Goal: Task Accomplishment & Management: Complete application form

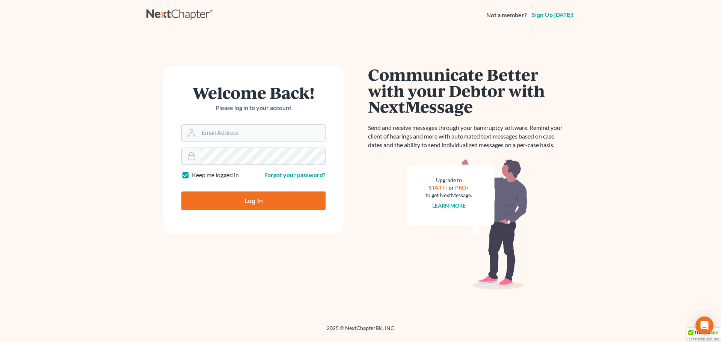
type input "maxwell@groswald.com"
click at [238, 195] on input "Log In" at bounding box center [254, 201] width 144 height 19
type input "Thinking..."
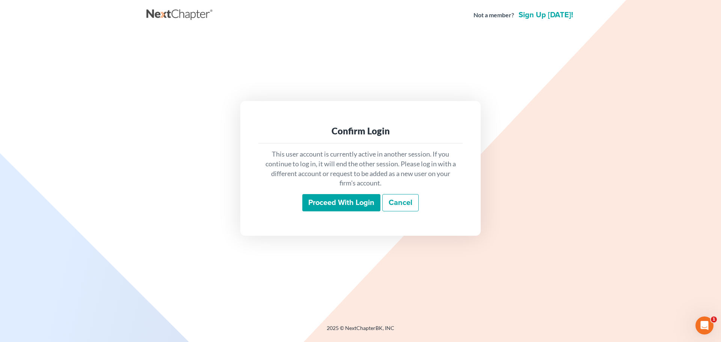
click at [336, 202] on input "Proceed with login" at bounding box center [342, 202] width 78 height 17
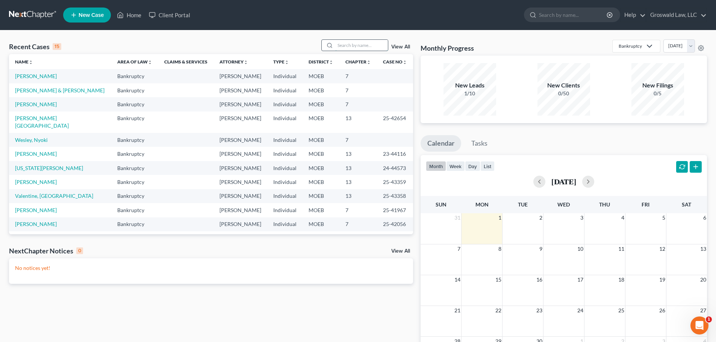
click at [367, 44] on input "search" at bounding box center [361, 45] width 53 height 11
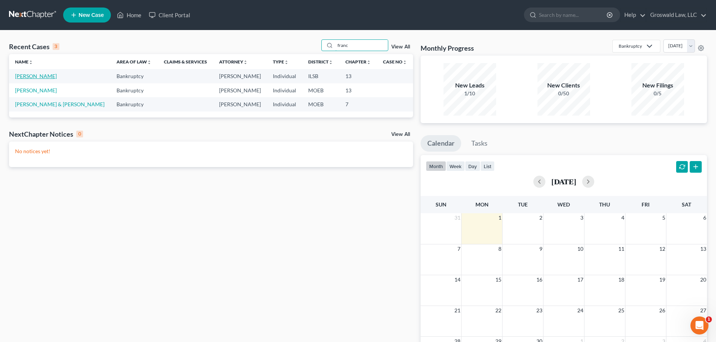
type input "franc"
click at [33, 75] on link "[PERSON_NAME]" at bounding box center [36, 76] width 42 height 6
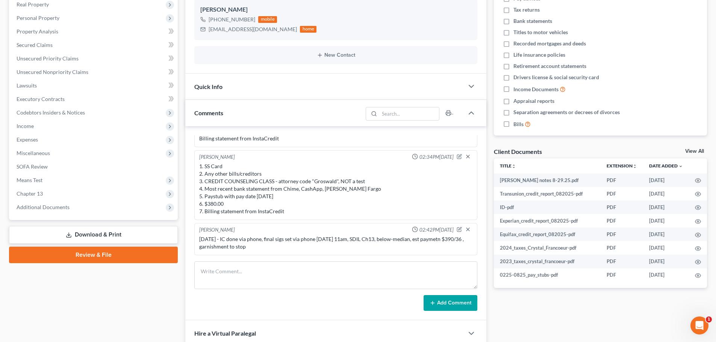
scroll to position [145, 0]
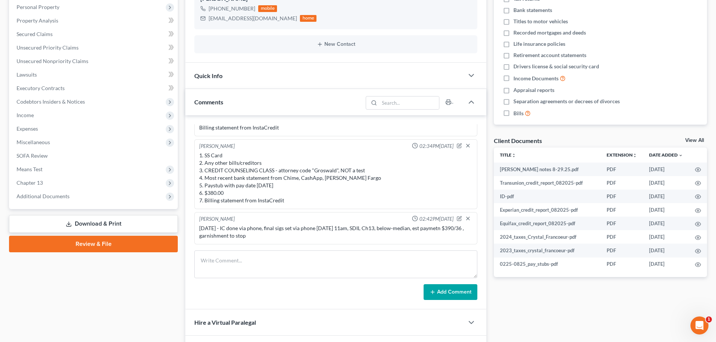
drag, startPoint x: 543, startPoint y: 315, endPoint x: 541, endPoint y: 311, distance: 4.2
click at [543, 314] on div "Docs Tasks Events Fees Timer 0% Completed Nothing here yet! Credit Counseling C…" at bounding box center [600, 158] width 221 height 462
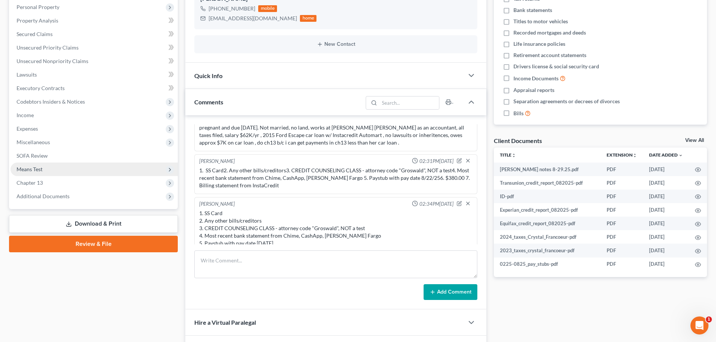
scroll to position [11, 0]
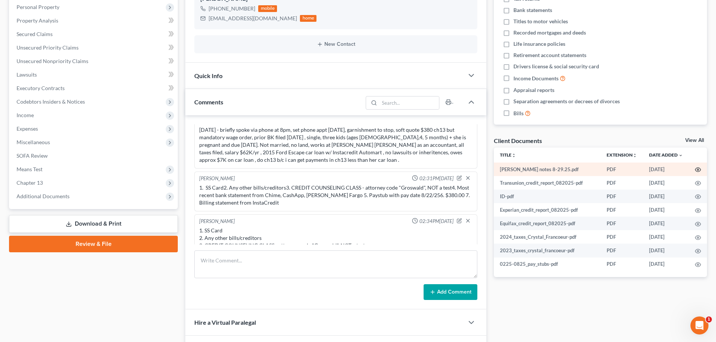
click at [697, 171] on circle "button" at bounding box center [698, 170] width 2 height 2
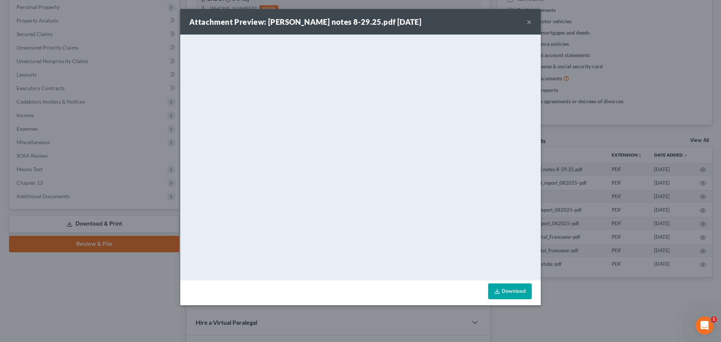
click at [529, 23] on button "×" at bounding box center [529, 21] width 5 height 9
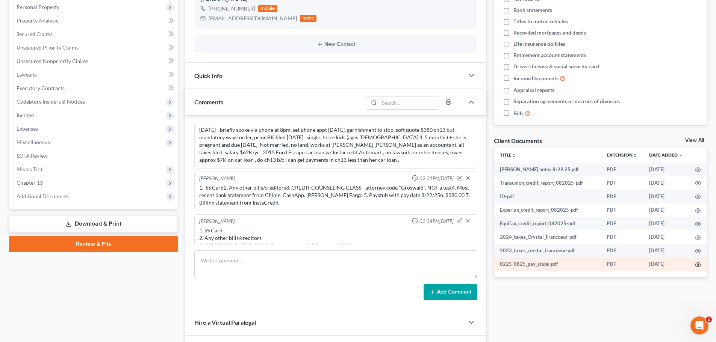
click at [699, 265] on circle "button" at bounding box center [698, 265] width 2 height 2
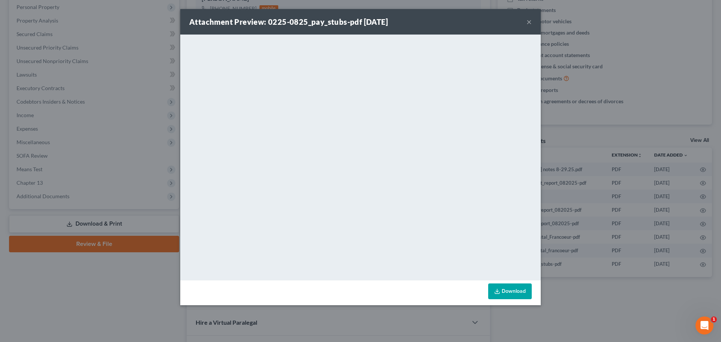
click at [505, 289] on link "Download" at bounding box center [511, 292] width 44 height 16
click at [532, 23] on button "×" at bounding box center [529, 21] width 5 height 9
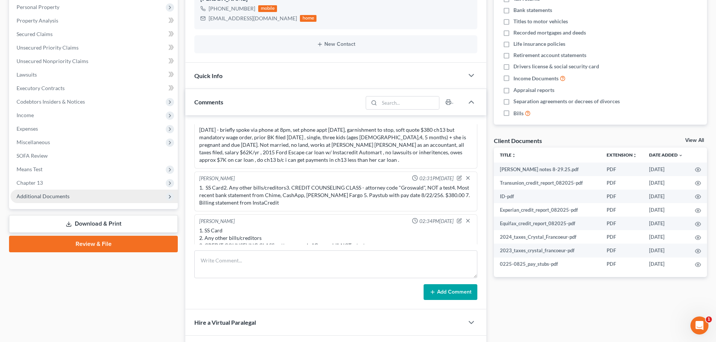
click at [40, 200] on span "Additional Documents" at bounding box center [94, 197] width 167 height 14
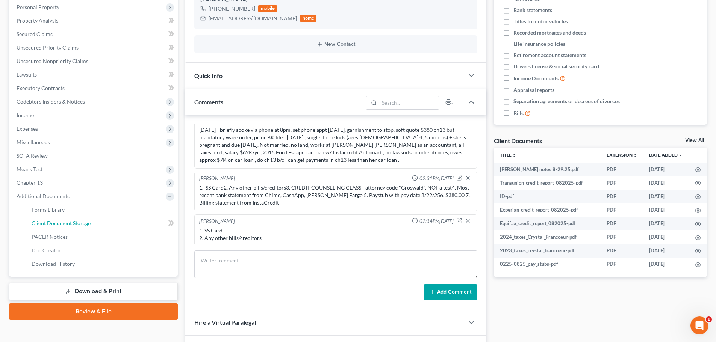
drag, startPoint x: 61, startPoint y: 221, endPoint x: 14, endPoint y: 222, distance: 47.4
click at [61, 221] on span "Client Document Storage" at bounding box center [61, 223] width 59 height 6
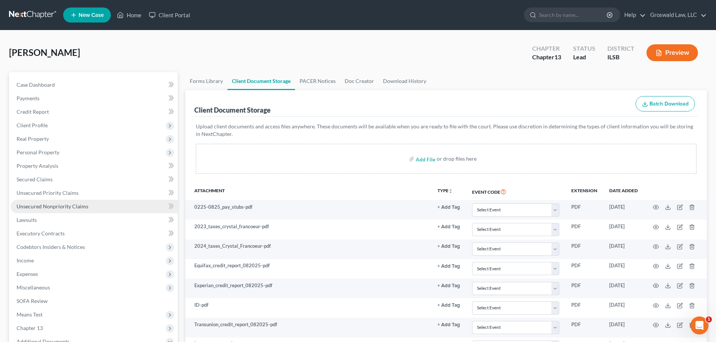
click at [85, 207] on span "Unsecured Nonpriority Claims" at bounding box center [53, 206] width 72 height 6
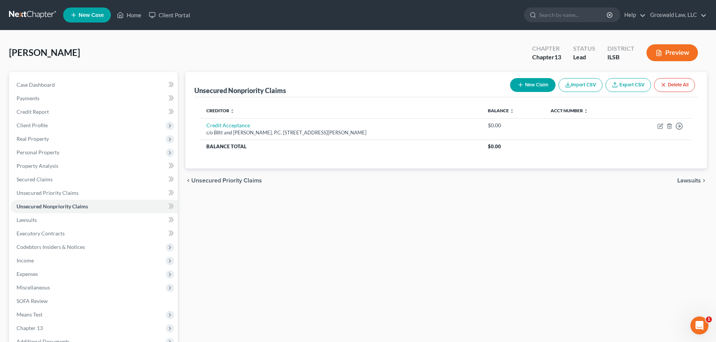
click at [520, 82] on button "New Claim" at bounding box center [532, 85] width 45 height 14
select select "0"
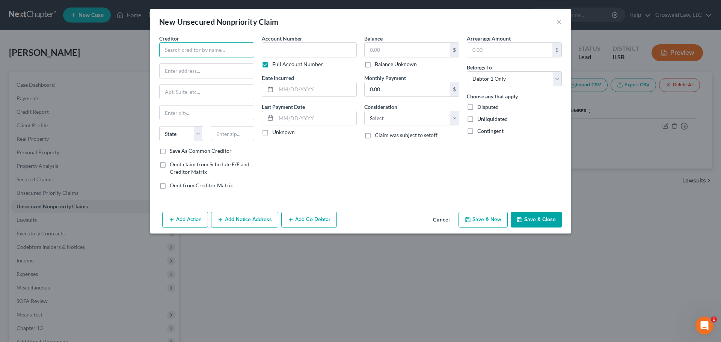
click at [191, 50] on input "text" at bounding box center [206, 49] width 95 height 15
drag, startPoint x: 200, startPoint y: 53, endPoint x: -172, endPoint y: 27, distance: 373.3
click at [0, 27] on html "Home New Case Client Portal Groswald Law, LLC [PERSON_NAME][EMAIL_ADDRESS][DOMA…" at bounding box center [360, 213] width 721 height 427
click at [178, 68] on div "[STREET_ADDRESS][PERSON_NAME]" at bounding box center [204, 70] width 78 height 6
type input "First Source Advantage"
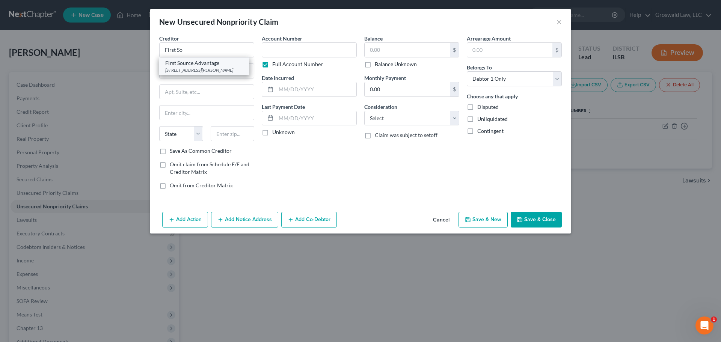
type input "205 [PERSON_NAME] S"
type input "Buffalo"
select select "35"
type input "14228"
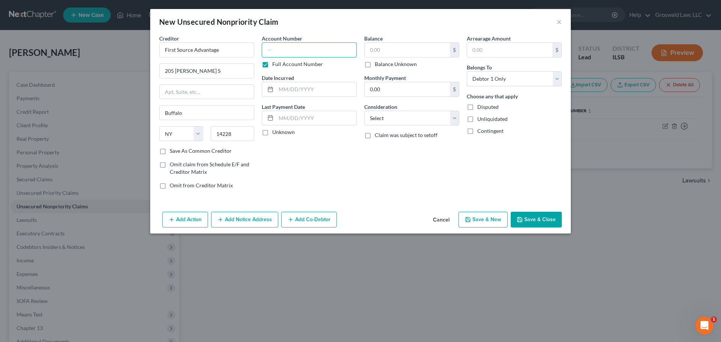
click at [302, 51] on input "text" at bounding box center [309, 49] width 95 height 15
type input "3419"
type input "2025"
type input "1,927.10"
select select "14"
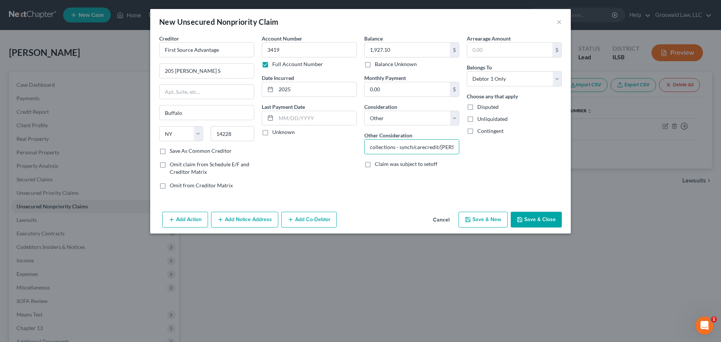
scroll to position [0, 3]
type input "collections - synch/carecredit/midland"
click at [260, 222] on button "Add Notice Address" at bounding box center [244, 220] width 67 height 16
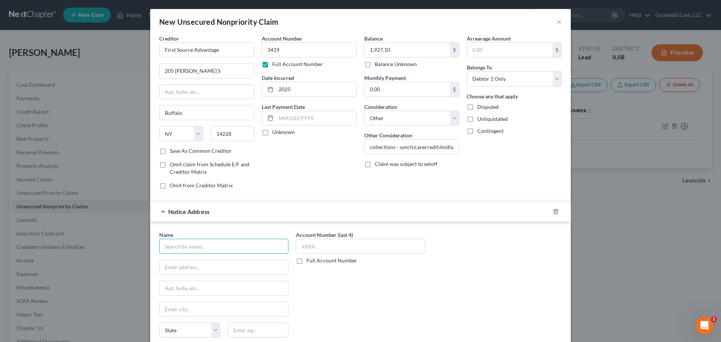
click at [203, 252] on input "text" at bounding box center [223, 246] width 129 height 15
type input "M"
click at [554, 210] on polyline "button" at bounding box center [556, 210] width 5 height 0
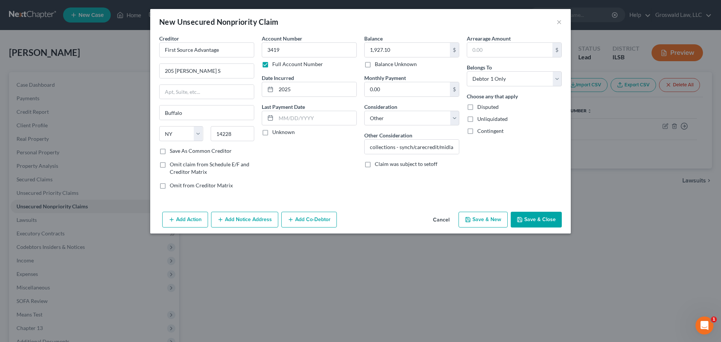
click at [545, 218] on button "Save & Close" at bounding box center [536, 220] width 51 height 16
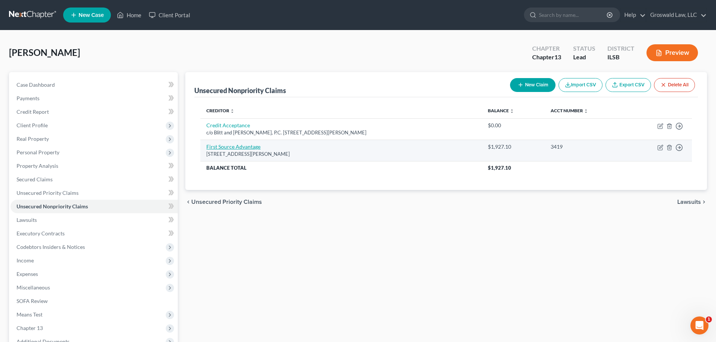
click at [245, 146] on link "First Source Advantage" at bounding box center [233, 147] width 54 height 6
select select "35"
select select "14"
select select "0"
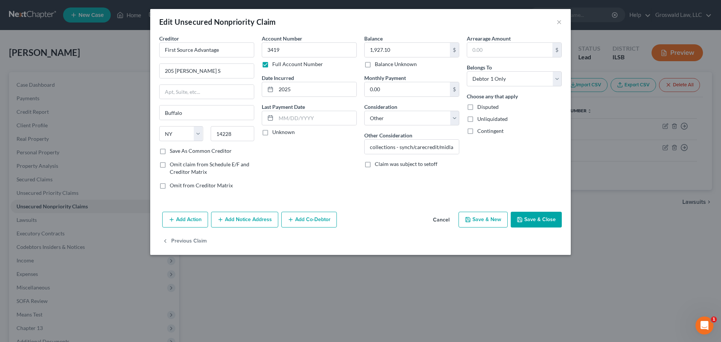
click at [268, 218] on button "Add Notice Address" at bounding box center [244, 220] width 67 height 16
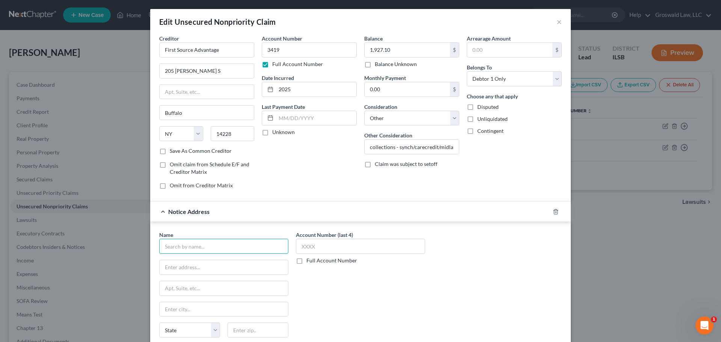
click at [212, 247] on input "text" at bounding box center [223, 246] width 129 height 15
type input "M"
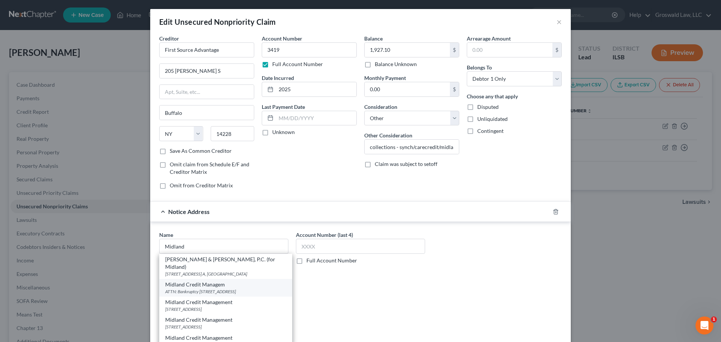
click at [218, 289] on div "ATTN: Bankruptcy [STREET_ADDRESS]" at bounding box center [225, 292] width 121 height 6
type input "Midland Credit Managem"
type input "ATTN: Bankruptcy"
type input "PO Box 939069"
type input "[GEOGRAPHIC_DATA]"
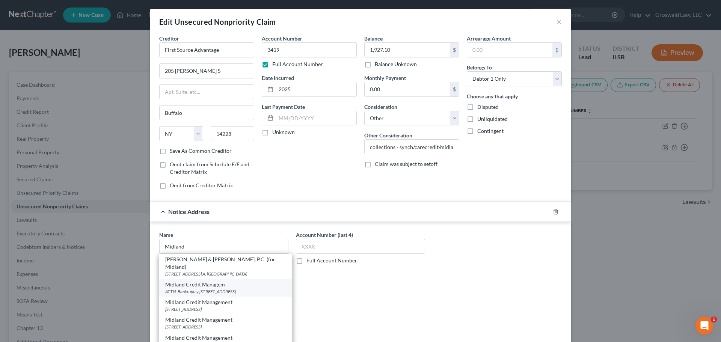
select select "4"
type input "92193"
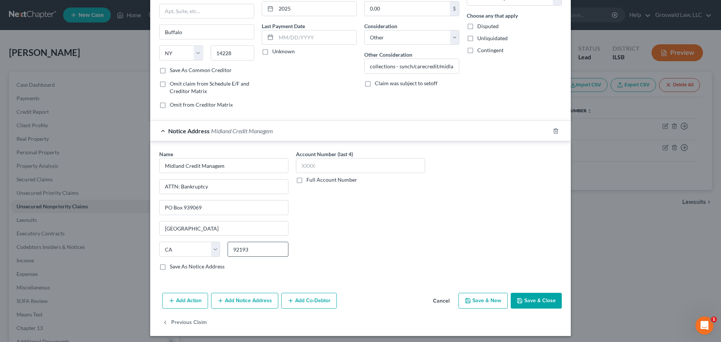
scroll to position [84, 0]
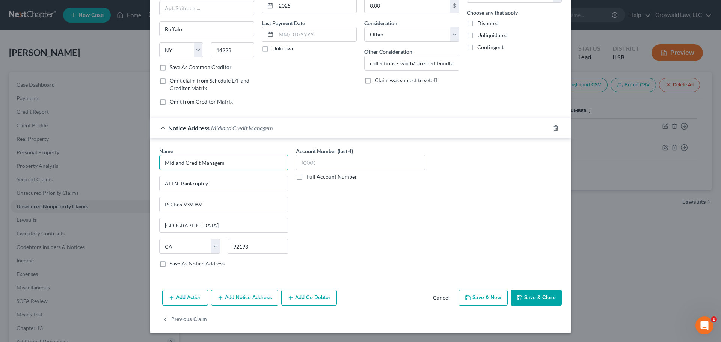
click at [227, 163] on input "Midland Credit Managem" at bounding box center [223, 162] width 129 height 15
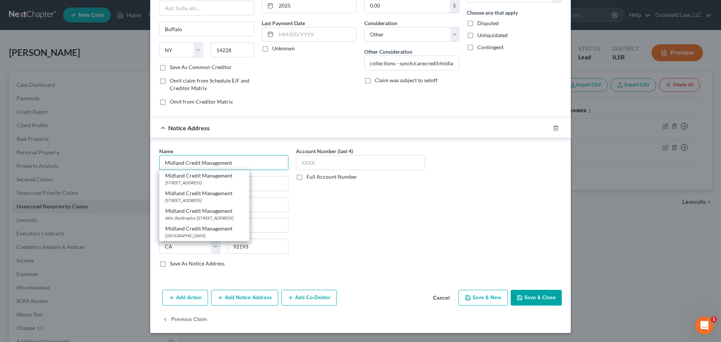
type input "Midland Credit Management"
click at [252, 298] on button "Add Notice Address" at bounding box center [244, 298] width 67 height 16
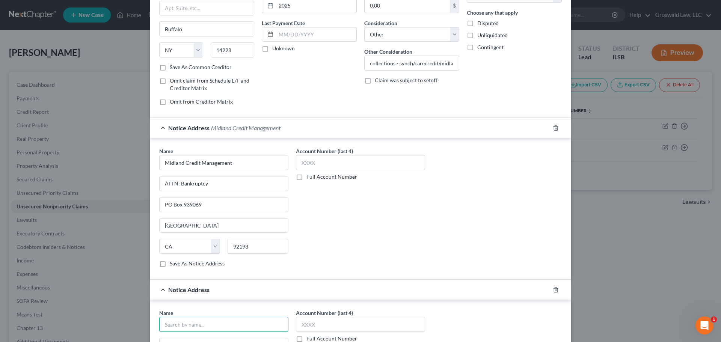
click at [197, 327] on input "text" at bounding box center [223, 324] width 129 height 15
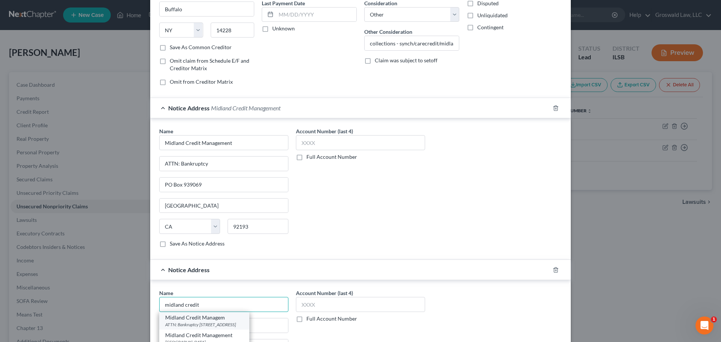
scroll to position [197, 0]
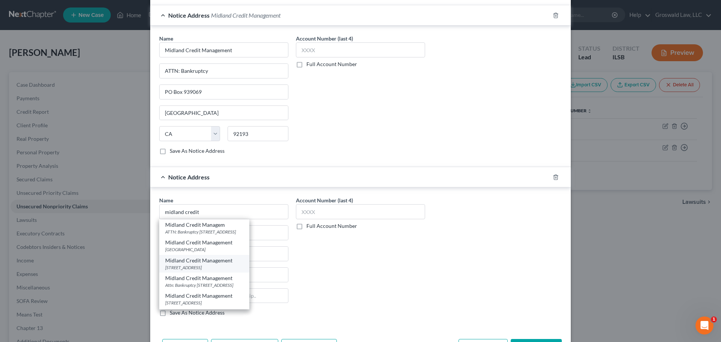
click at [225, 264] on div "Midland Credit Management" at bounding box center [204, 261] width 78 height 8
type input "Midland Credit Management"
type input "[STREET_ADDRESS]"
type input "[PERSON_NAME]"
select select "23"
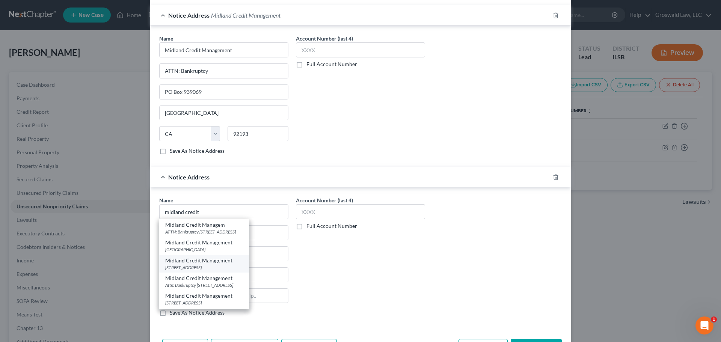
type input "48083"
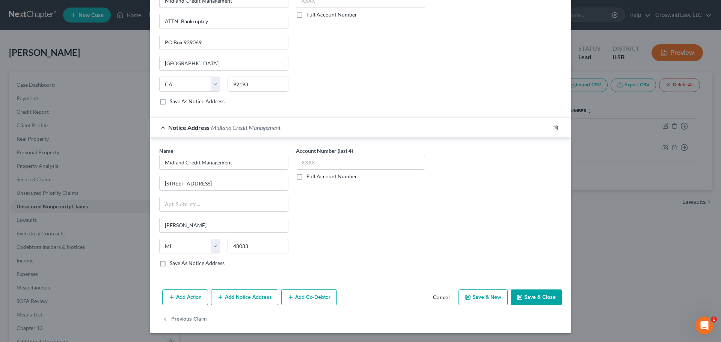
click at [228, 302] on button "Add Notice Address" at bounding box center [244, 298] width 67 height 16
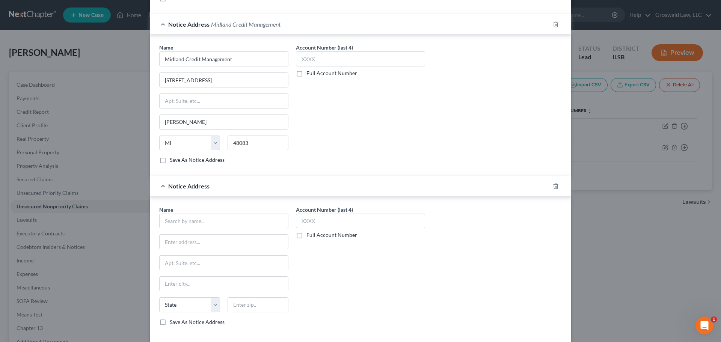
scroll to position [396, 0]
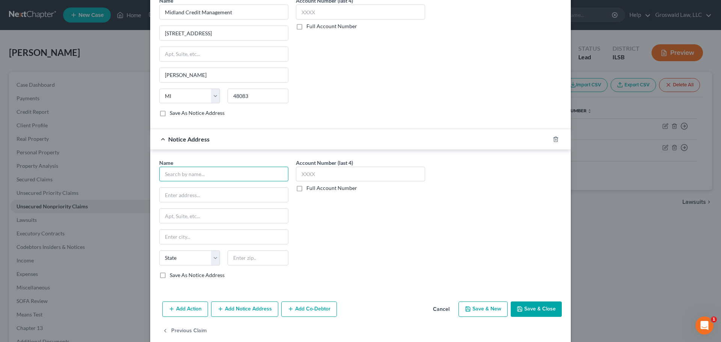
click at [179, 171] on input "text" at bounding box center [223, 174] width 129 height 15
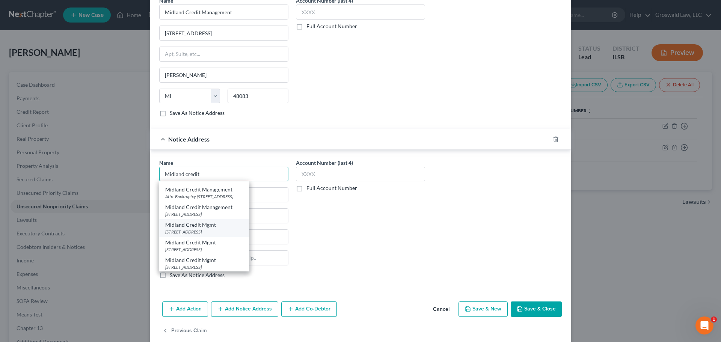
scroll to position [51, 0]
drag, startPoint x: 213, startPoint y: 216, endPoint x: 215, endPoint y: 210, distance: 5.6
click at [212, 215] on div "[STREET_ADDRESS]" at bounding box center [204, 213] width 78 height 6
type input "Midland Credit Management"
type input "350 Camino De La Reina"
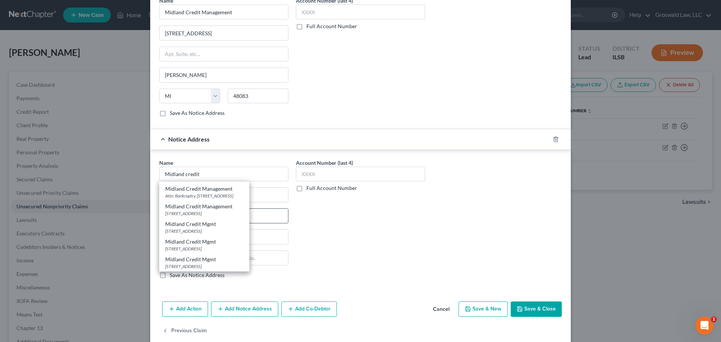
type input "Suite 100"
type input "[GEOGRAPHIC_DATA]"
select select "4"
type input "92108"
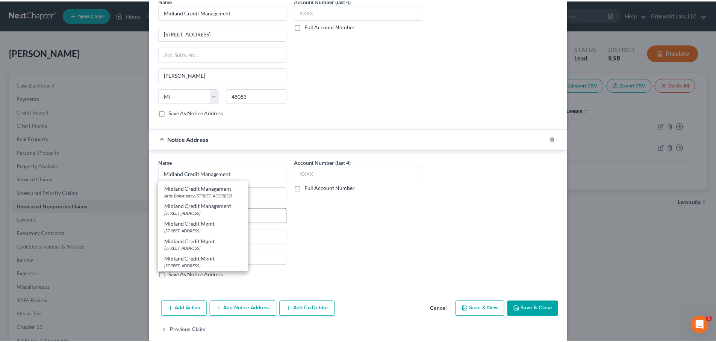
scroll to position [0, 0]
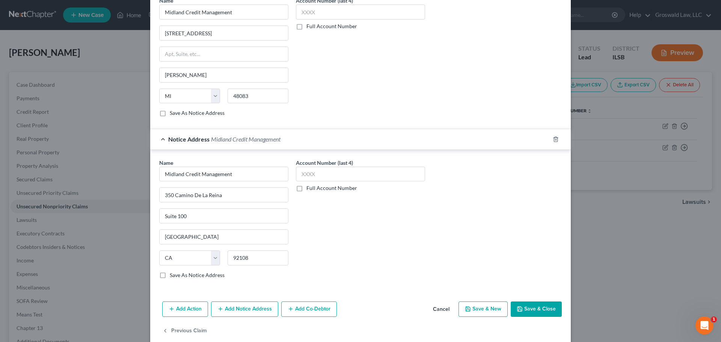
click at [547, 307] on button "Save & Close" at bounding box center [536, 310] width 51 height 16
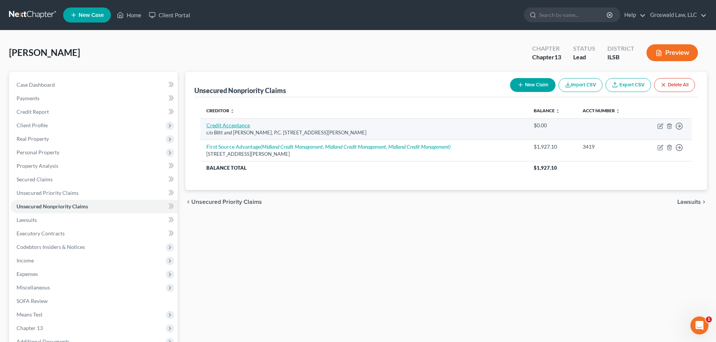
click at [244, 126] on link "Credit Acceptance" at bounding box center [228, 125] width 44 height 6
select select "14"
select select "0"
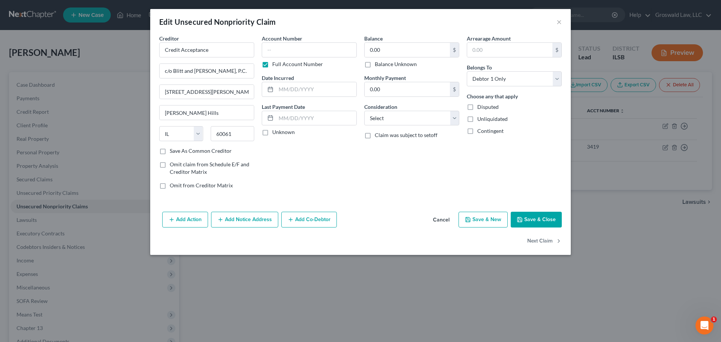
click at [229, 222] on button "Add Notice Address" at bounding box center [244, 220] width 67 height 16
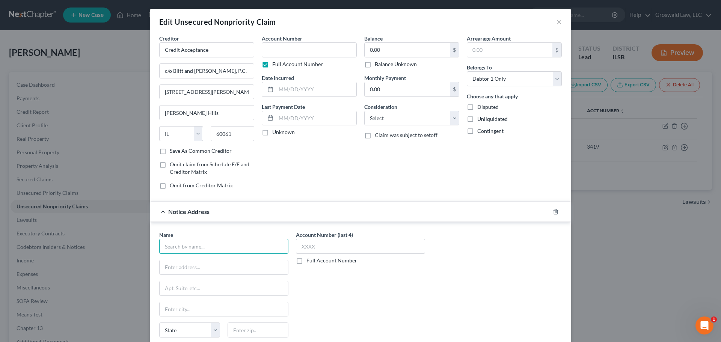
click at [210, 244] on input "text" at bounding box center [223, 246] width 129 height 15
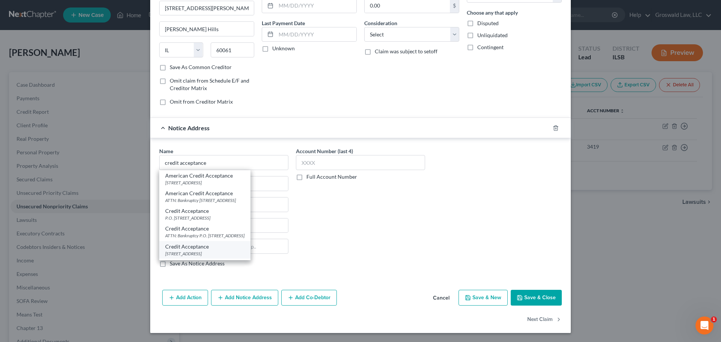
click at [222, 251] on div "[STREET_ADDRESS]" at bounding box center [204, 254] width 79 height 6
type input "Credit Acceptance"
type input "[STREET_ADDRESS]"
type input "Suite 3000"
type input "Southfield"
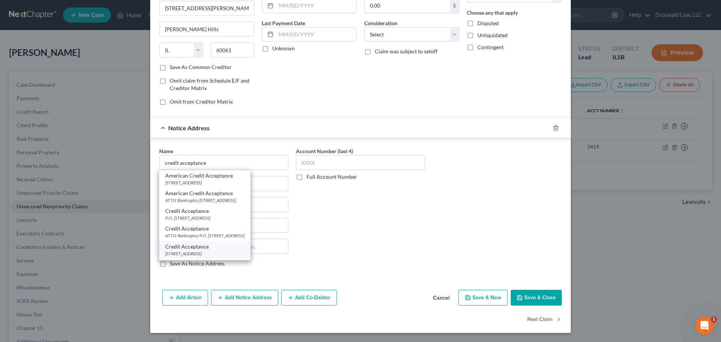
select select "23"
type input "48034"
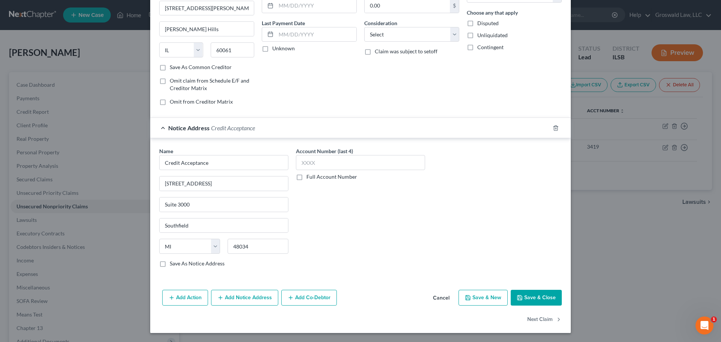
click at [242, 298] on button "Add Notice Address" at bounding box center [244, 298] width 67 height 16
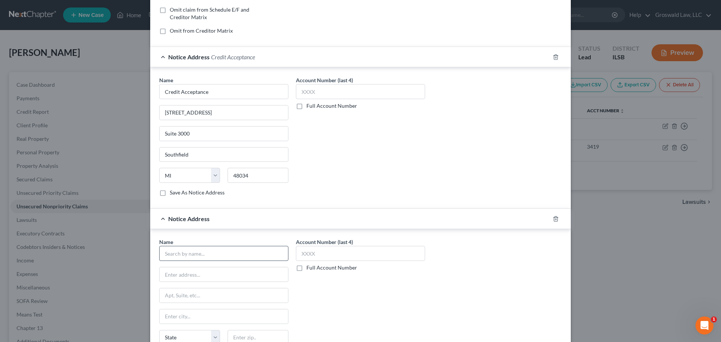
scroll to position [159, 0]
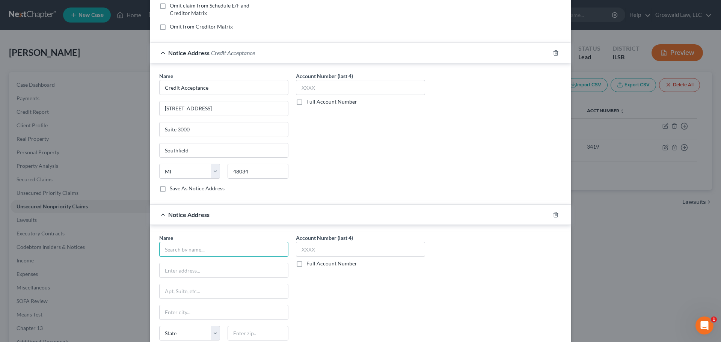
click at [232, 253] on input "text" at bounding box center [223, 249] width 129 height 15
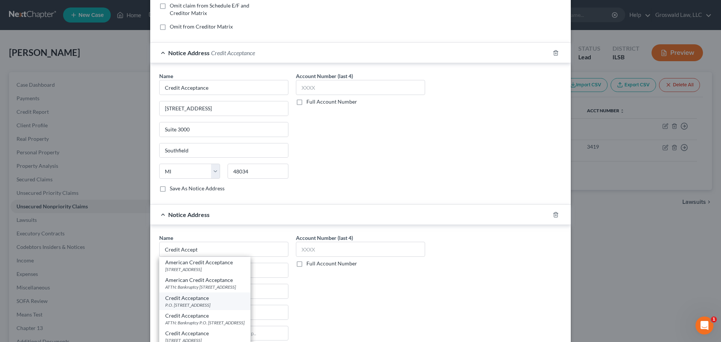
click at [206, 301] on div "Credit Acceptance" at bounding box center [204, 299] width 79 height 8
type input "Credit Acceptance"
type input "P.O. Box 5070"
type input "Southfield"
select select "23"
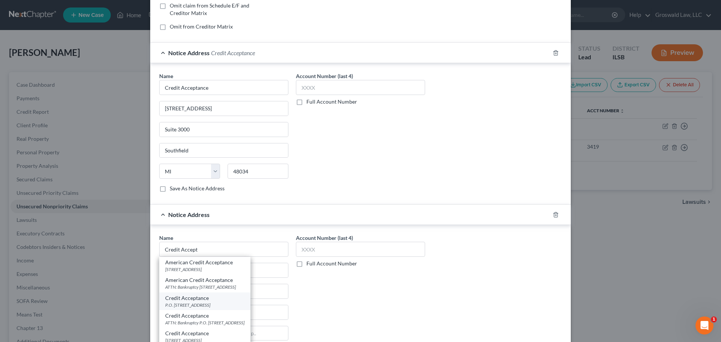
type input "48086"
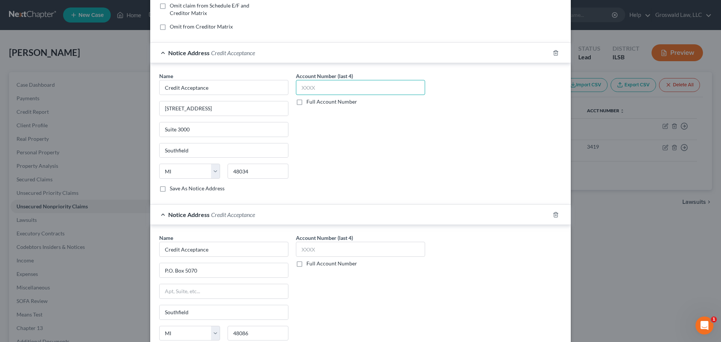
click at [320, 88] on input "text" at bounding box center [360, 87] width 129 height 15
type input "0111"
click at [327, 248] on input "text" at bounding box center [360, 249] width 129 height 15
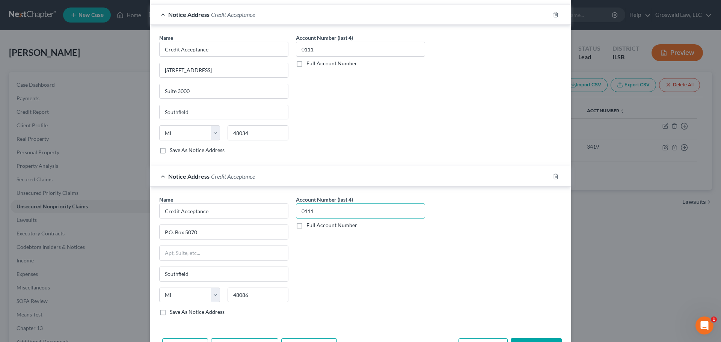
scroll to position [246, 0]
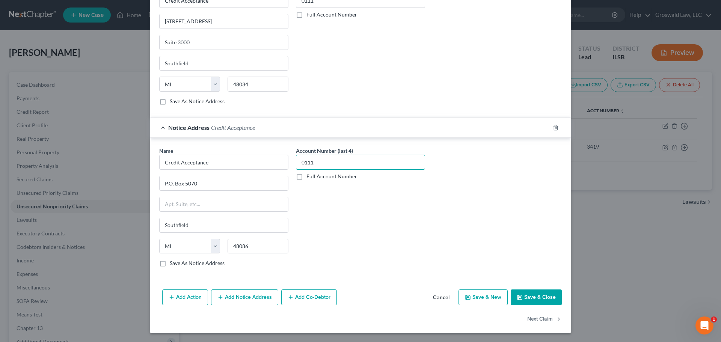
type input "0111"
click at [546, 296] on button "Save & Close" at bounding box center [536, 298] width 51 height 16
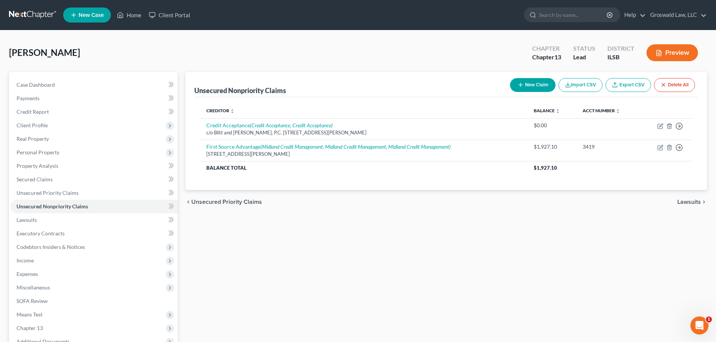
click at [533, 93] on div "New Claim Import CSV Export CSV Delete All" at bounding box center [602, 85] width 191 height 20
click at [556, 86] on div "New Claim Import CSV Export CSV Delete All" at bounding box center [602, 85] width 191 height 20
click at [537, 86] on button "New Claim" at bounding box center [532, 85] width 45 height 14
select select "0"
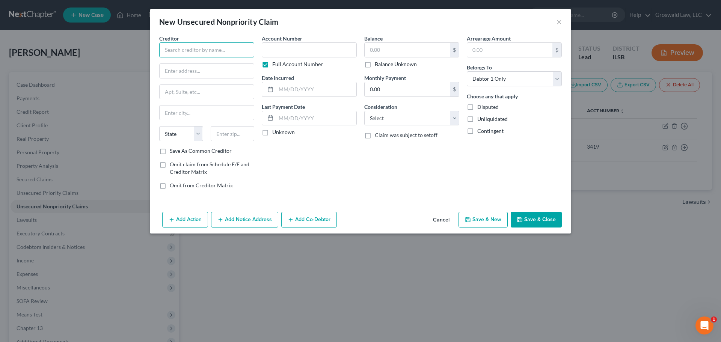
click at [200, 55] on input "text" at bounding box center [206, 49] width 95 height 15
paste input "[PERSON_NAME] Inc"
type input "[PERSON_NAME] Inc"
click at [236, 76] on input "text" at bounding box center [207, 71] width 94 height 14
paste input "[STREET_ADDRESS][PERSON_NAME]"
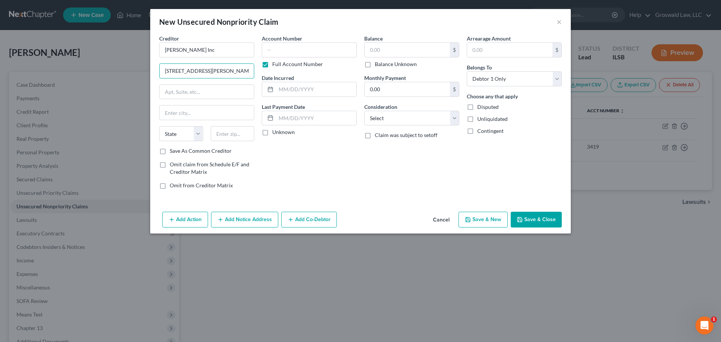
type input "[STREET_ADDRESS][PERSON_NAME]"
type input "46240"
type input "[GEOGRAPHIC_DATA]"
select select "15"
click at [210, 72] on input "[STREET_ADDRESS][PERSON_NAME]" at bounding box center [207, 71] width 94 height 14
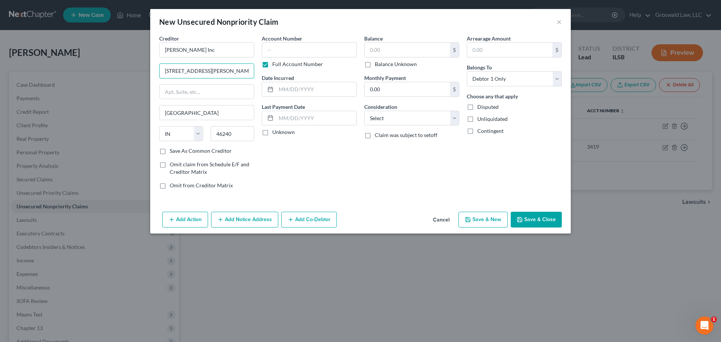
type input "[STREET_ADDRESS][PERSON_NAME]"
click at [314, 48] on input "text" at bounding box center [309, 49] width 95 height 15
type input "4592"
click at [284, 89] on input "text" at bounding box center [316, 89] width 80 height 14
type input "07/2022"
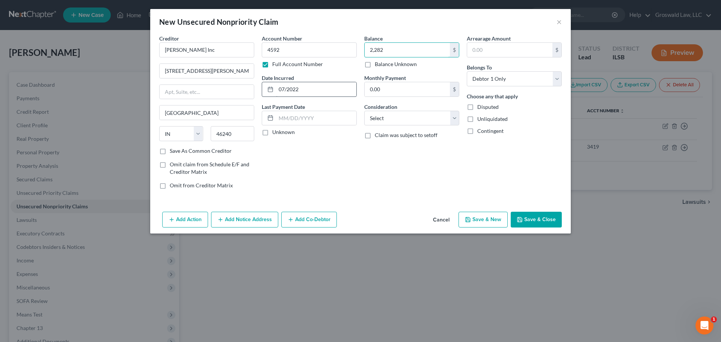
type input "2,282"
select select "14"
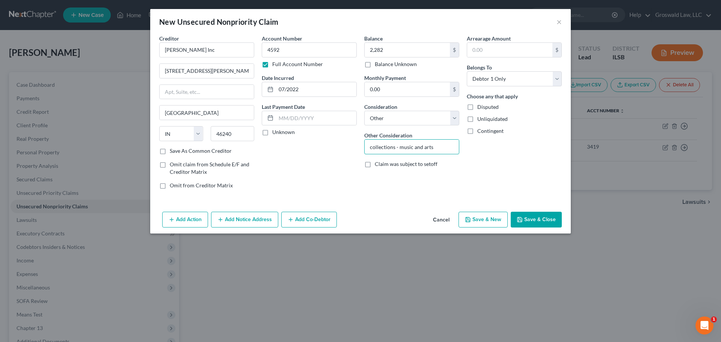
type input "collections - music and arts"
click at [547, 220] on button "Save & Close" at bounding box center [536, 220] width 51 height 16
type input "2,282.00"
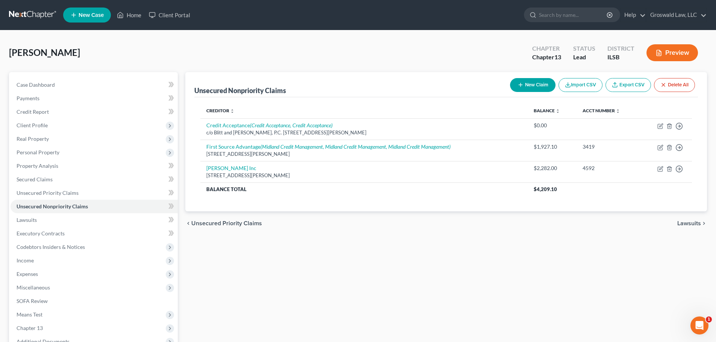
click at [525, 83] on button "New Claim" at bounding box center [532, 85] width 45 height 14
select select "0"
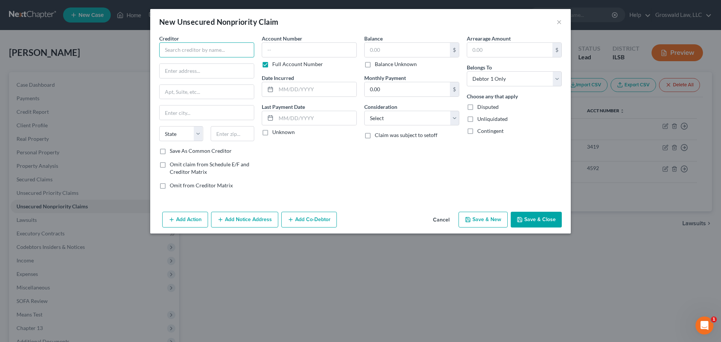
click at [229, 51] on input "text" at bounding box center [206, 49] width 95 height 15
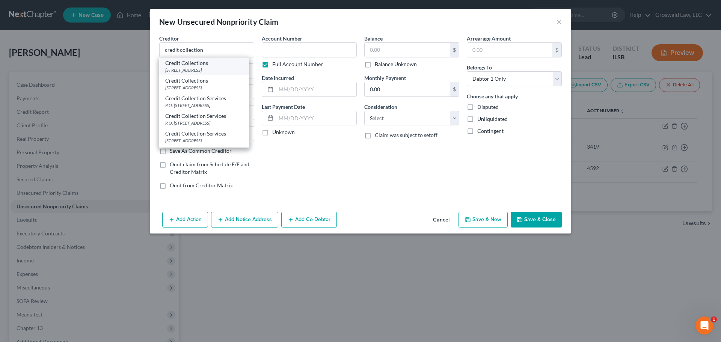
click at [203, 68] on div "[STREET_ADDRESS]" at bounding box center [204, 70] width 78 height 6
type input "Credit Collections"
type input "[STREET_ADDRESS]"
type input "[PERSON_NAME]"
select select "22"
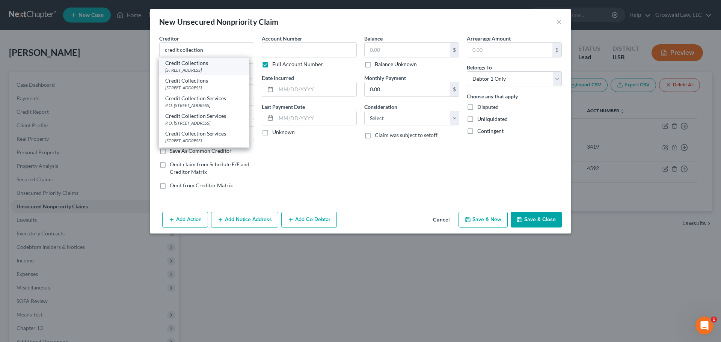
type input "02062-2679"
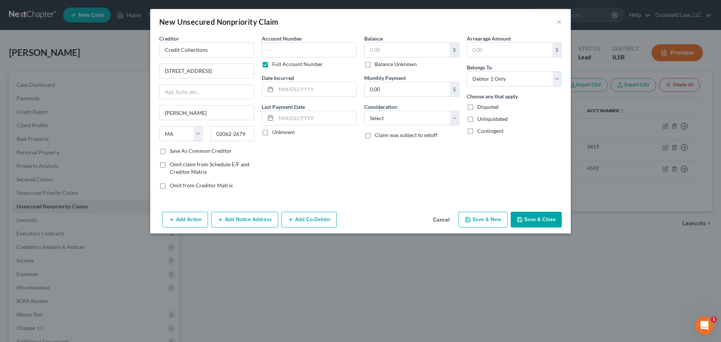
click at [235, 222] on button "Add Notice Address" at bounding box center [244, 220] width 67 height 16
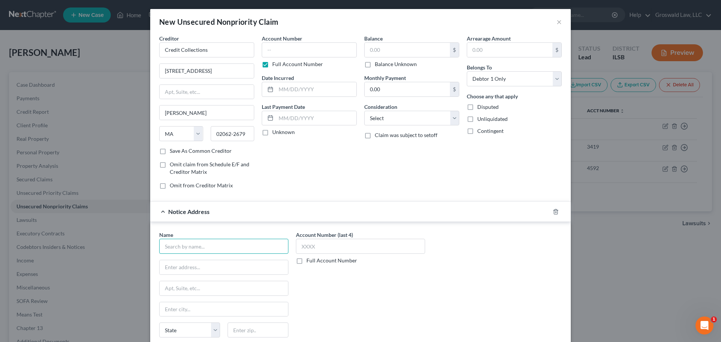
click at [200, 240] on input "text" at bounding box center [223, 246] width 129 height 15
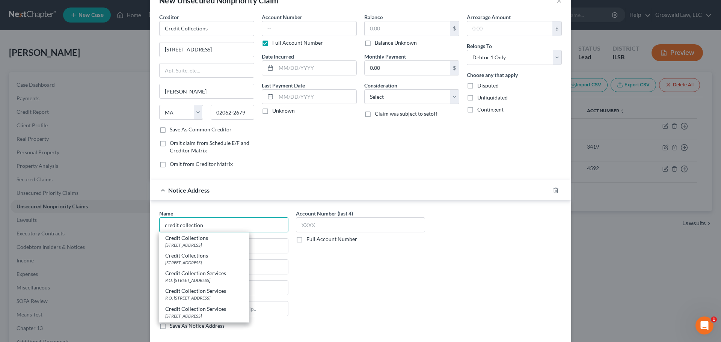
scroll to position [62, 0]
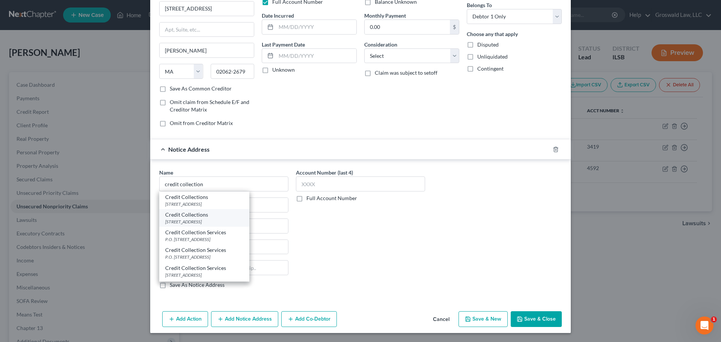
click at [202, 222] on div "[STREET_ADDRESS]" at bounding box center [204, 222] width 78 height 6
type input "Credit Collections"
type input "PO Box 337"
type input "[PERSON_NAME]"
select select "22"
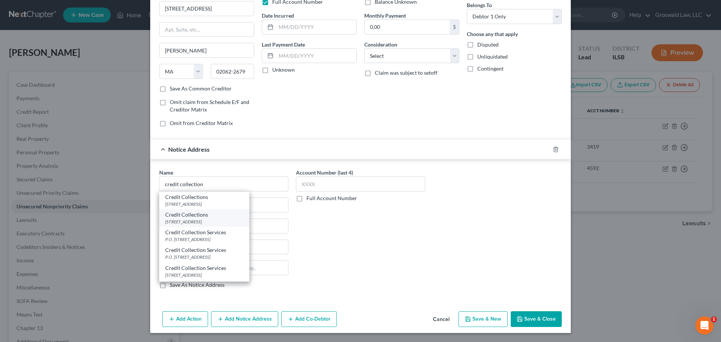
type input "02062"
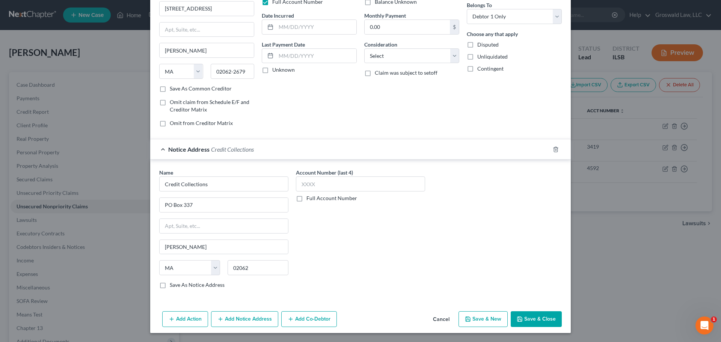
click at [237, 318] on button "Add Notice Address" at bounding box center [244, 320] width 67 height 16
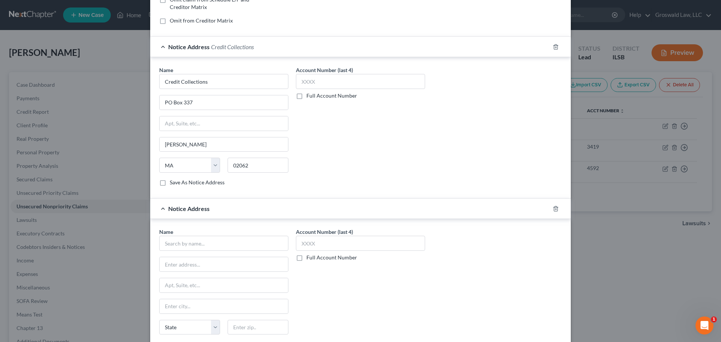
scroll to position [213, 0]
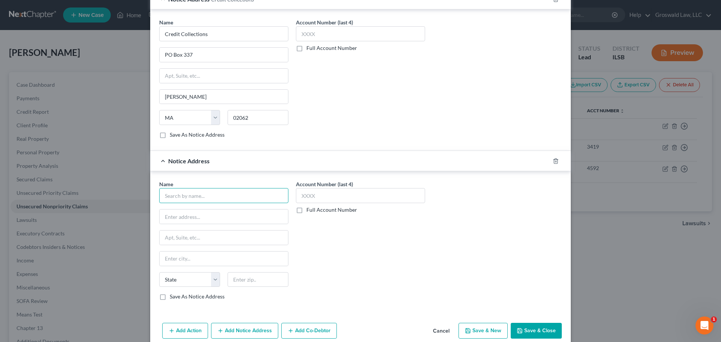
click at [210, 195] on input "text" at bounding box center [223, 195] width 129 height 15
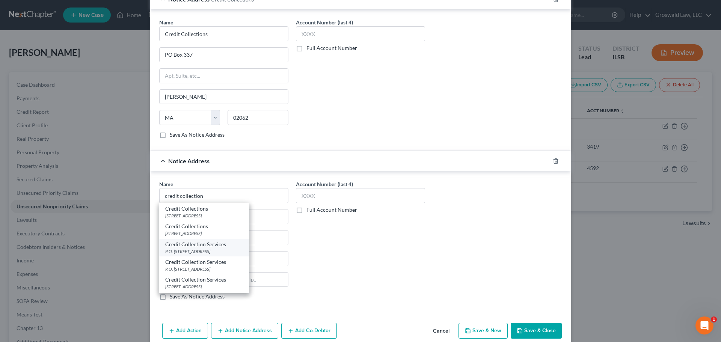
click at [204, 254] on div "P.O. [STREET_ADDRESS]" at bounding box center [204, 251] width 78 height 6
type input "Credit Collection Services"
type input "P.O. Box 447"
type input "[PERSON_NAME]"
select select "22"
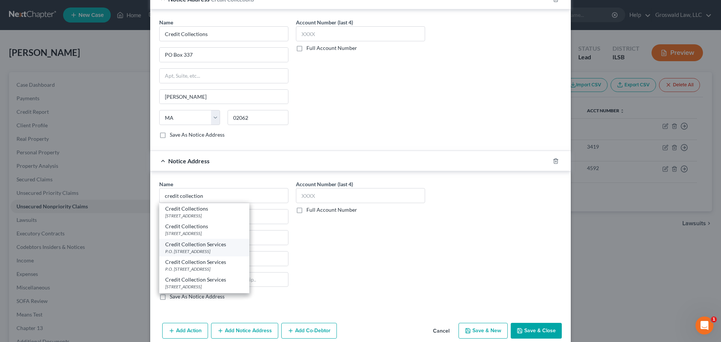
type input "02062"
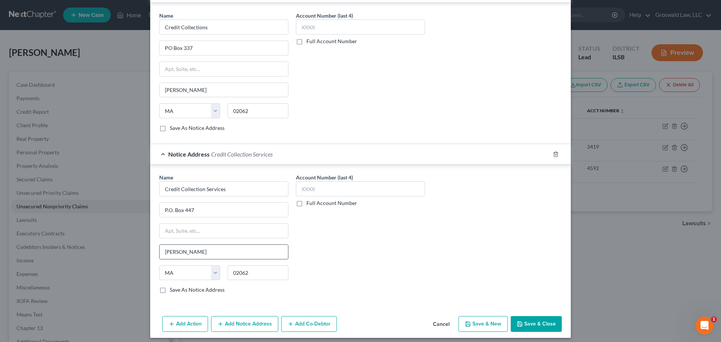
scroll to position [224, 0]
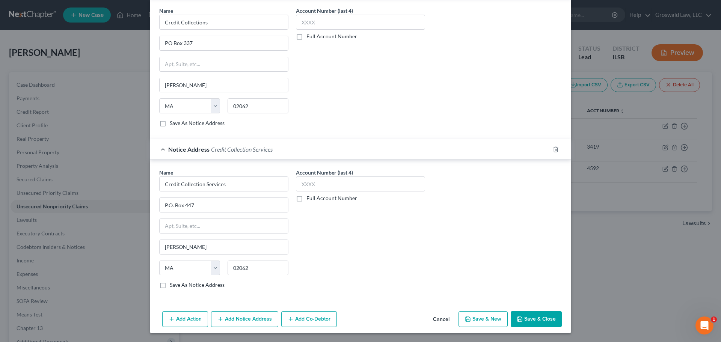
click at [249, 315] on button "Add Notice Address" at bounding box center [244, 320] width 67 height 16
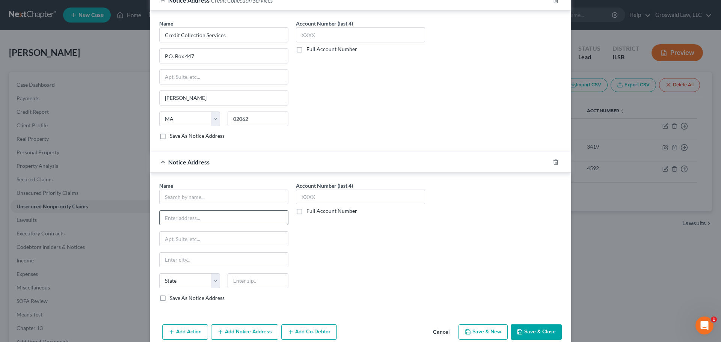
scroll to position [375, 0]
click at [213, 195] on input "text" at bounding box center [223, 196] width 129 height 15
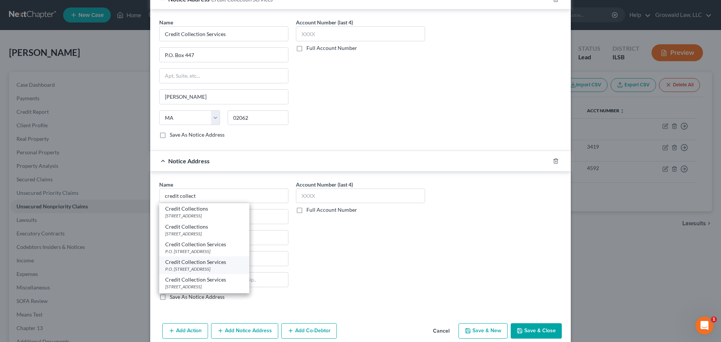
click at [197, 266] on div "P.O. [STREET_ADDRESS]" at bounding box center [204, 269] width 78 height 6
type input "Credit Collection Services"
type input "P.O. Box 607"
type input "[PERSON_NAME]"
select select "22"
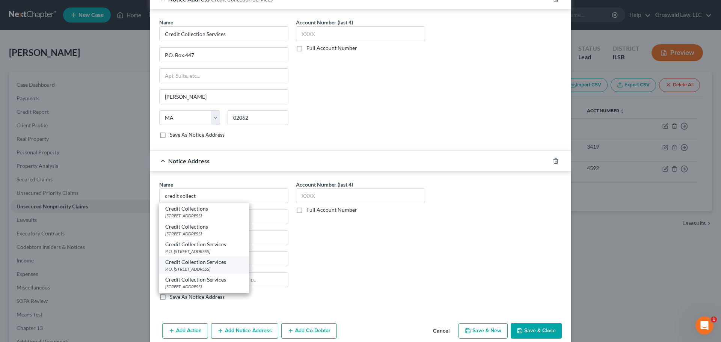
type input "02062"
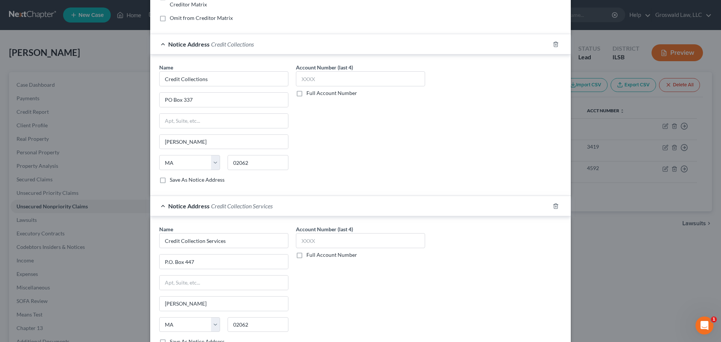
scroll to position [0, 0]
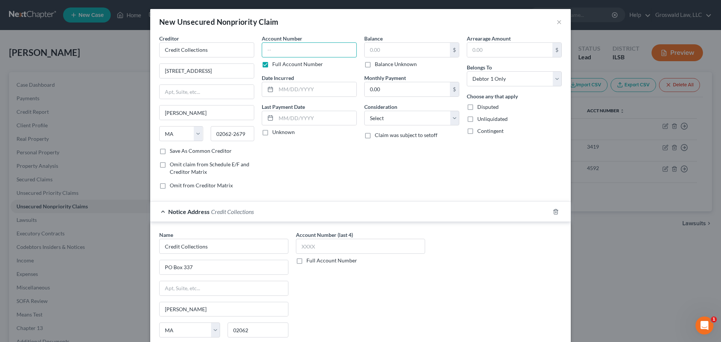
click at [284, 54] on input "text" at bounding box center [309, 49] width 95 height 15
type input "0028"
type input "03/2022"
type input "1,404"
select select "14"
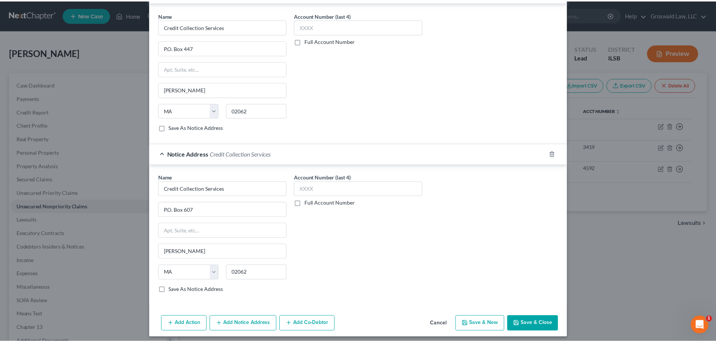
scroll to position [386, 0]
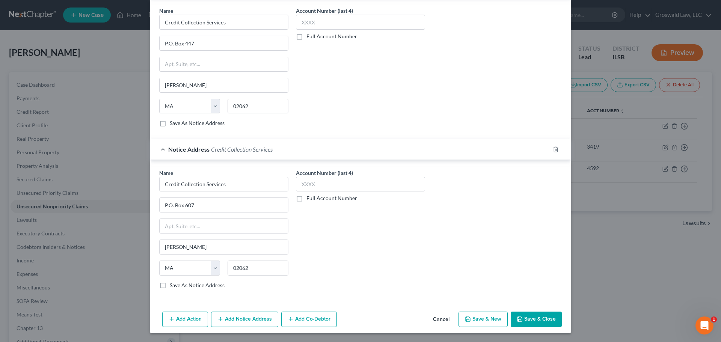
type input "collections - esurance allstate co"
click at [536, 316] on button "Save & Close" at bounding box center [536, 320] width 51 height 16
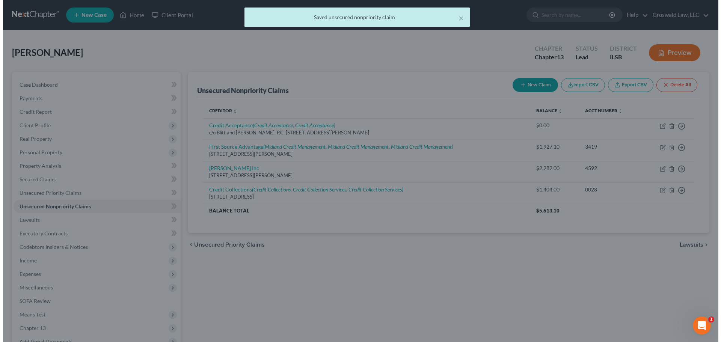
scroll to position [0, 0]
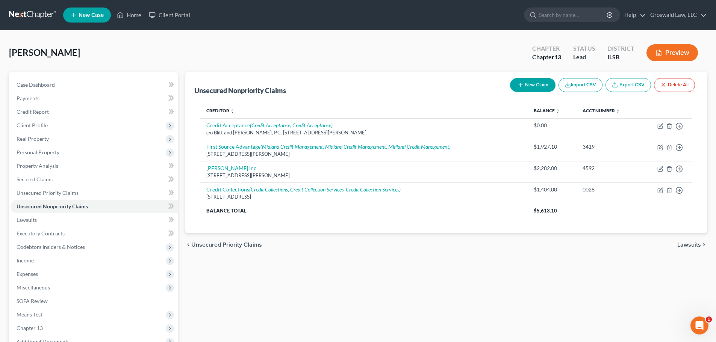
click at [524, 85] on button "New Claim" at bounding box center [532, 85] width 45 height 14
select select "0"
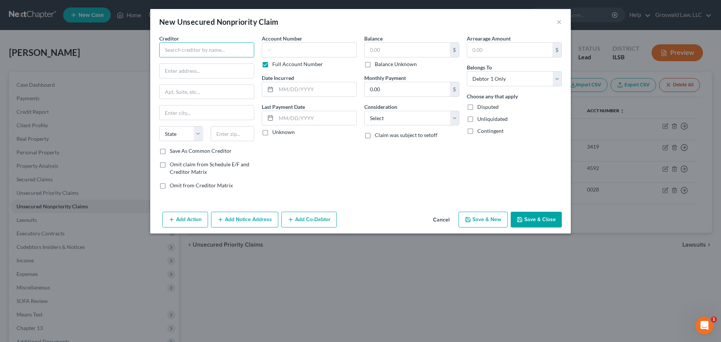
click at [184, 49] on input "text" at bounding box center [206, 49] width 95 height 15
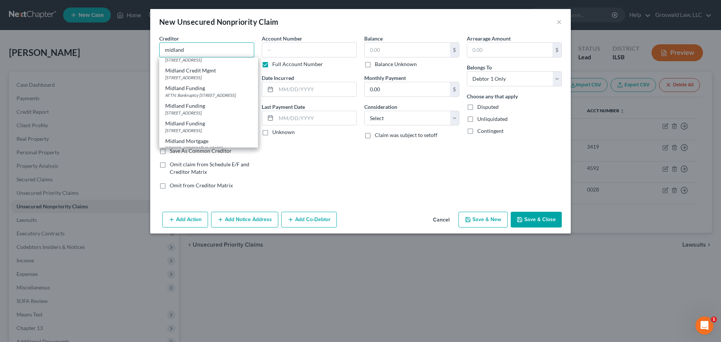
scroll to position [150, 0]
click at [201, 92] on div "ATTN: Bankruptcy [STREET_ADDRESS]" at bounding box center [208, 89] width 87 height 6
type input "Midland Funding"
type input "ATTN: Bankruptcy"
type input "PO Box 939069"
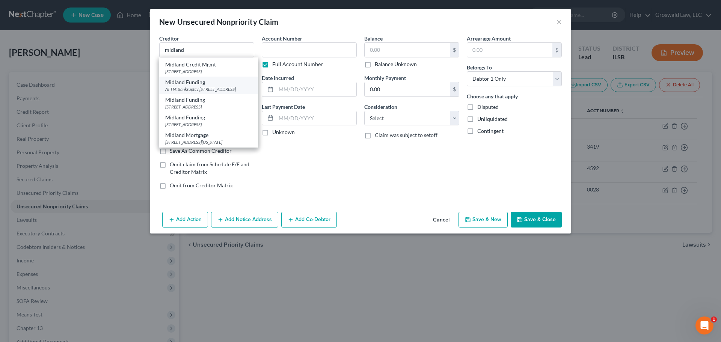
type input "[GEOGRAPHIC_DATA]"
select select "4"
type input "92193"
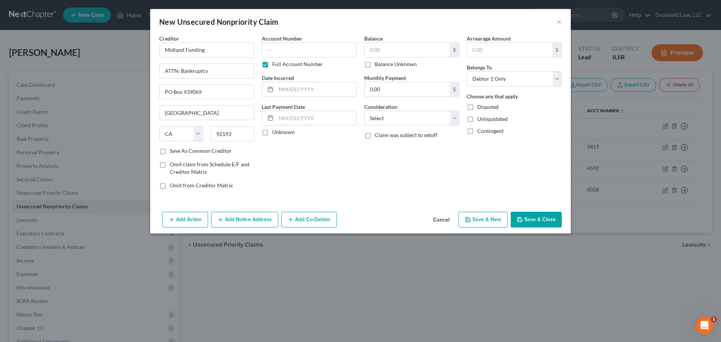
click at [195, 185] on span "Omit from Creditor Matrix" at bounding box center [201, 185] width 63 height 6
click at [178, 185] on input "Omit from Creditor Matrix" at bounding box center [175, 184] width 5 height 5
checkbox input "true"
click at [272, 48] on input "text" at bounding box center [309, 49] width 95 height 15
type input "1806"
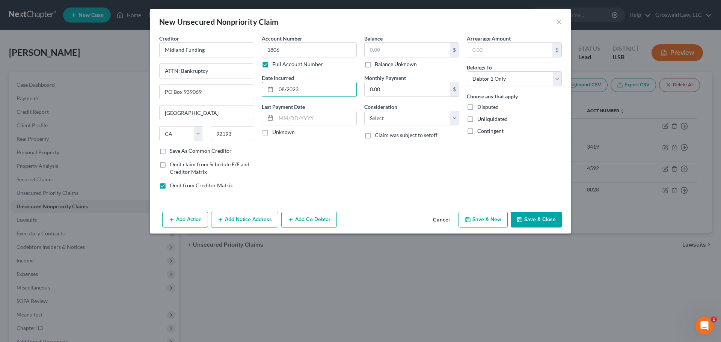
type input "08/2023"
type input "1,067"
select select "14"
type input "collections - first electronic bank"
click at [549, 225] on button "Save & Close" at bounding box center [536, 220] width 51 height 16
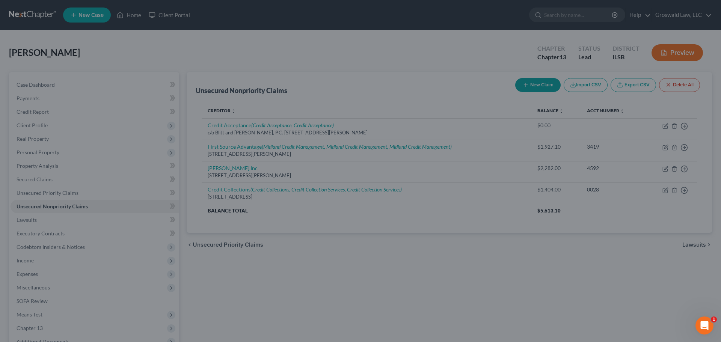
type input "1,067.00"
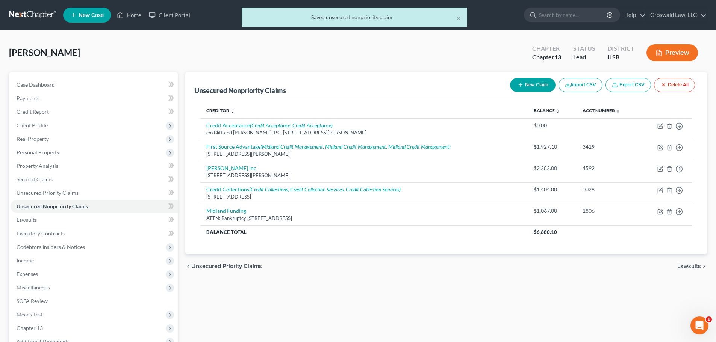
click at [527, 84] on button "New Claim" at bounding box center [532, 85] width 45 height 14
select select "0"
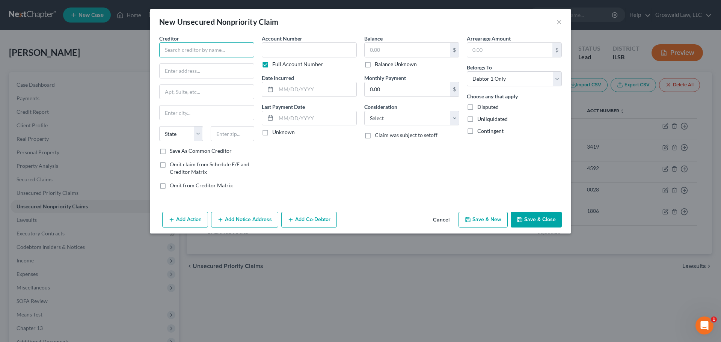
click at [183, 54] on input "text" at bounding box center [206, 49] width 95 height 15
click at [206, 73] on div "[STREET_ADDRESS]" at bounding box center [204, 70] width 78 height 6
type input "Fairway Capital Recovery"
type input "[STREET_ADDRESS]"
type input "[GEOGRAPHIC_DATA]"
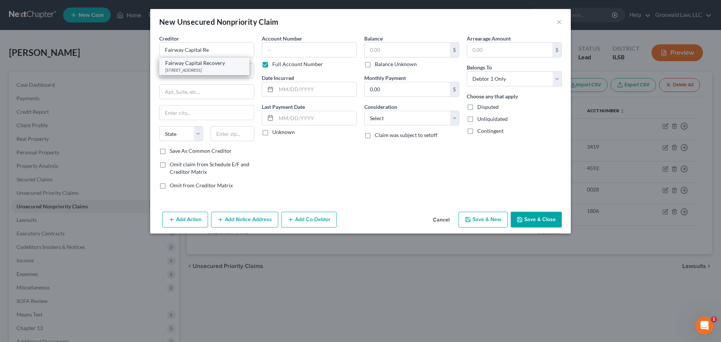
select select "36"
type input "45241"
drag, startPoint x: -17, startPoint y: 34, endPoint x: -61, endPoint y: 42, distance: 44.7
click at [0, 42] on html "Home New Case Client Portal Groswald Law, LLC [PERSON_NAME][EMAIL_ADDRESS][DOMA…" at bounding box center [360, 213] width 721 height 427
click at [252, 228] on div "Add Action Add Notice Address Add Co-Debtor Cancel Save & New Save & Close" at bounding box center [360, 221] width 421 height 25
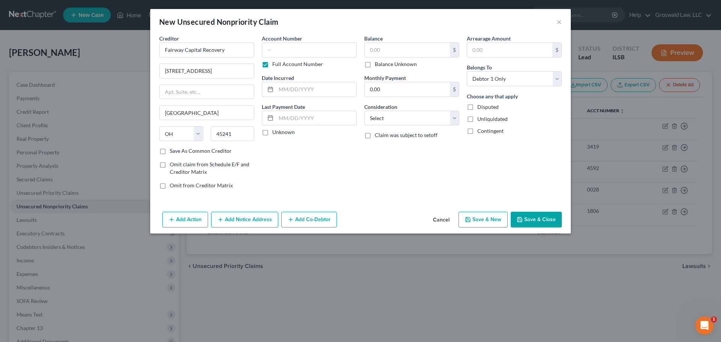
click at [251, 222] on button "Add Notice Address" at bounding box center [244, 220] width 67 height 16
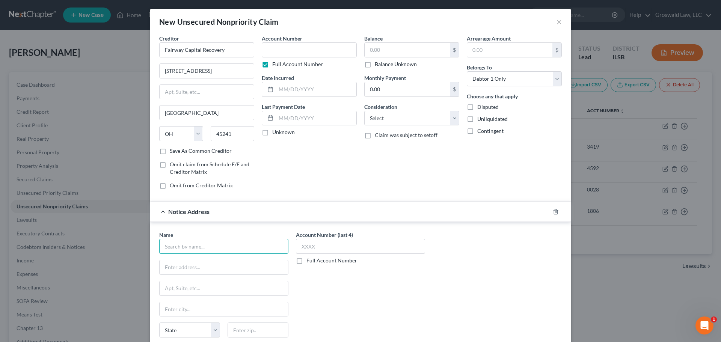
click at [232, 249] on input "text" at bounding box center [223, 246] width 129 height 15
paste input "Fairway Capital Recovery"
type input "Fairway Capital Recovery"
click at [222, 265] on input "text" at bounding box center [224, 267] width 129 height 14
paste input "[STREET_ADDRESS][PERSON_NAME]"
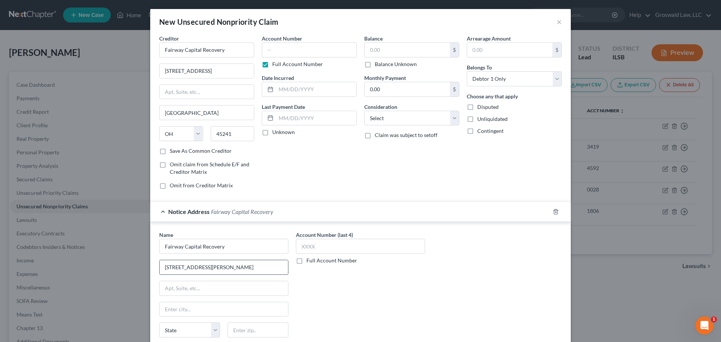
type input "[STREET_ADDRESS][PERSON_NAME]"
type input "45249"
type input "[GEOGRAPHIC_DATA]"
select select "36"
click at [289, 49] on input "text" at bounding box center [309, 49] width 95 height 15
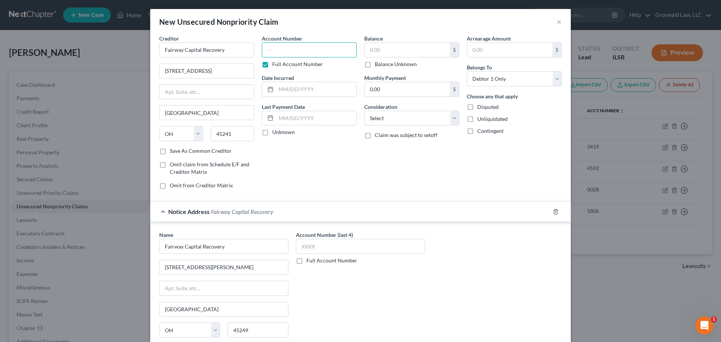
type input "8"
type input "2826"
type input "05/2020"
type input "985"
select select "14"
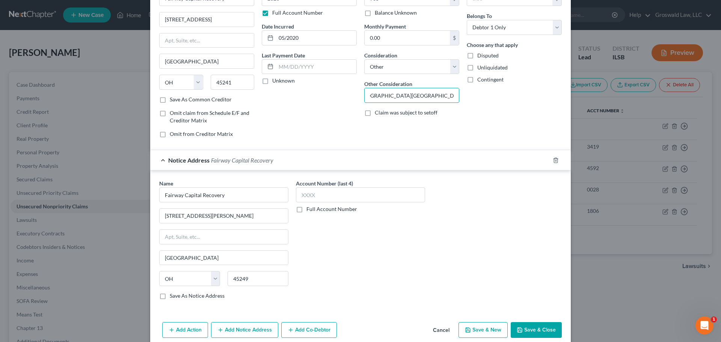
scroll to position [62, 0]
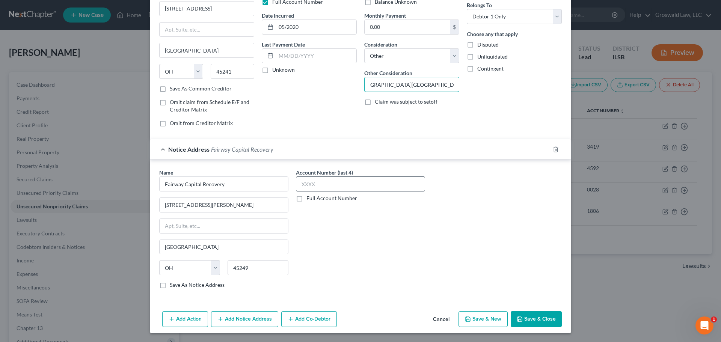
type input "[DEMOGRAPHIC_DATA][GEOGRAPHIC_DATA] and school"
click at [354, 192] on input "text" at bounding box center [360, 184] width 129 height 15
type input "2828"
click at [518, 320] on icon "button" at bounding box center [520, 319] width 5 height 5
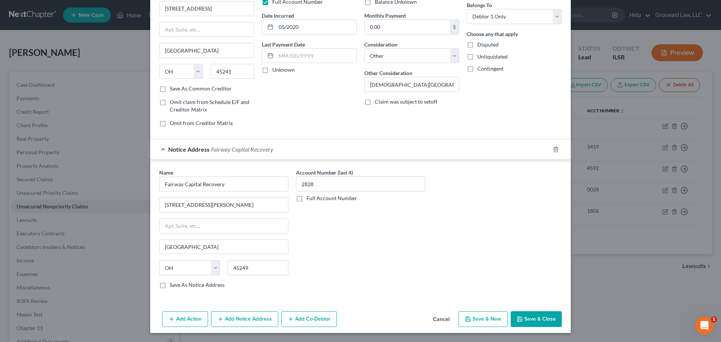
type input "985.00"
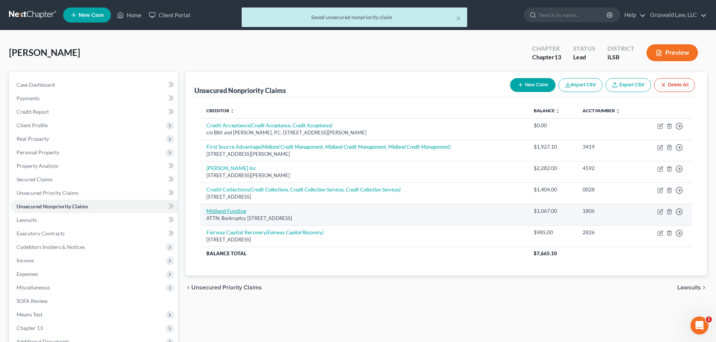
click at [232, 210] on link "Midland Funding" at bounding box center [226, 211] width 40 height 6
select select "4"
select select "14"
select select "0"
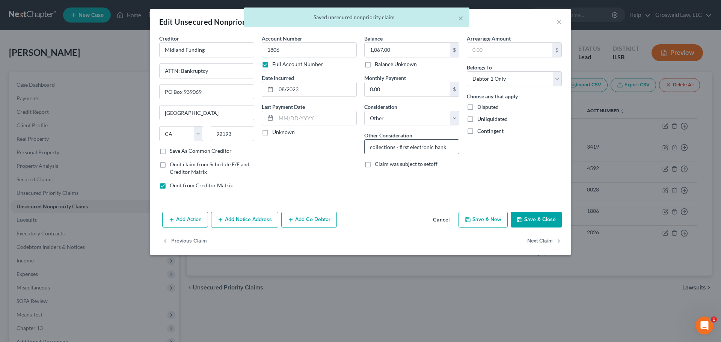
click at [447, 146] on input "collections - first electronic bank" at bounding box center [412, 147] width 94 height 14
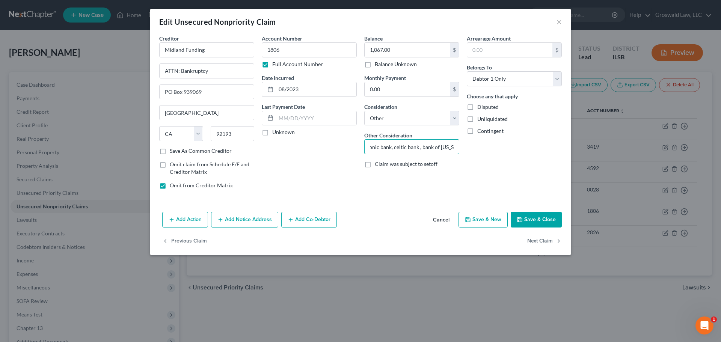
scroll to position [0, 58]
type input "collections - first electronic bank, celtic bank , bank of [US_STATE]"
click at [549, 221] on button "Save & Close" at bounding box center [536, 220] width 51 height 16
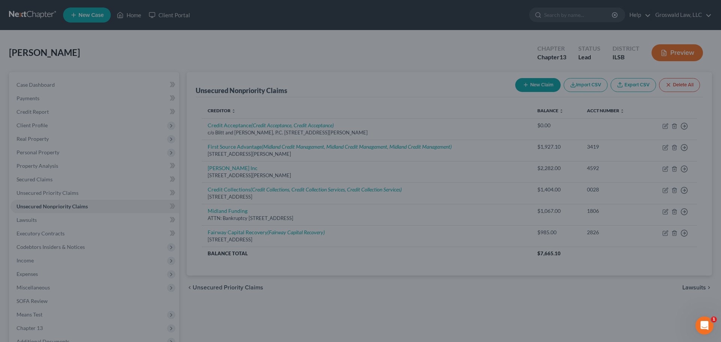
type input "2,823.00"
type input "0"
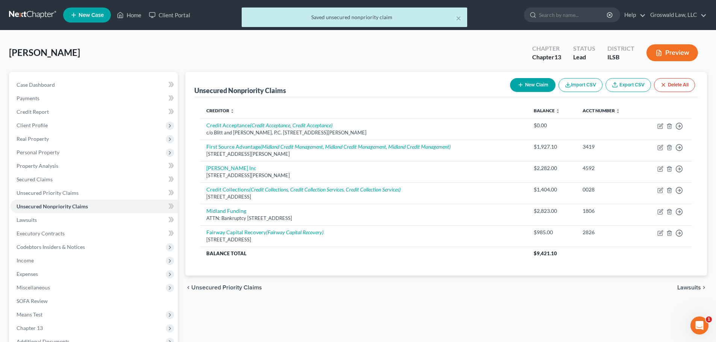
click at [542, 83] on button "New Claim" at bounding box center [532, 85] width 45 height 14
select select "0"
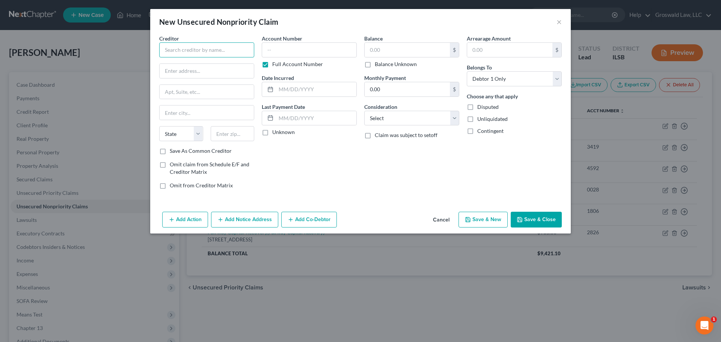
click at [225, 48] on input "text" at bounding box center [206, 49] width 95 height 15
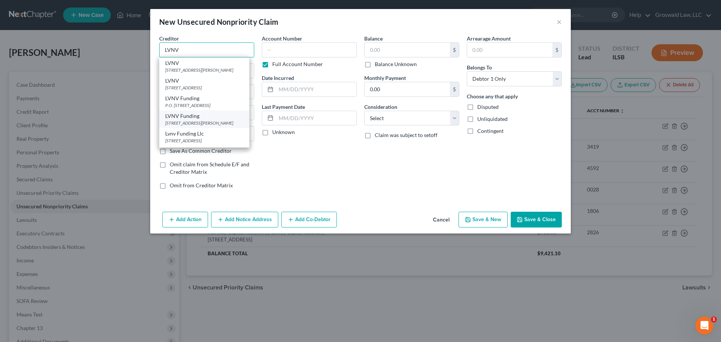
scroll to position [38, 0]
click at [206, 124] on div "[STREET_ADDRESS]" at bounding box center [204, 124] width 78 height 6
type input "Lvnv Funding Llc/Resurgent"
type input "Po Box 10497"
type input "[GEOGRAPHIC_DATA]"
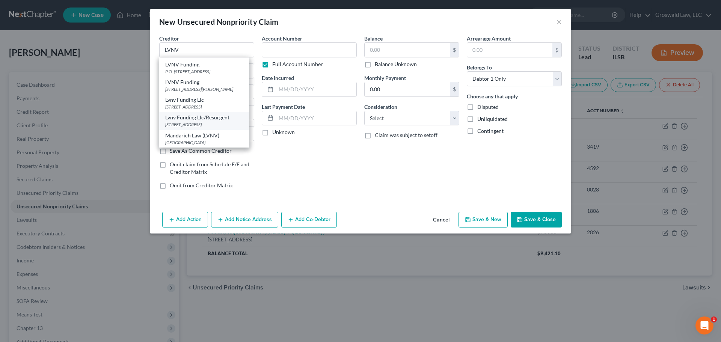
select select "42"
type input "29603"
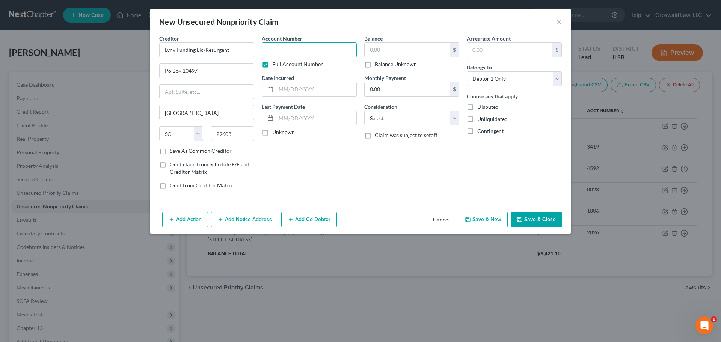
click at [296, 50] on input "text" at bounding box center [309, 49] width 95 height 15
click at [230, 221] on button "Add Notice Address" at bounding box center [244, 220] width 67 height 16
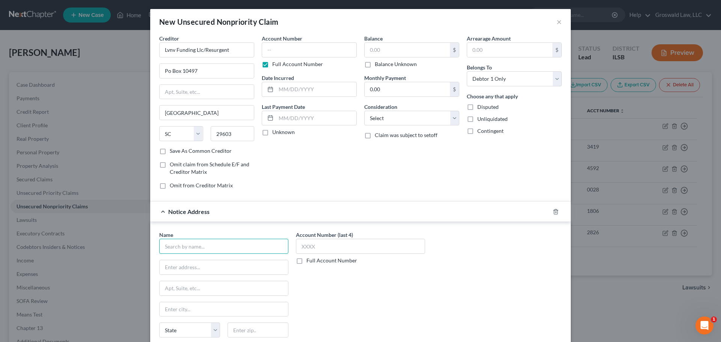
click at [203, 248] on input "text" at bounding box center [223, 246] width 129 height 15
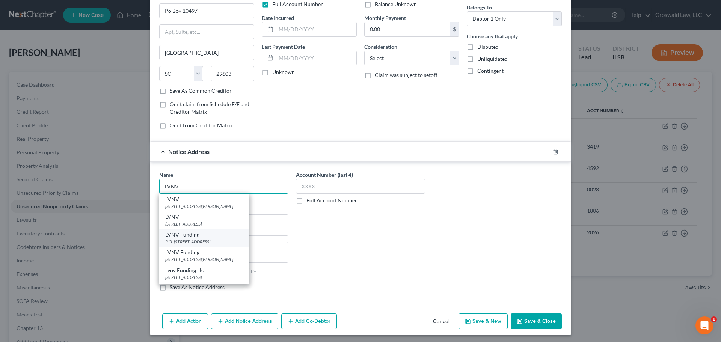
scroll to position [62, 0]
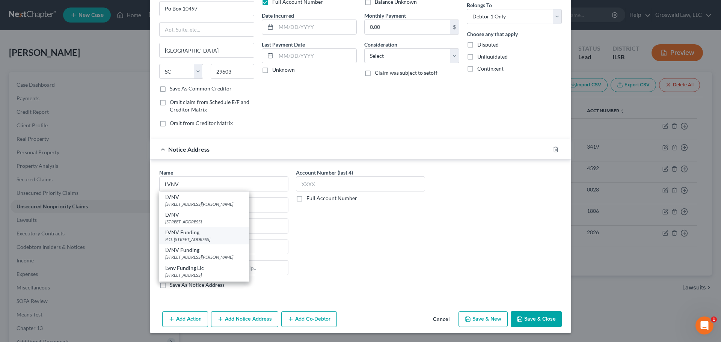
click at [228, 235] on div "LVNV Funding" at bounding box center [204, 233] width 78 height 8
type input "LVNV Funding"
type input "P.O. Box 1269"
type input "[GEOGRAPHIC_DATA]"
select select "42"
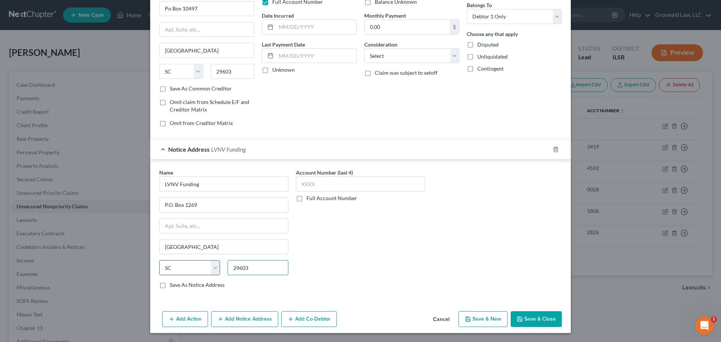
drag, startPoint x: 265, startPoint y: 268, endPoint x: 158, endPoint y: 268, distance: 106.3
click at [158, 268] on div "State [US_STATE] AK AR AZ CA CO CT DE DC [GEOGRAPHIC_DATA] [GEOGRAPHIC_DATA] GU…" at bounding box center [224, 270] width 137 height 21
type input "29602"
click at [247, 321] on button "Add Notice Address" at bounding box center [244, 320] width 67 height 16
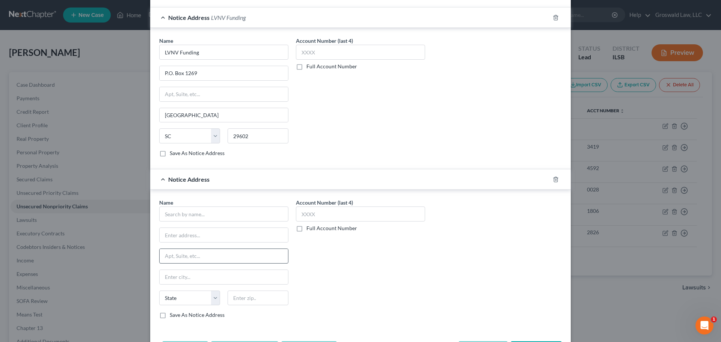
scroll to position [213, 0]
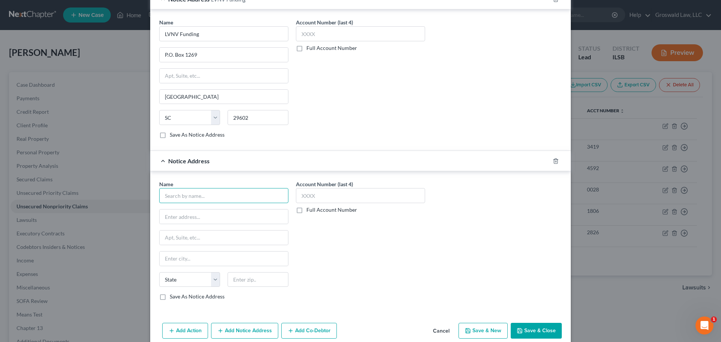
click at [198, 195] on input "text" at bounding box center [223, 195] width 129 height 15
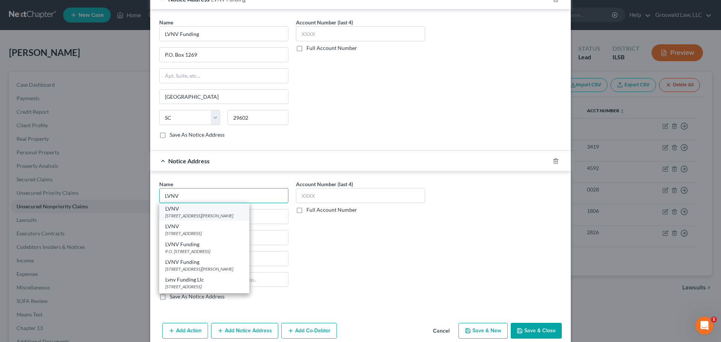
type input "LVNV"
click at [198, 216] on div "[STREET_ADDRESS][PERSON_NAME]" at bounding box center [204, 216] width 78 height 6
type input "[STREET_ADDRESS][PERSON_NAME]"
type input "Suite 110"
type input "[GEOGRAPHIC_DATA]"
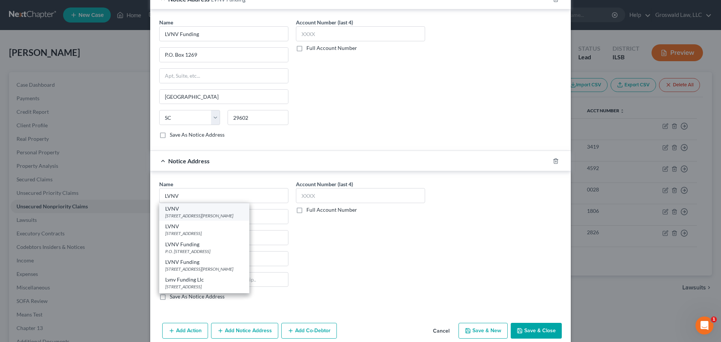
select select "42"
type input "29601"
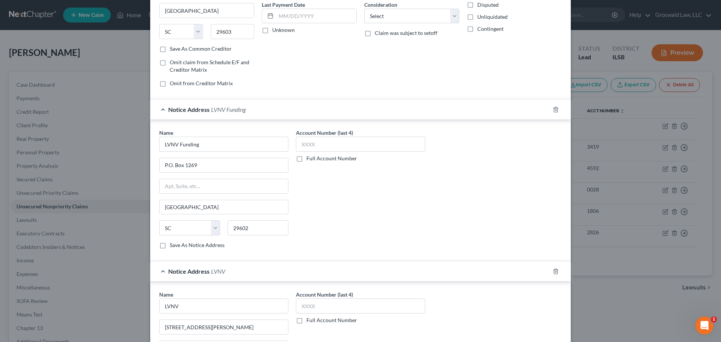
scroll to position [0, 0]
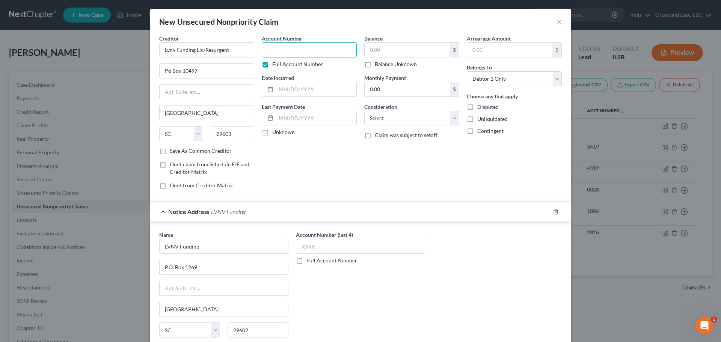
click at [312, 50] on input "text" at bounding box center [309, 49] width 95 height 15
type input "0451"
type input "09/2023"
type input "1,450"
select select "14"
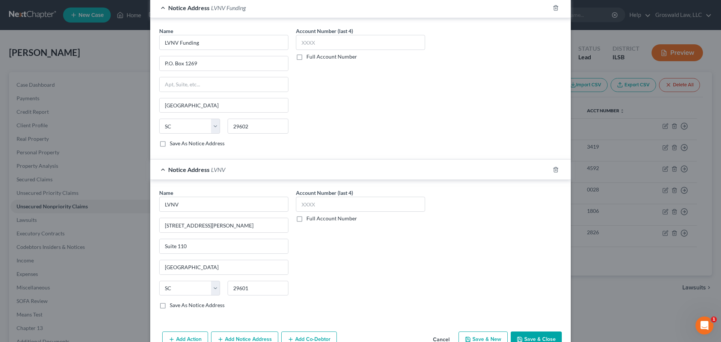
scroll to position [224, 0]
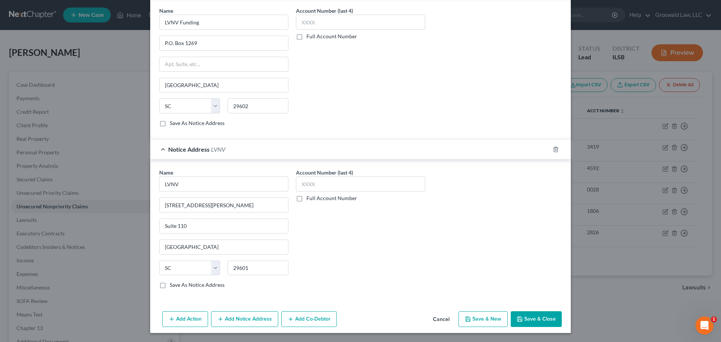
type input "collections - credit one, total card bank of [US_STATE]"
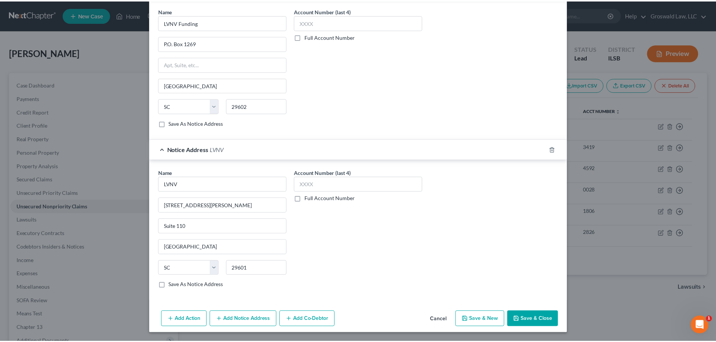
scroll to position [0, 0]
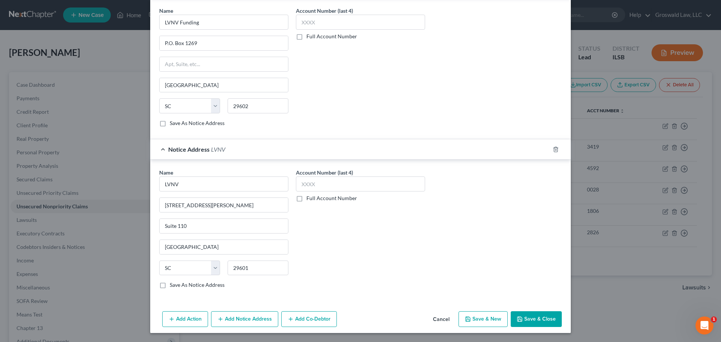
click at [519, 316] on icon "button" at bounding box center [520, 319] width 6 height 6
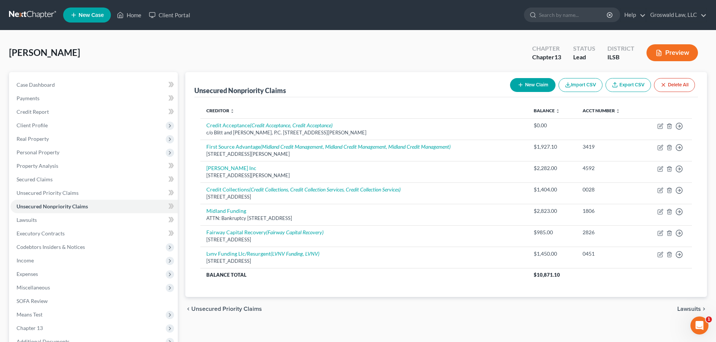
click at [534, 87] on button "New Claim" at bounding box center [532, 85] width 45 height 14
select select "0"
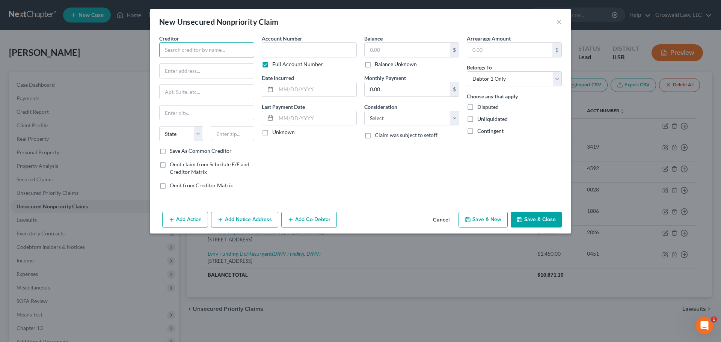
click at [193, 48] on input "text" at bounding box center [206, 49] width 95 height 15
type input "P"
type input "Applied Bank"
click at [189, 71] on input "text" at bounding box center [207, 71] width 94 height 14
paste input "[STREET_ADDRESS]"
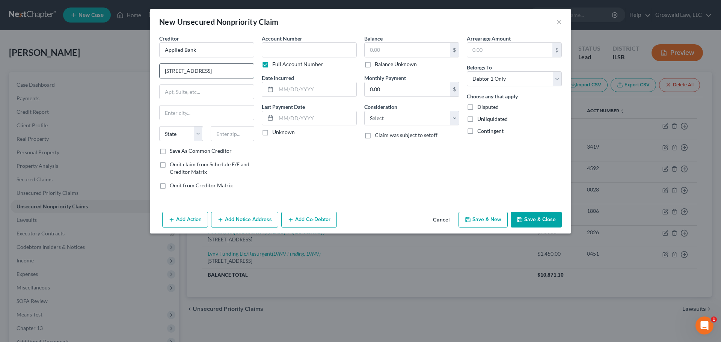
type input "[STREET_ADDRESS]"
type input "19803"
type input "Wilmington"
select select "7"
click at [282, 51] on input "text" at bounding box center [309, 49] width 95 height 15
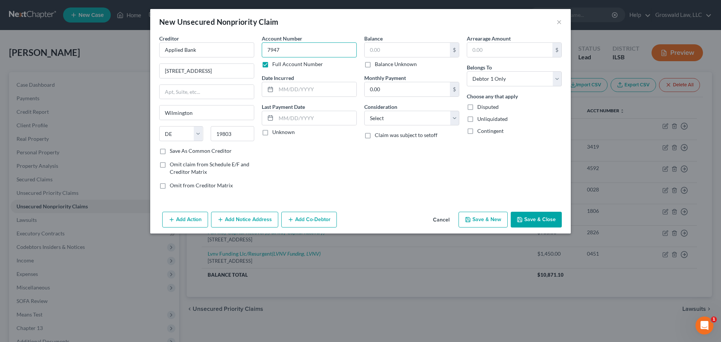
type input "7947"
type input "09/2021"
type input "675"
select select "2"
click at [539, 220] on button "Save & Close" at bounding box center [536, 220] width 51 height 16
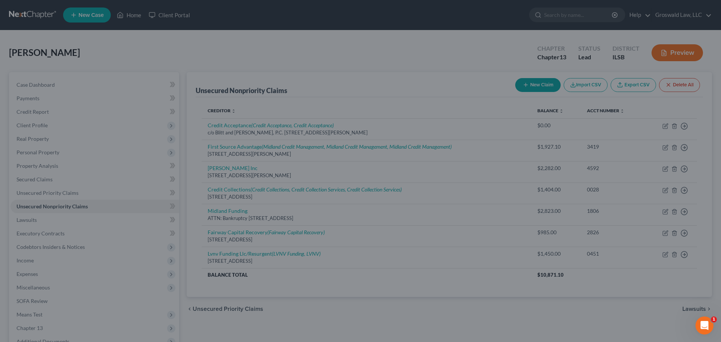
type input "675.00"
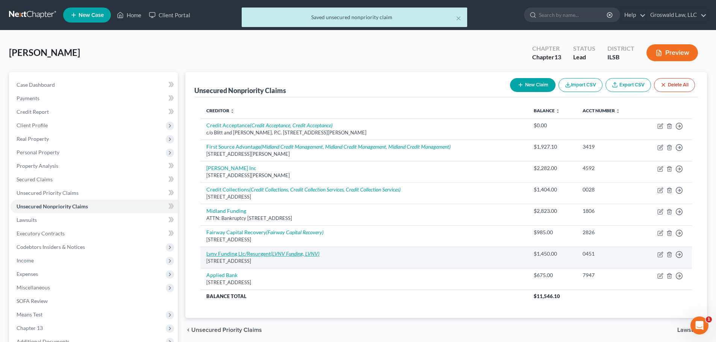
click at [222, 254] on link "Lvnv Funding Llc/Resurgent (LVNV Funding, LVNV)" at bounding box center [262, 254] width 113 height 6
select select "42"
select select "14"
select select "0"
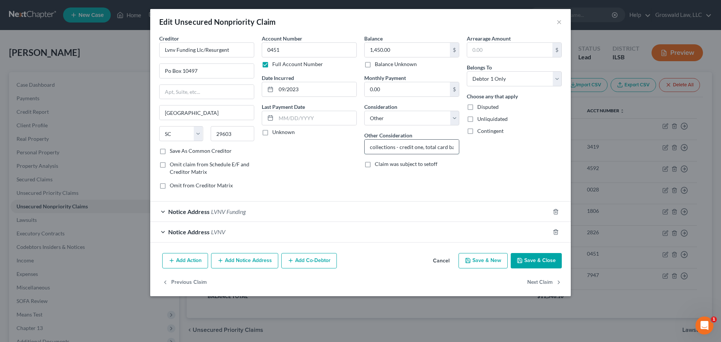
click at [400, 150] on input "collections - credit one, total card bank of [US_STATE]" at bounding box center [412, 147] width 94 height 14
type input "collections - first access, credit one, total card bank of [US_STATE]"
click at [402, 47] on input "1,450.00" at bounding box center [407, 50] width 85 height 14
drag, startPoint x: 520, startPoint y: 259, endPoint x: 448, endPoint y: 260, distance: 72.5
click at [521, 259] on icon "button" at bounding box center [520, 261] width 5 height 5
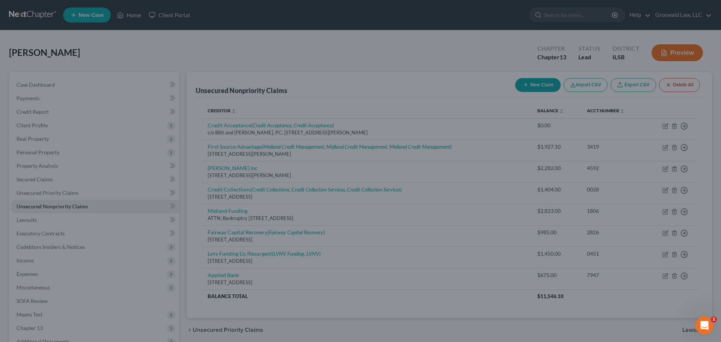
type input "2,058.00"
type input "0"
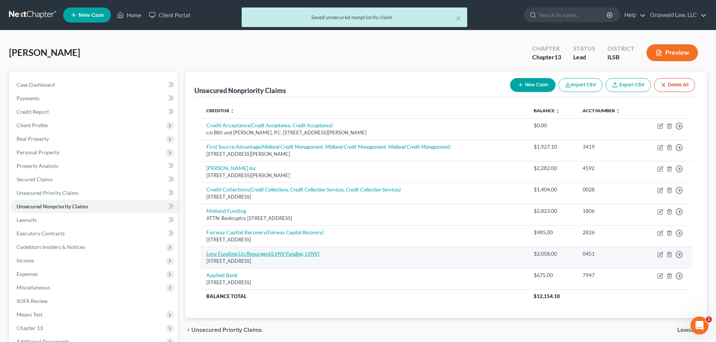
click at [225, 252] on link "Lvnv Funding Llc/Resurgent (LVNV Funding, LVNV)" at bounding box center [262, 254] width 113 height 6
select select "42"
select select "14"
select select "0"
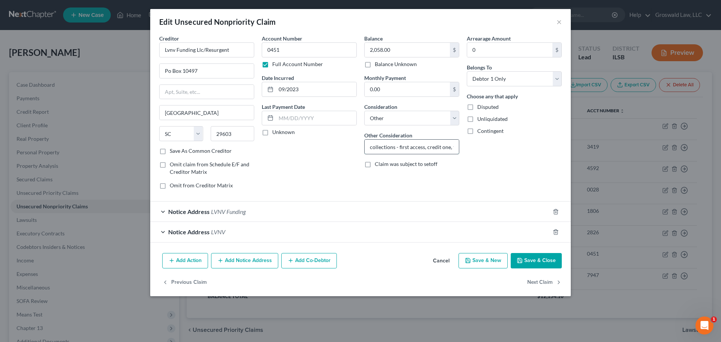
click at [397, 150] on input "collections - first access, credit one, total card bank of [US_STATE]" at bounding box center [412, 147] width 94 height 14
type input "collections - revvi mrv [PERSON_NAME], first access, credit one, total card ban…"
click at [378, 52] on input "2,058.00" at bounding box center [407, 50] width 85 height 14
drag, startPoint x: 422, startPoint y: 48, endPoint x: 322, endPoint y: 50, distance: 100.0
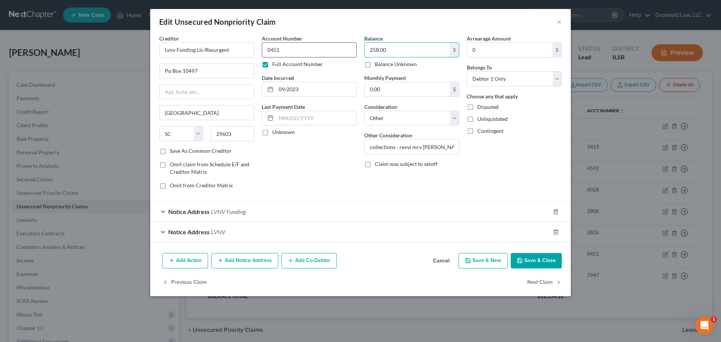
click at [322, 50] on div "Creditor * Lvnv Funding Llc/Resurgent Po Box 10497 [GEOGRAPHIC_DATA] [US_STATE]…" at bounding box center [361, 115] width 410 height 161
type input "2,558"
click at [398, 148] on input "collections - revvi mrv [PERSON_NAME], first access, credit one, total card ban…" at bounding box center [412, 147] width 94 height 14
type input "collections - synovus digital bank, revvi mrv banks, first access, credit one, …"
drag, startPoint x: 538, startPoint y: 260, endPoint x: 431, endPoint y: 153, distance: 150.9
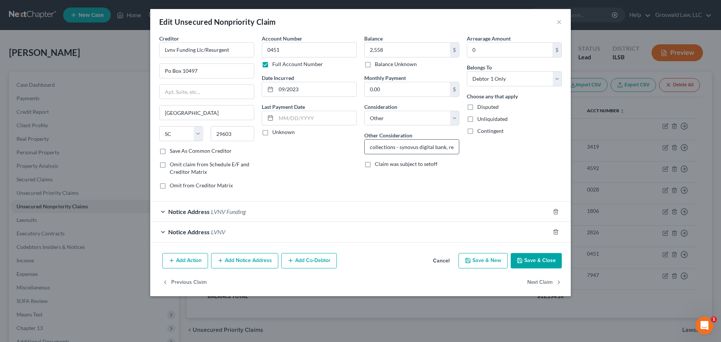
click at [431, 153] on div "Edit Unsecured Nonpriority Claim × Creditor * Lvnv Funding Llc/Resurgent [GEOGR…" at bounding box center [360, 152] width 421 height 287
click at [218, 213] on span "LVNV Funding" at bounding box center [228, 211] width 35 height 7
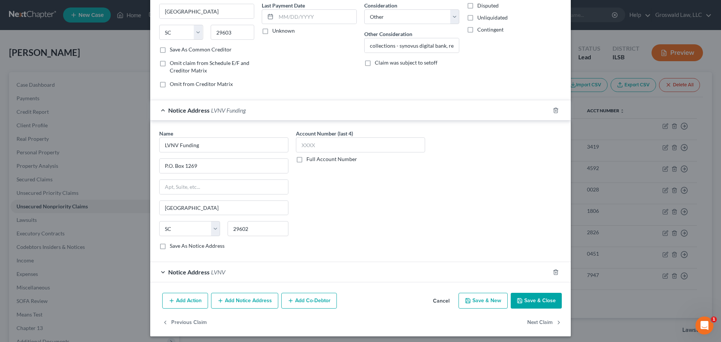
scroll to position [105, 0]
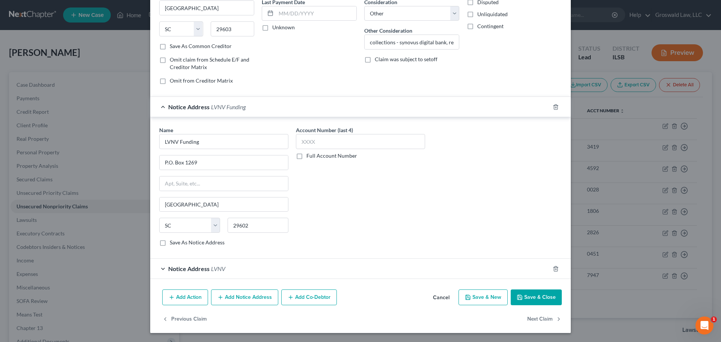
click at [224, 270] on div "Notice Address LVNV" at bounding box center [350, 269] width 400 height 20
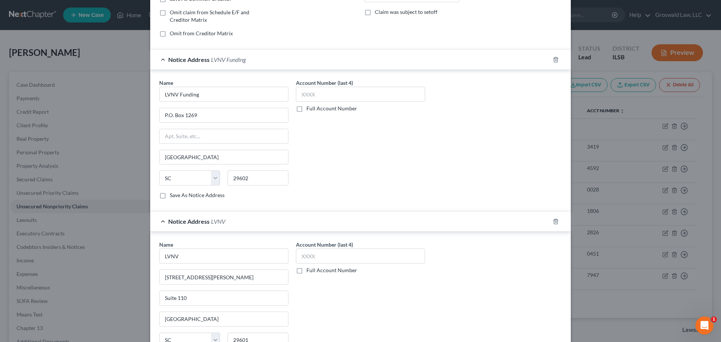
scroll to position [246, 0]
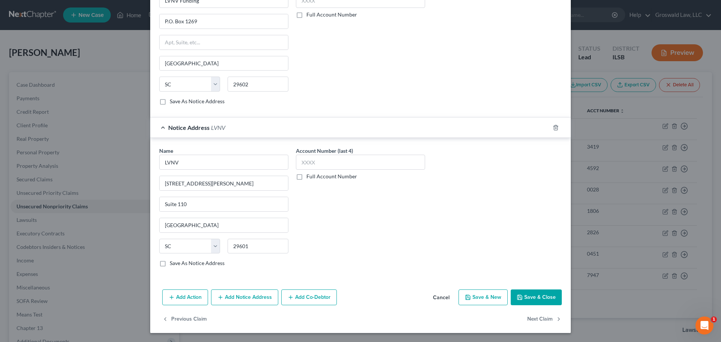
click at [245, 301] on button "Add Notice Address" at bounding box center [244, 298] width 67 height 16
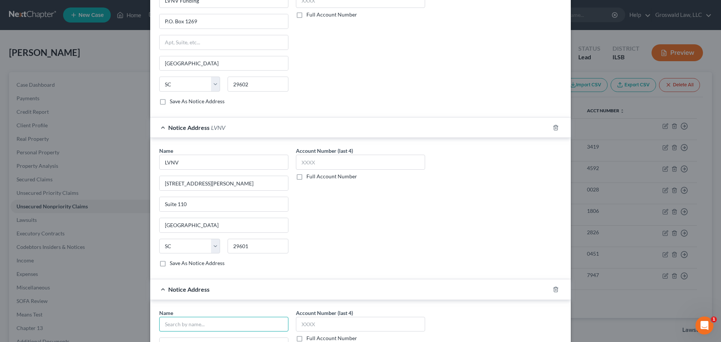
click at [190, 322] on input "text" at bounding box center [223, 324] width 129 height 15
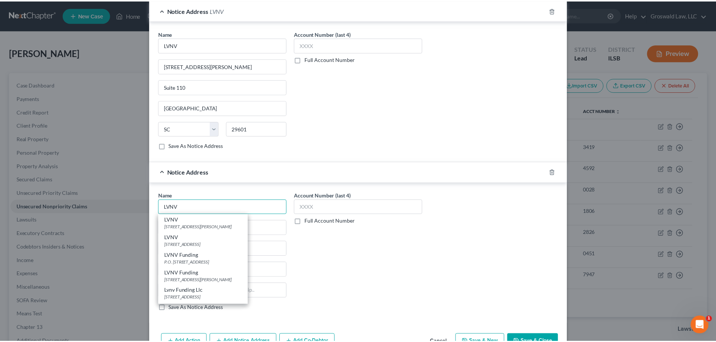
scroll to position [396, 0]
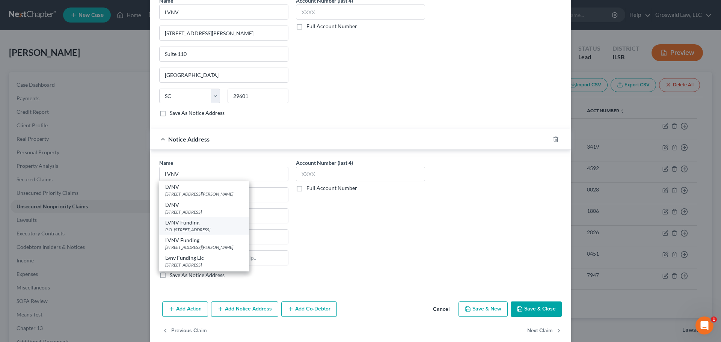
click at [222, 229] on div "P.O. [STREET_ADDRESS]" at bounding box center [204, 230] width 78 height 6
type input "LVNV Funding"
type input "P.O. Box 1269"
type input "[GEOGRAPHIC_DATA]"
select select "42"
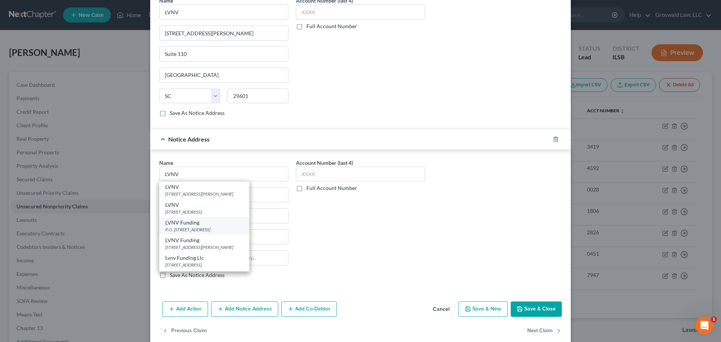
type input "29603"
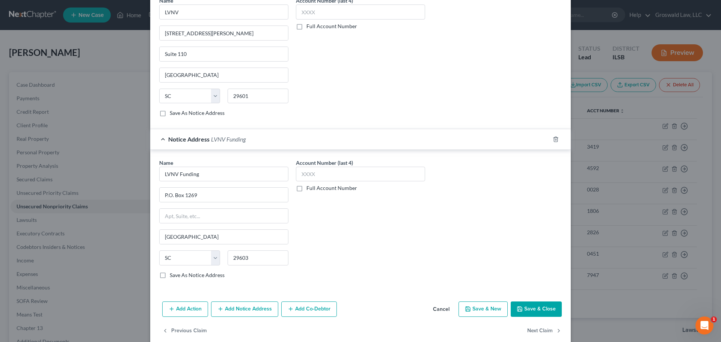
click at [525, 308] on button "Save & Close" at bounding box center [536, 310] width 51 height 16
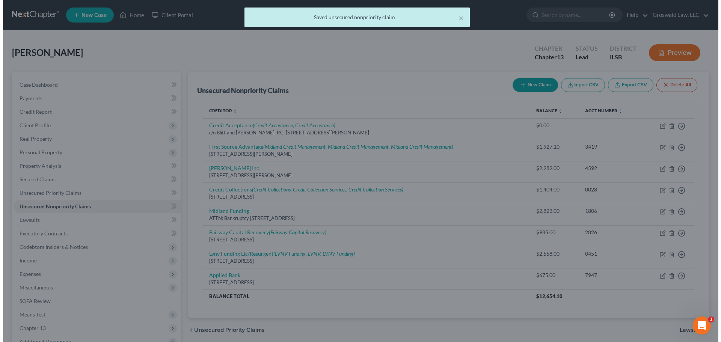
scroll to position [0, 0]
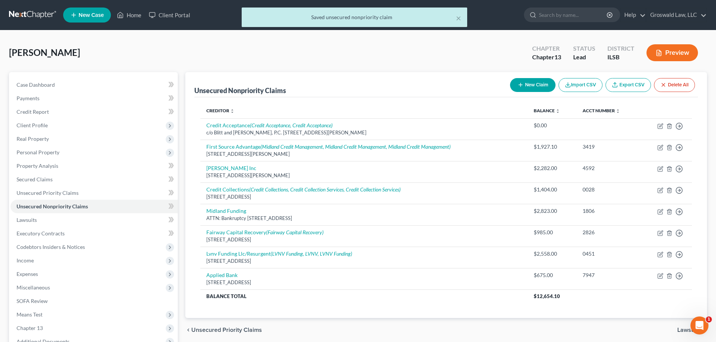
click at [521, 85] on icon "button" at bounding box center [520, 85] width 6 height 6
select select "0"
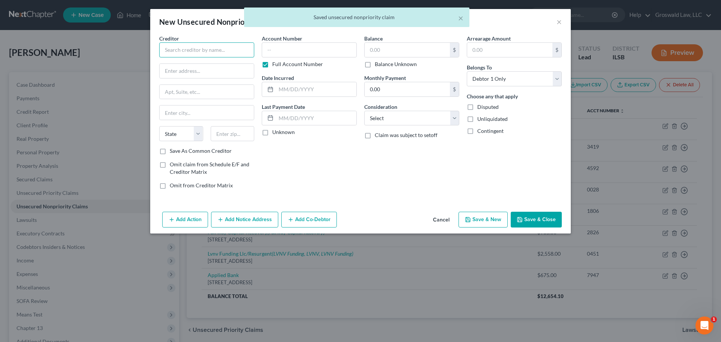
click at [223, 46] on input "text" at bounding box center [206, 49] width 95 height 15
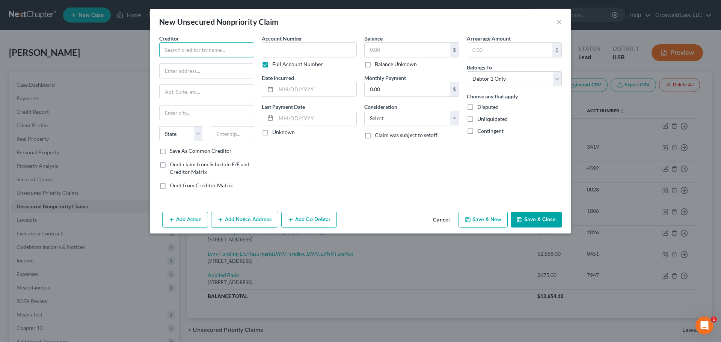
click at [203, 52] on input "text" at bounding box center [206, 49] width 95 height 15
paste input "Collection Bureau Of America"
type input "Collection Bureau Of America"
click at [187, 69] on input "text" at bounding box center [207, 71] width 94 height 14
paste input "5013"
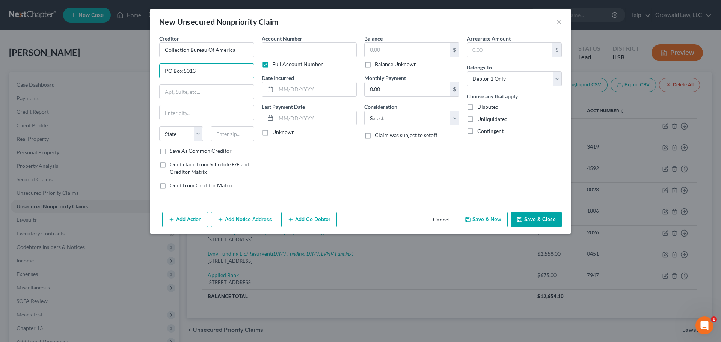
type input "PO Box 5013"
type input "94540"
type input "Hayward"
select select "4"
drag, startPoint x: 321, startPoint y: 50, endPoint x: 311, endPoint y: 54, distance: 11.1
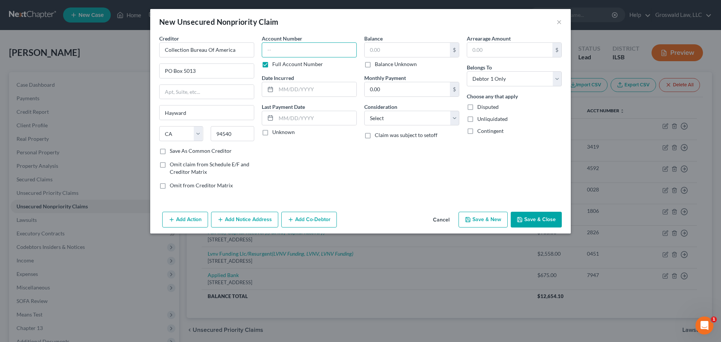
click at [316, 53] on input "text" at bounding box center [309, 49] width 95 height 15
type input "3436"
type input "04/2025"
type input "500"
select select "14"
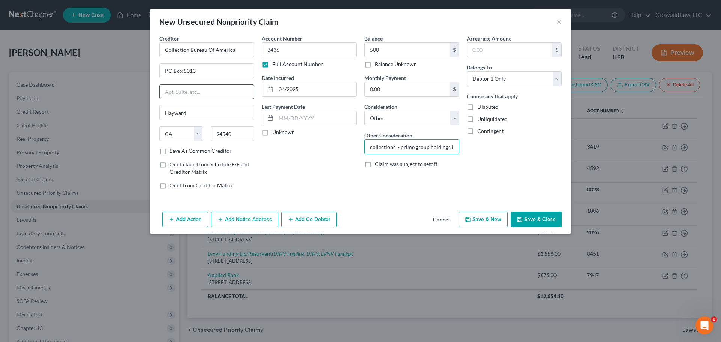
scroll to position [0, 0]
type input "collections - prime group holdings llc"
drag, startPoint x: 238, startPoint y: 50, endPoint x: -18, endPoint y: 43, distance: 255.6
click at [0, 43] on html "Home New Case Client Portal Groswald Law, LLC [PERSON_NAME][EMAIL_ADDRESS][DOMA…" at bounding box center [360, 213] width 721 height 427
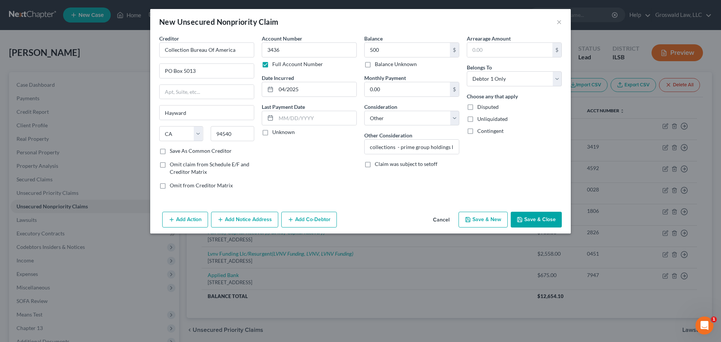
click at [255, 221] on button "Add Notice Address" at bounding box center [244, 220] width 67 height 16
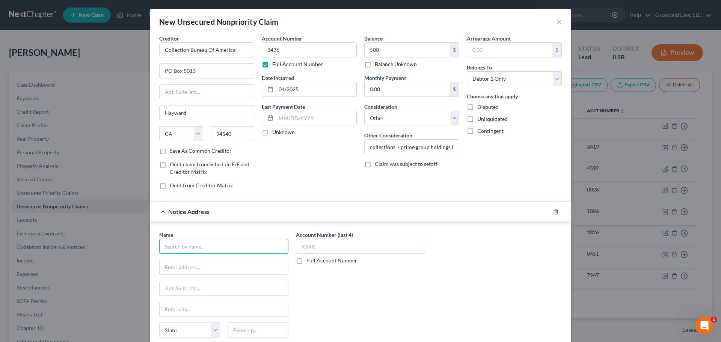
click at [224, 247] on input "text" at bounding box center [223, 246] width 129 height 15
paste input "Collection Bureau Of America"
type input "Collection Bureau Of America"
click at [175, 266] on input "text" at bounding box center [224, 267] width 129 height 14
paste input "[STREET_ADDRESS]"
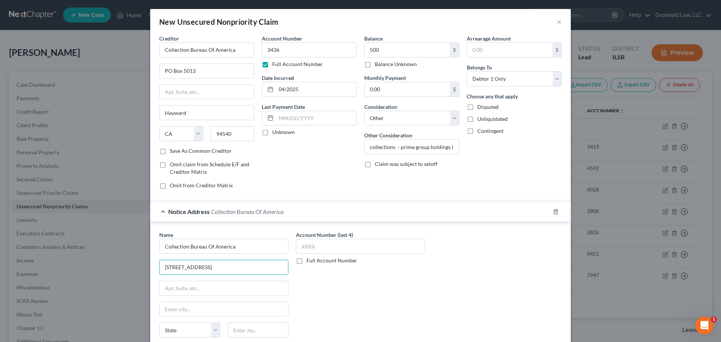
type input "[STREET_ADDRESS]"
type input "94541"
type input "Hayward"
select select "4"
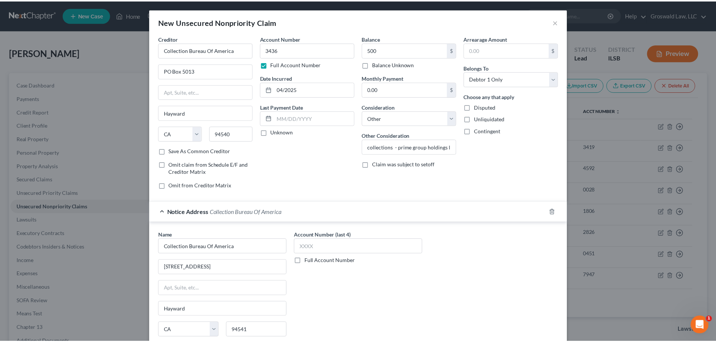
scroll to position [62, 0]
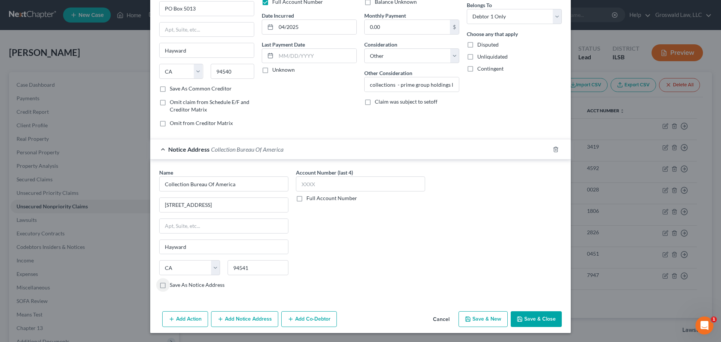
click at [182, 285] on label "Save As Notice Address" at bounding box center [197, 285] width 55 height 8
click at [178, 285] on input "Save As Notice Address" at bounding box center [175, 283] width 5 height 5
checkbox input "true"
click at [175, 90] on label "Save As Common Creditor" at bounding box center [201, 89] width 62 height 8
click at [175, 90] on input "Save As Common Creditor" at bounding box center [175, 87] width 5 height 5
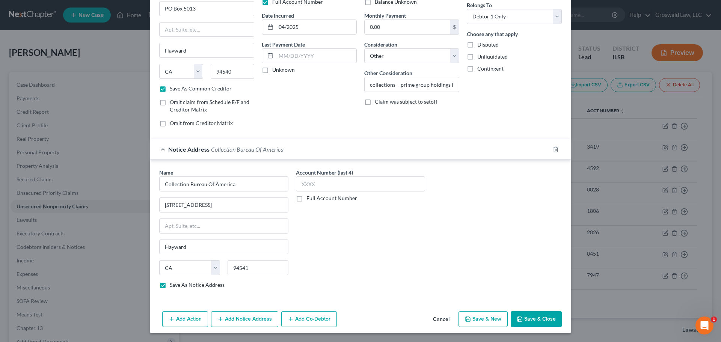
click at [544, 322] on button "Save & Close" at bounding box center [536, 320] width 51 height 16
checkbox input "false"
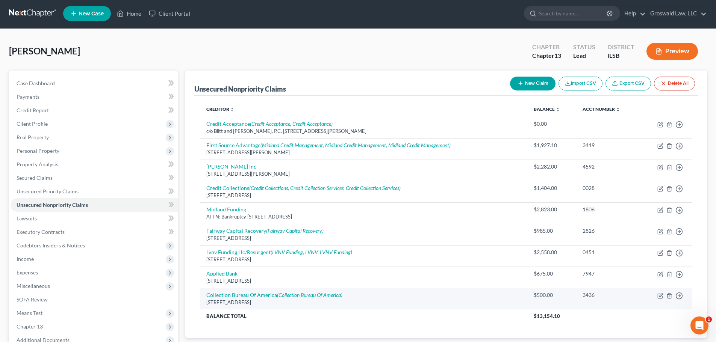
scroll to position [84, 0]
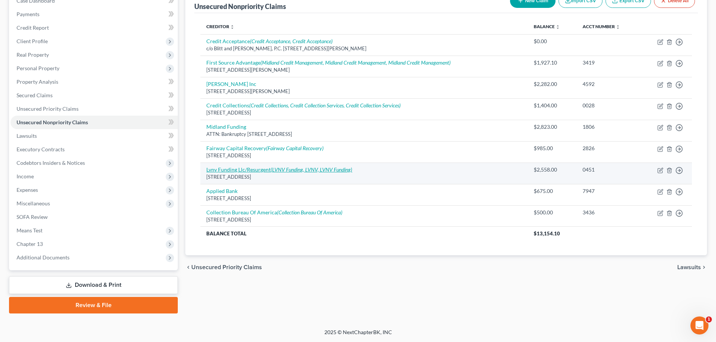
click at [215, 169] on link "Lvnv Funding Llc/Resurgent (LVNV Funding, LVNV, LVNV Funding)" at bounding box center [279, 169] width 146 height 6
select select "42"
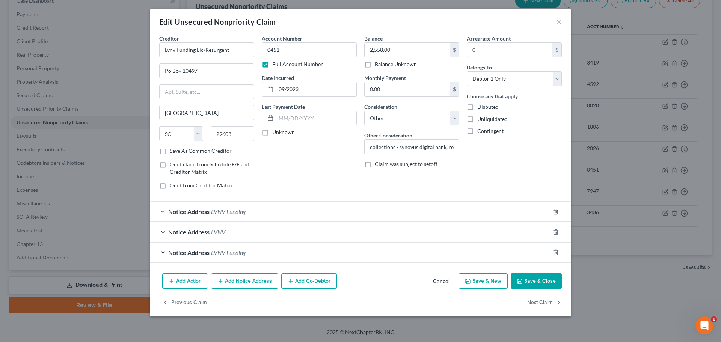
click at [443, 282] on button "Cancel" at bounding box center [441, 281] width 29 height 15
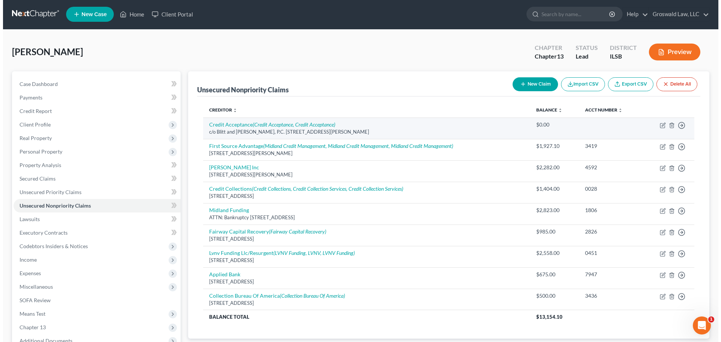
scroll to position [0, 0]
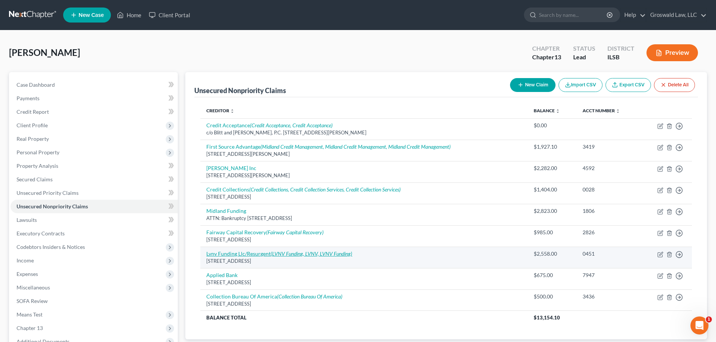
click at [227, 255] on link "Lvnv Funding Llc/Resurgent (LVNV Funding, LVNV, LVNV Funding)" at bounding box center [279, 254] width 146 height 6
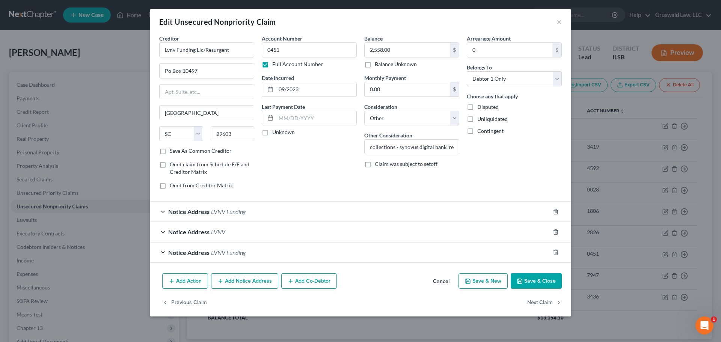
click at [257, 279] on button "Add Notice Address" at bounding box center [244, 282] width 67 height 16
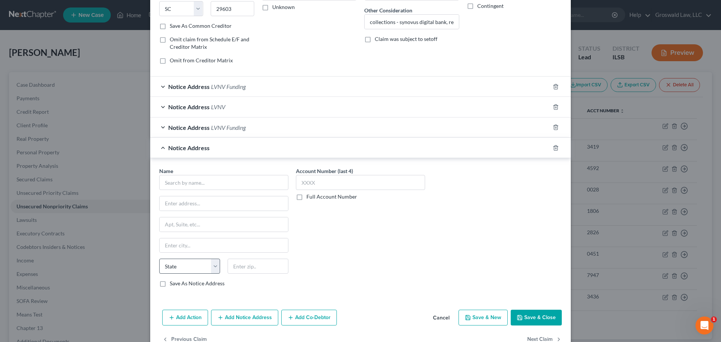
scroll to position [145, 0]
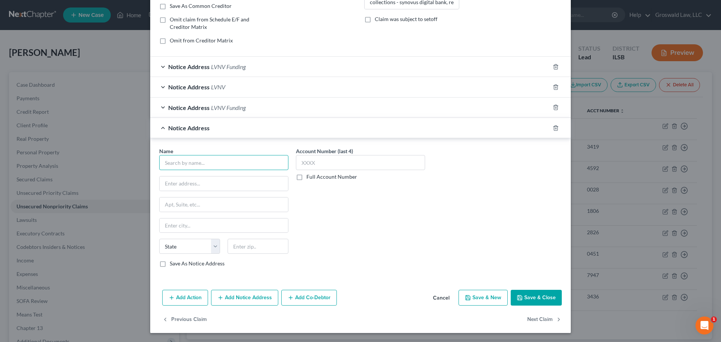
click at [192, 162] on input "text" at bounding box center [223, 162] width 129 height 15
click at [224, 161] on input "text" at bounding box center [223, 162] width 129 height 15
paste input "First Digital Card"
click at [250, 184] on input "text" at bounding box center [224, 184] width 129 height 14
paste input "85650"
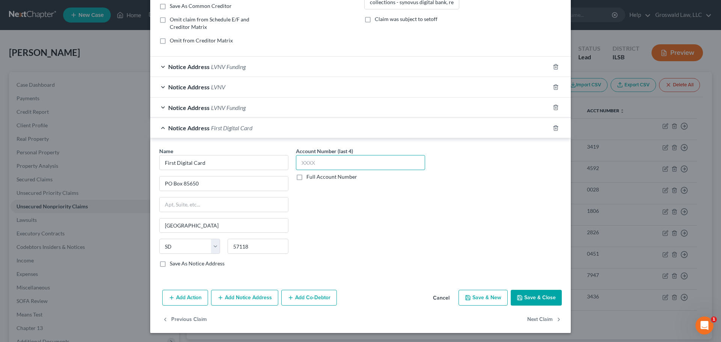
click at [386, 169] on input "text" at bounding box center [360, 162] width 129 height 15
click at [473, 302] on button "Save & New" at bounding box center [483, 298] width 49 height 16
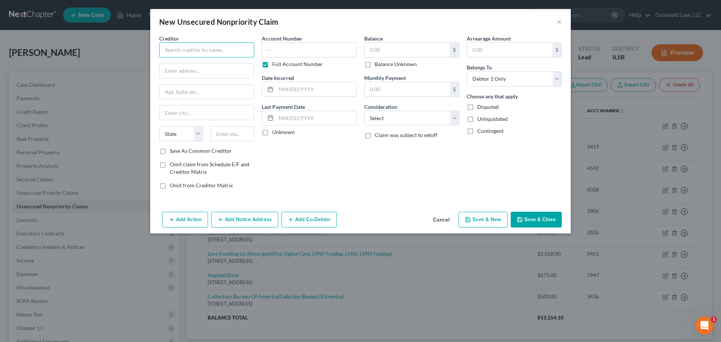
click at [195, 49] on input "text" at bounding box center [206, 49] width 95 height 15
paste input "First Savings Bank/Blaze"
click at [201, 70] on input "text" at bounding box center [207, 71] width 94 height 14
paste input "PO Box 5096"
click at [234, 113] on input "text" at bounding box center [207, 113] width 94 height 14
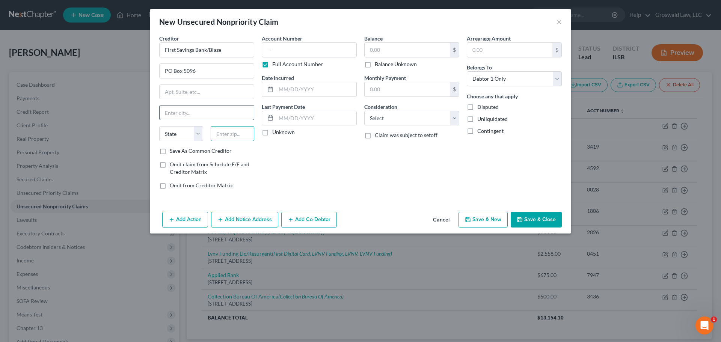
paste input "57117"
click at [297, 48] on input "text" at bounding box center [309, 49] width 95 height 15
drag, startPoint x: 230, startPoint y: 50, endPoint x: 61, endPoint y: 44, distance: 169.2
click at [61, 44] on div "New Unsecured Nonpriority Claim × Creditor * First Savings Bank/Blaze PO Box 50…" at bounding box center [360, 171] width 721 height 342
click at [239, 221] on button "Add Notice Address" at bounding box center [244, 220] width 67 height 16
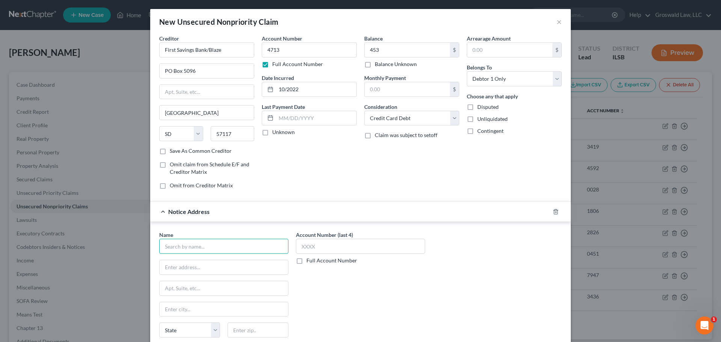
click at [194, 245] on input "text" at bounding box center [223, 246] width 129 height 15
paste input "First Savings Bank/Blaze"
click at [230, 267] on input "text" at bounding box center [224, 267] width 129 height 14
paste input "[STREET_ADDRESS]"
click at [245, 245] on input "First Savings Bank/Blaze" at bounding box center [223, 246] width 129 height 15
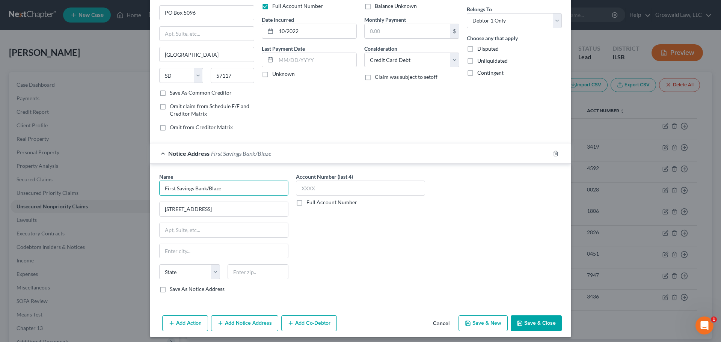
scroll to position [62, 0]
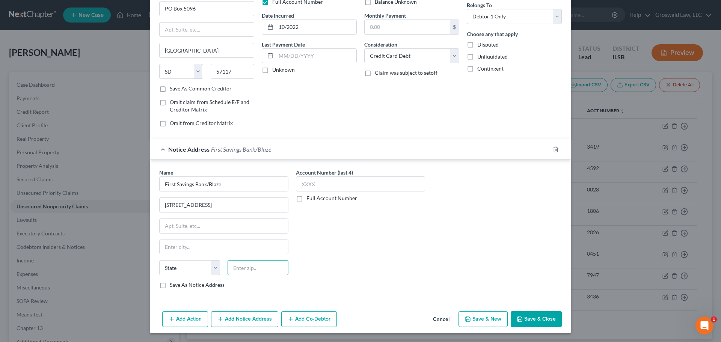
paste input "57104"
click at [539, 320] on button "Save & Close" at bounding box center [536, 320] width 51 height 16
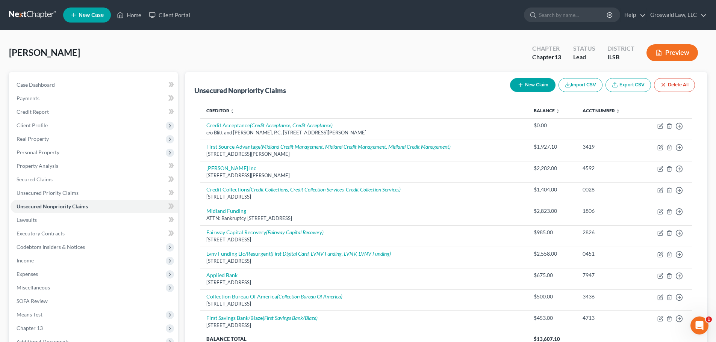
click at [85, 15] on span "New Case" at bounding box center [91, 15] width 25 height 6
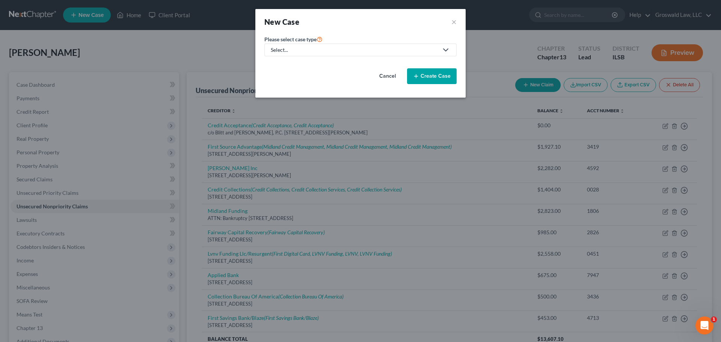
click at [388, 78] on button "Cancel" at bounding box center [387, 76] width 33 height 15
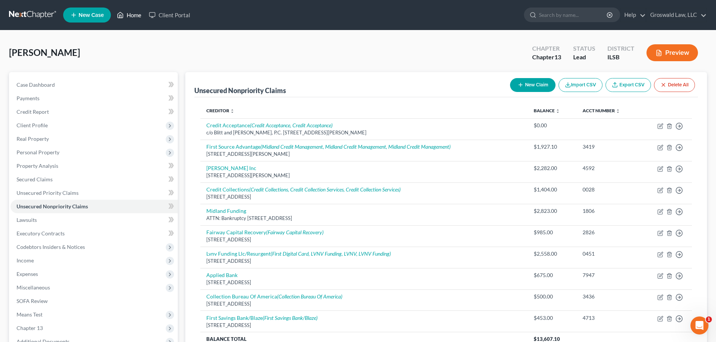
click at [129, 15] on link "Home" at bounding box center [129, 15] width 32 height 14
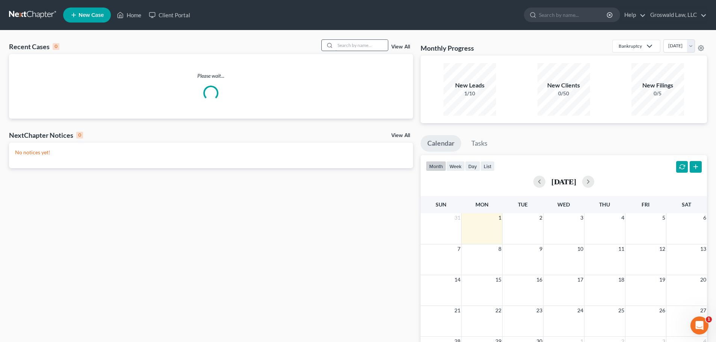
click at [362, 47] on input "search" at bounding box center [361, 45] width 53 height 11
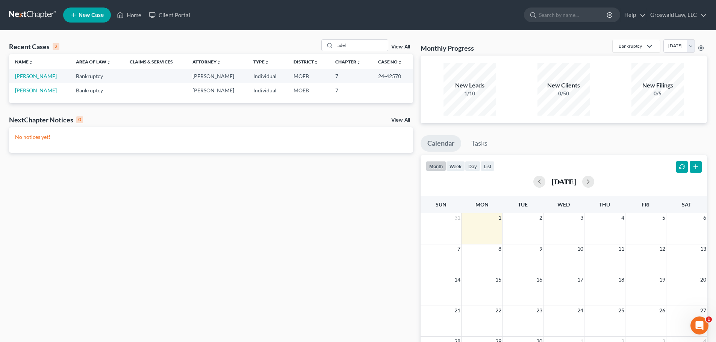
click at [83, 17] on span "New Case" at bounding box center [91, 15] width 25 height 6
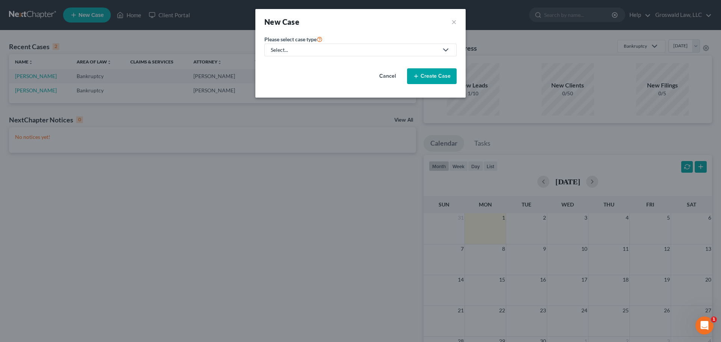
click at [304, 50] on div "Select..." at bounding box center [355, 50] width 168 height 8
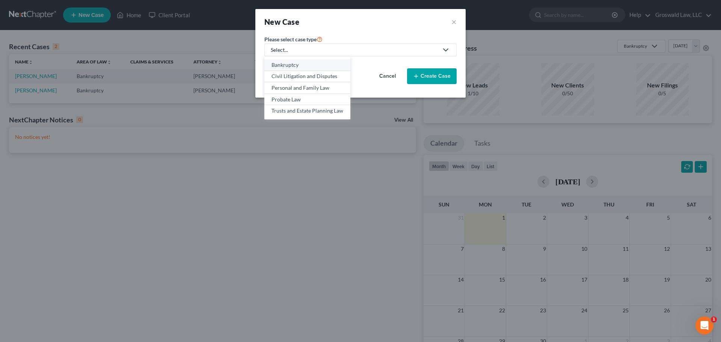
click at [301, 64] on div "Bankruptcy" at bounding box center [308, 65] width 72 height 8
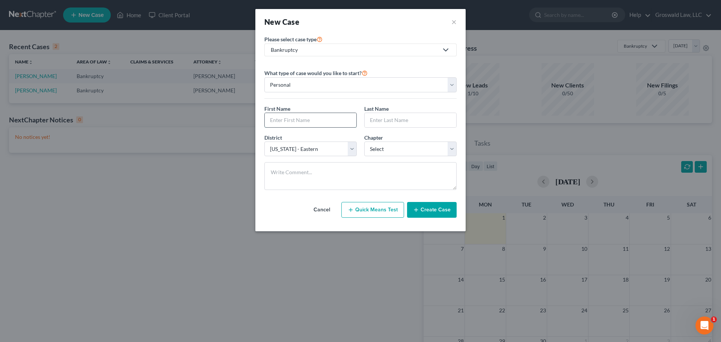
click at [288, 124] on input "text" at bounding box center [311, 120] width 92 height 14
click at [438, 209] on button "Create Case" at bounding box center [432, 210] width 50 height 16
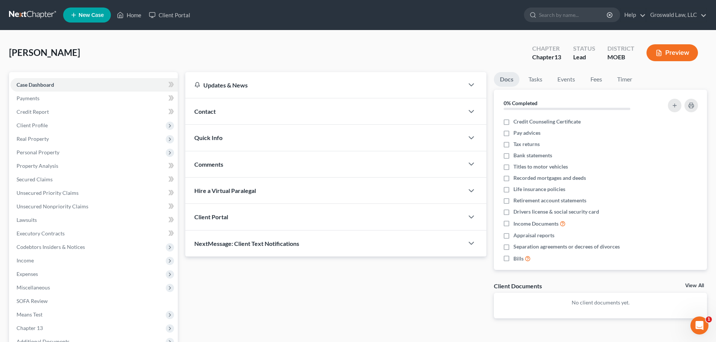
click at [245, 104] on div "Contact" at bounding box center [324, 111] width 278 height 26
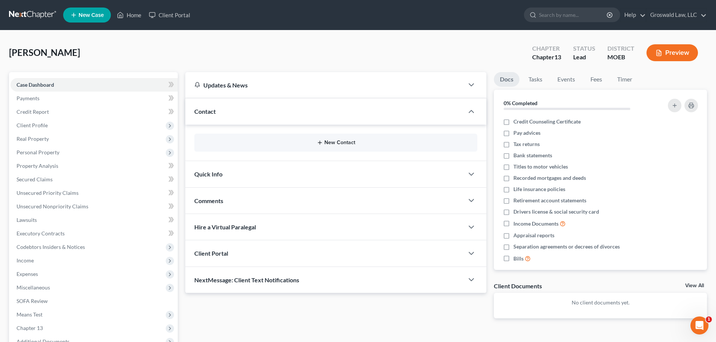
click at [308, 141] on button "New Contact" at bounding box center [335, 143] width 271 height 6
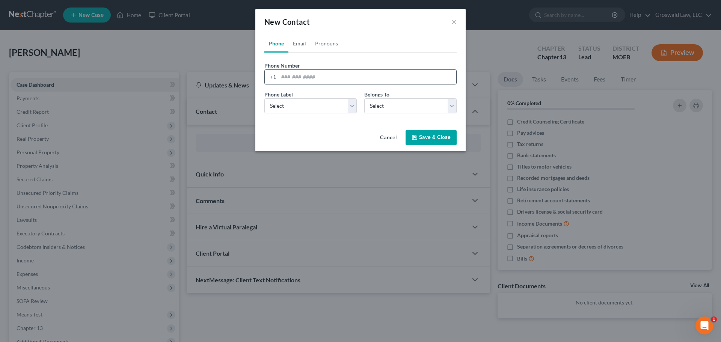
click at [322, 73] on input "tel" at bounding box center [368, 77] width 178 height 14
paste input "498-8888"
click at [299, 42] on link "Email" at bounding box center [300, 44] width 22 height 18
click at [296, 76] on input "email" at bounding box center [368, 77] width 178 height 14
paste input "[EMAIL_ADDRESS][DOMAIN_NAME]"
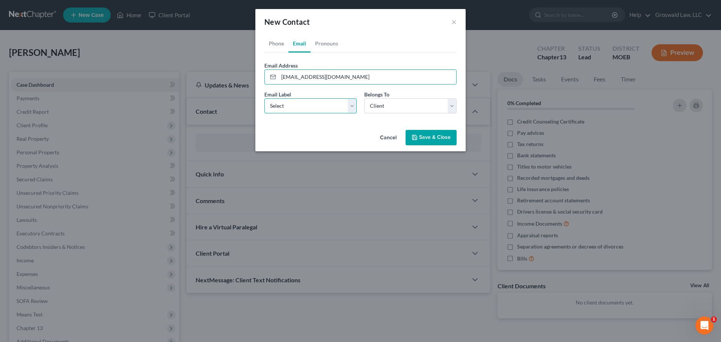
click at [299, 109] on select "Select Home Work Other" at bounding box center [311, 105] width 92 height 15
click at [265, 98] on select "Select Home Work Other" at bounding box center [311, 105] width 92 height 15
click at [444, 139] on button "Save & Close" at bounding box center [431, 138] width 51 height 16
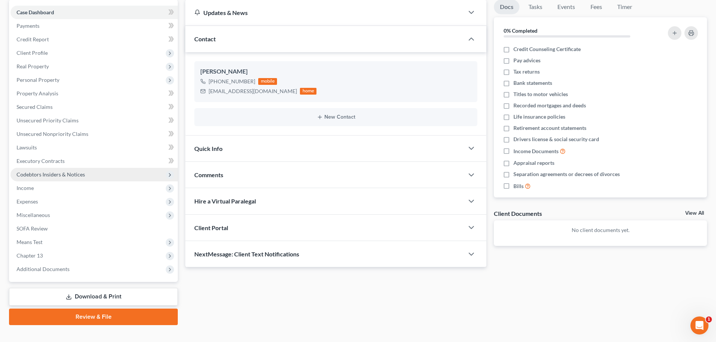
scroll to position [84, 0]
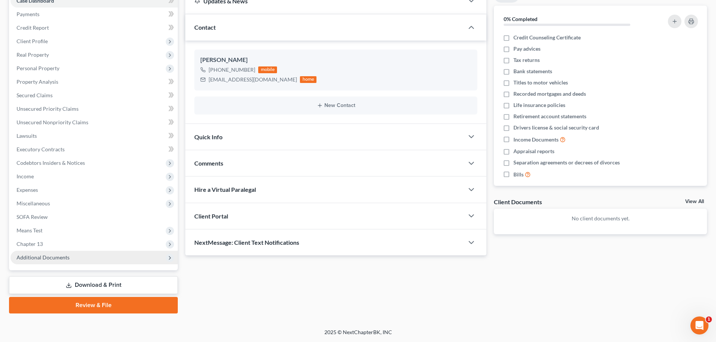
click at [88, 259] on span "Additional Documents" at bounding box center [94, 258] width 167 height 14
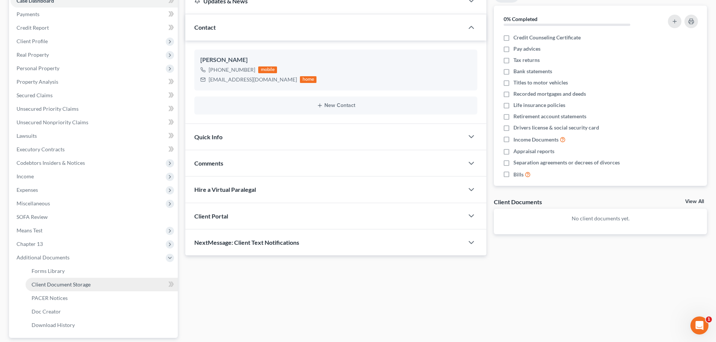
click at [87, 286] on span "Client Document Storage" at bounding box center [61, 284] width 59 height 6
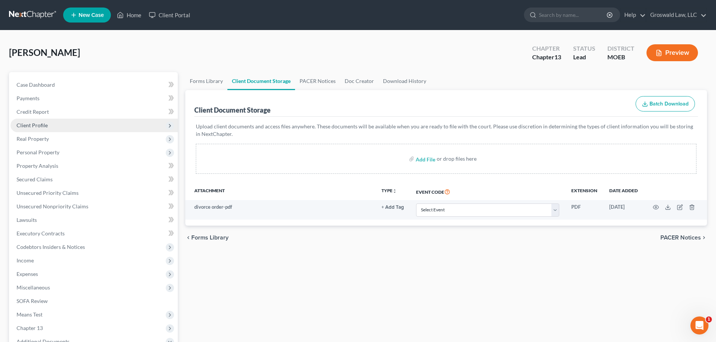
click at [47, 123] on span "Client Profile" at bounding box center [32, 125] width 31 height 6
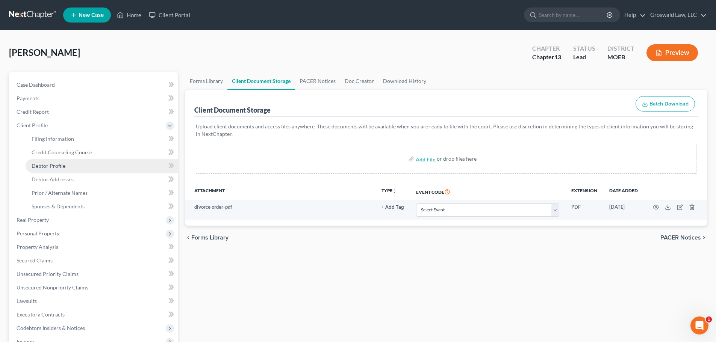
click at [54, 165] on span "Debtor Profile" at bounding box center [49, 166] width 34 height 6
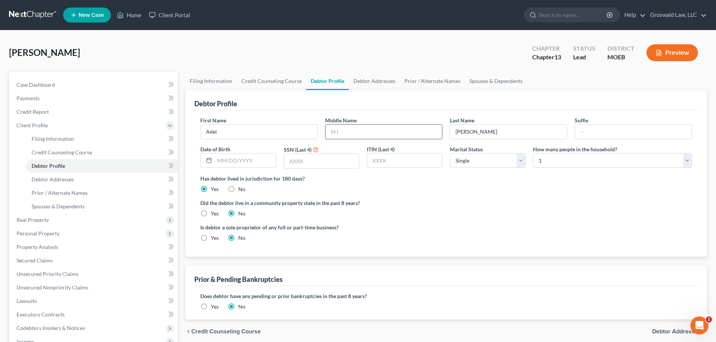
click at [405, 136] on input "text" at bounding box center [383, 132] width 116 height 14
click at [534, 196] on ng-include "First Name [PERSON_NAME] Middle Name M. Last Name [PERSON_NAME] Date of Birth S…" at bounding box center [446, 182] width 492 height 132
click at [366, 83] on link "Debtor Addresses" at bounding box center [374, 81] width 51 height 18
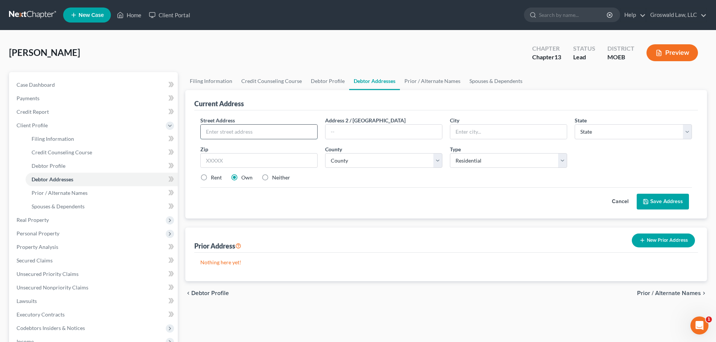
click at [235, 136] on input "text" at bounding box center [259, 132] width 116 height 14
click at [211, 178] on label "Rent" at bounding box center [216, 178] width 11 height 8
click at [214, 178] on input "Rent" at bounding box center [216, 176] width 5 height 5
click at [340, 162] on select "County [GEOGRAPHIC_DATA] [GEOGRAPHIC_DATA] [GEOGRAPHIC_DATA] [GEOGRAPHIC_DATA] …" at bounding box center [383, 160] width 117 height 15
click at [325, 153] on select "County [GEOGRAPHIC_DATA] [GEOGRAPHIC_DATA] [GEOGRAPHIC_DATA] [GEOGRAPHIC_DATA] …" at bounding box center [383, 160] width 117 height 15
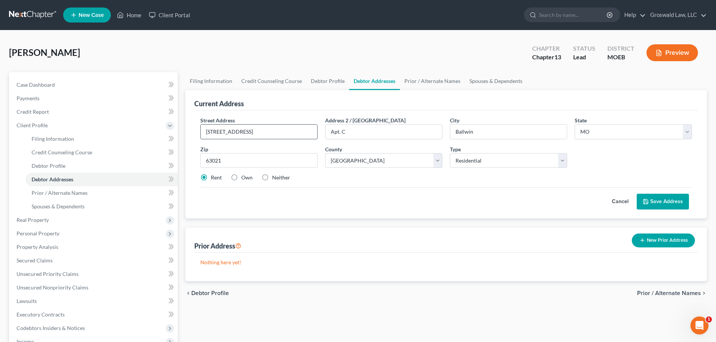
click at [284, 132] on input "[STREET_ADDRESS]" at bounding box center [259, 132] width 116 height 14
click at [652, 202] on button "Save Address" at bounding box center [663, 202] width 52 height 16
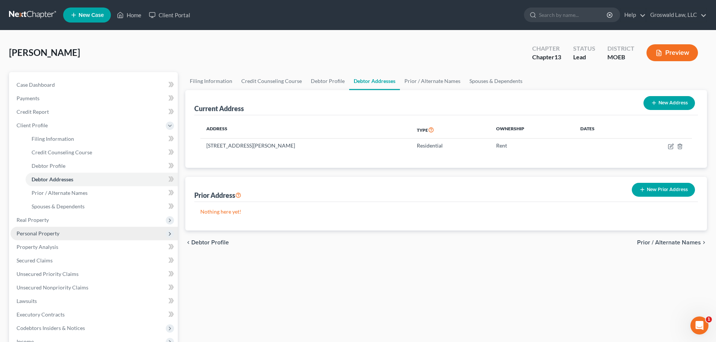
click at [54, 228] on span "Personal Property" at bounding box center [94, 234] width 167 height 14
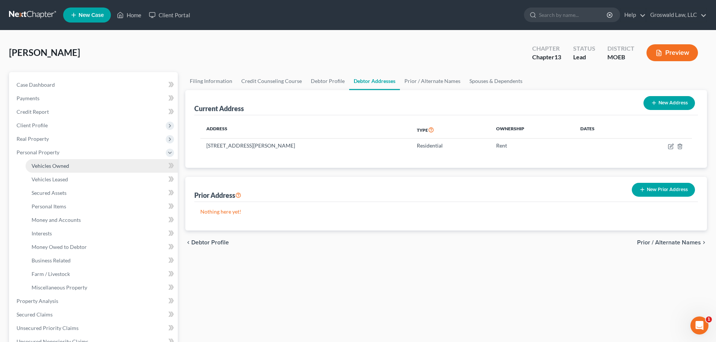
click at [62, 169] on span "Vehicles Owned" at bounding box center [51, 166] width 38 height 6
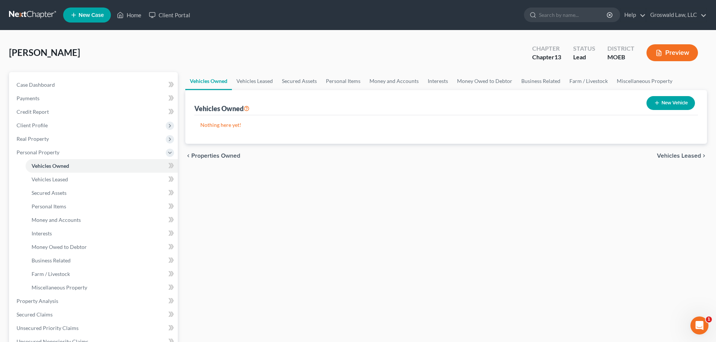
click at [656, 99] on button "New Vehicle" at bounding box center [670, 103] width 48 height 14
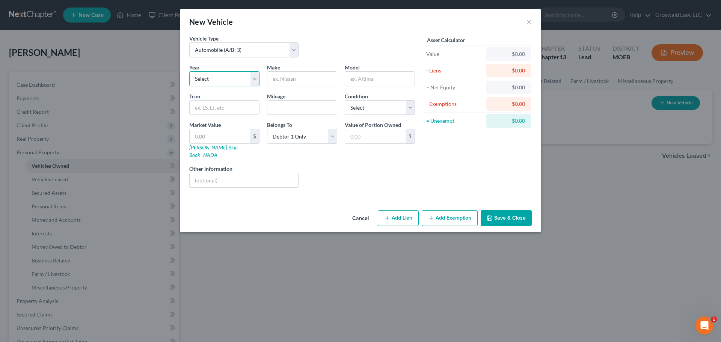
click at [233, 78] on select "Select 2026 2025 2024 2023 2022 2021 2020 2019 2018 2017 2016 2015 2014 2013 20…" at bounding box center [224, 78] width 70 height 15
click at [189, 71] on select "Select 2026 2025 2024 2023 2022 2021 2020 2019 2018 2017 2016 2015 2014 2013 20…" at bounding box center [224, 78] width 70 height 15
click at [296, 76] on input "text" at bounding box center [303, 79] width 70 height 14
click at [500, 216] on button "Save & Close" at bounding box center [506, 218] width 51 height 16
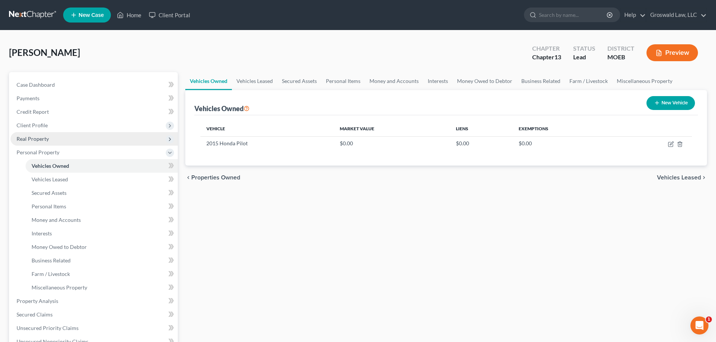
click at [51, 138] on span "Real Property" at bounding box center [94, 139] width 167 height 14
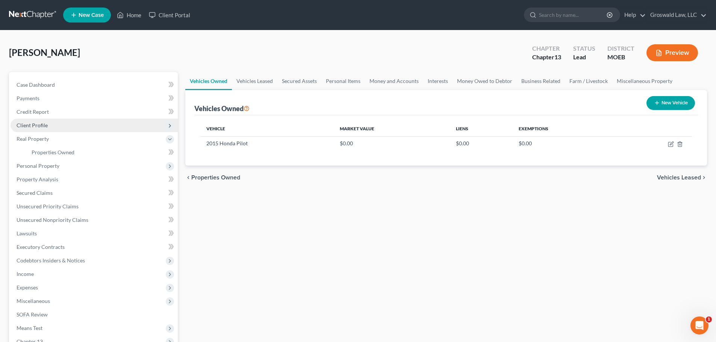
click at [39, 125] on span "Client Profile" at bounding box center [32, 125] width 31 height 6
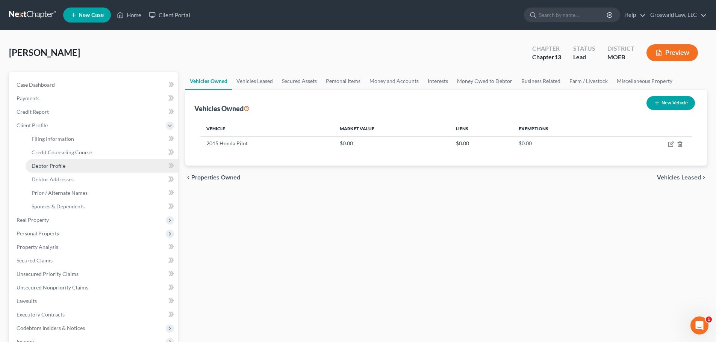
click at [55, 166] on span "Debtor Profile" at bounding box center [49, 166] width 34 height 6
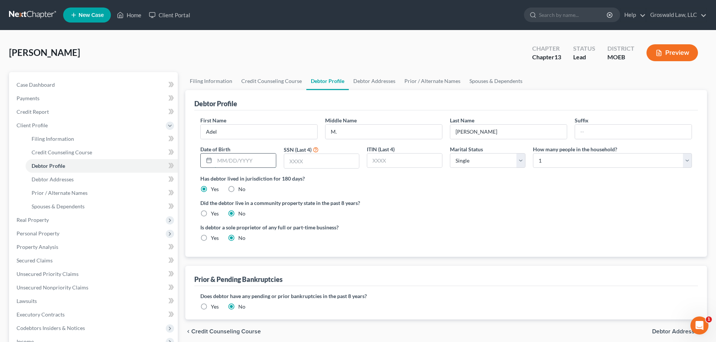
click at [244, 157] on input "text" at bounding box center [245, 161] width 61 height 14
click at [511, 239] on div "Is debtor a sole proprietor of any full or part-time business? Yes No" at bounding box center [446, 236] width 499 height 24
click at [518, 134] on input "[PERSON_NAME]" at bounding box center [508, 132] width 116 height 14
drag, startPoint x: 379, startPoint y: 130, endPoint x: 364, endPoint y: 129, distance: 15.1
click at [364, 129] on div "First Name [PERSON_NAME] Middle Name M. Last Name [PERSON_NAME] Date of Birth […" at bounding box center [446, 145] width 499 height 58
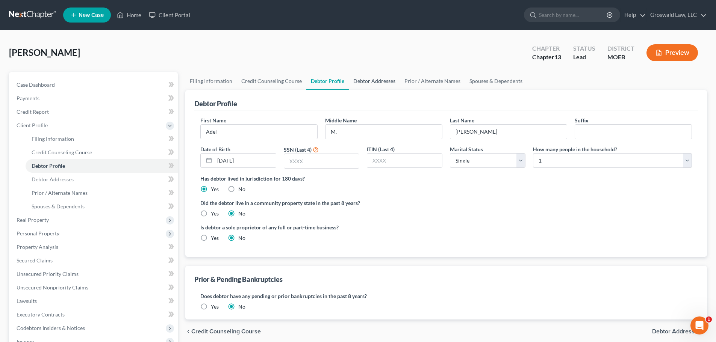
click at [367, 82] on link "Debtor Addresses" at bounding box center [374, 81] width 51 height 18
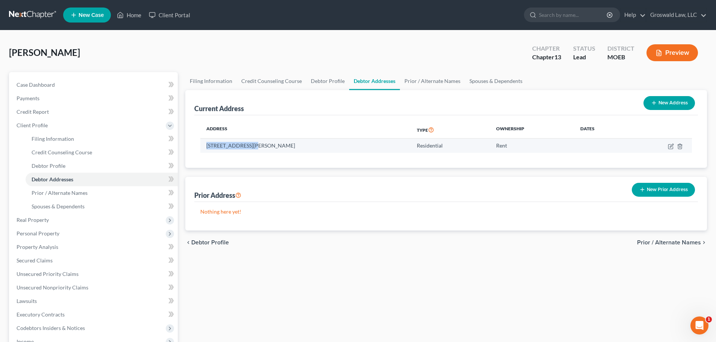
drag, startPoint x: 251, startPoint y: 148, endPoint x: 204, endPoint y: 149, distance: 46.6
click at [204, 149] on td "[STREET_ADDRESS][PERSON_NAME]" at bounding box center [305, 146] width 210 height 14
copy td "220 Braeshire Driv"
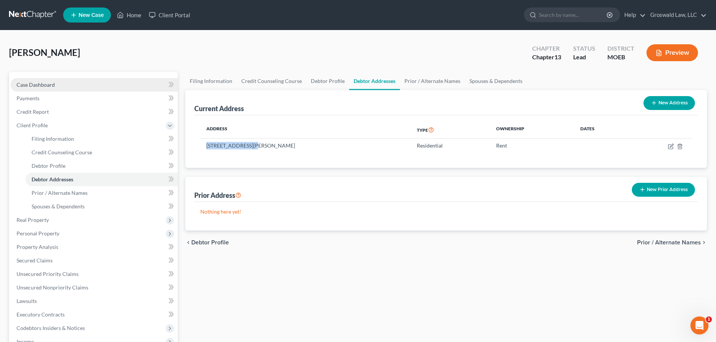
click at [62, 83] on link "Case Dashboard" at bounding box center [94, 85] width 167 height 14
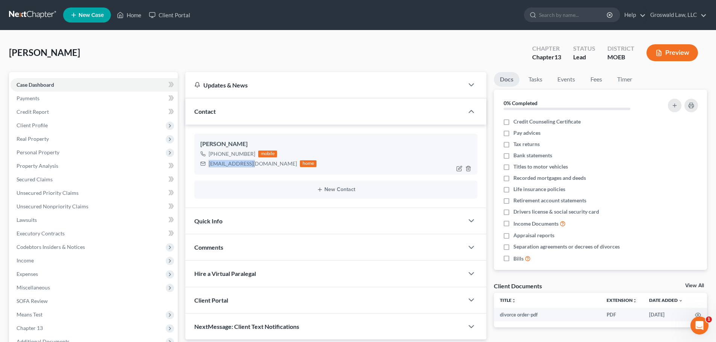
drag, startPoint x: 253, startPoint y: 166, endPoint x: 207, endPoint y: 167, distance: 45.9
click at [207, 167] on div "[EMAIL_ADDRESS][DOMAIN_NAME] home" at bounding box center [258, 164] width 116 height 10
copy div "[EMAIL_ADDRESS][DOMAIN_NAME]"
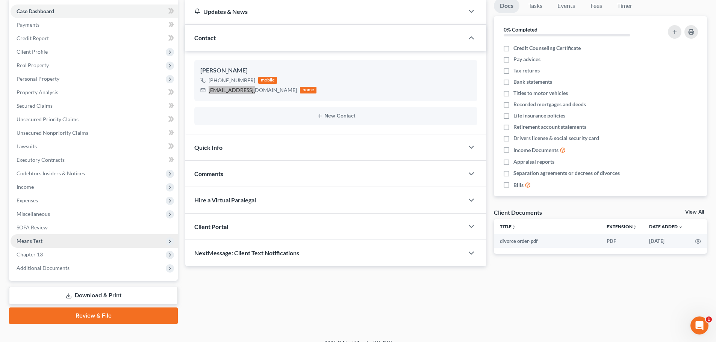
scroll to position [84, 0]
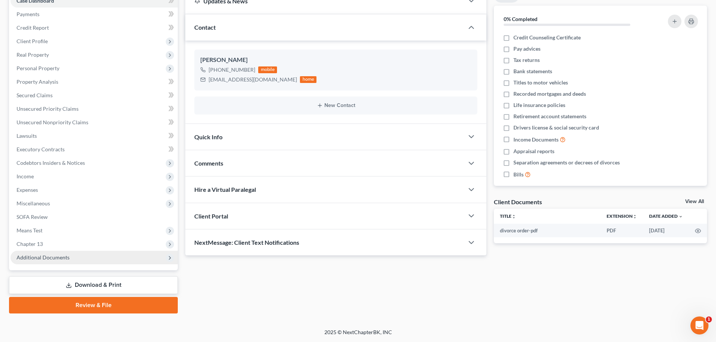
click at [79, 254] on span "Additional Documents" at bounding box center [94, 258] width 167 height 14
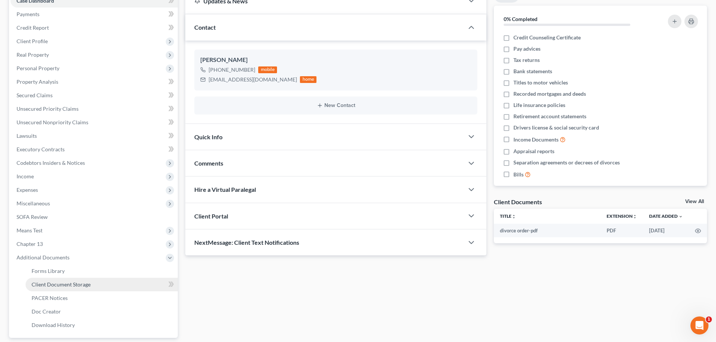
click at [74, 285] on span "Client Document Storage" at bounding box center [61, 284] width 59 height 6
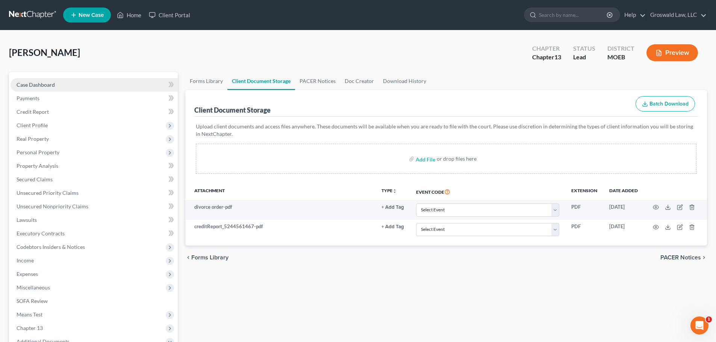
click at [65, 83] on link "Case Dashboard" at bounding box center [94, 85] width 167 height 14
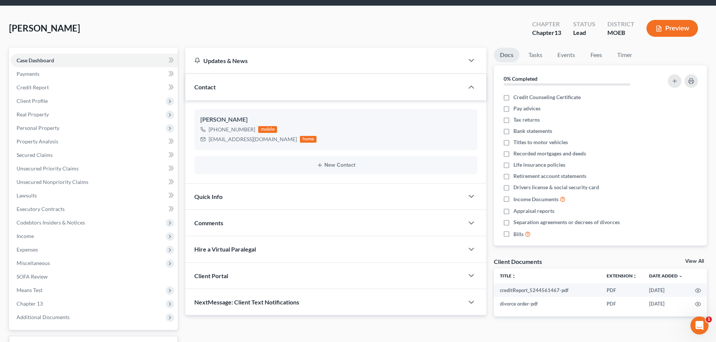
scroll to position [84, 0]
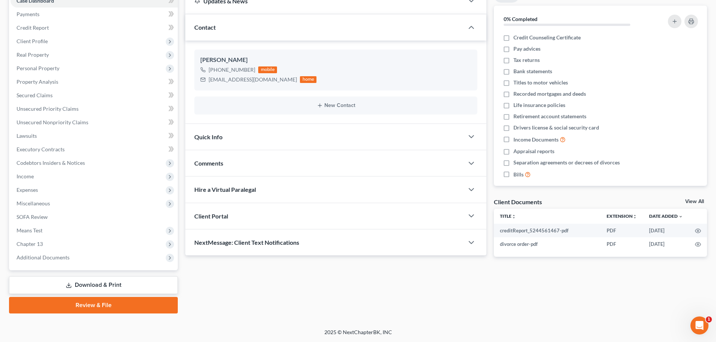
click at [268, 142] on div "Quick Info" at bounding box center [324, 137] width 278 height 26
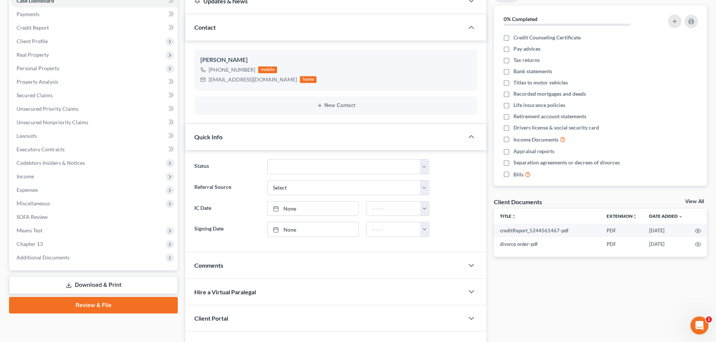
click at [258, 270] on div "Comments" at bounding box center [324, 266] width 278 height 26
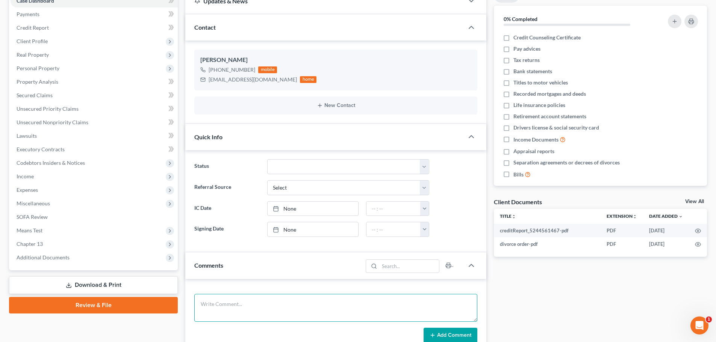
drag, startPoint x: 245, startPoint y: 304, endPoint x: 252, endPoint y: 292, distance: 13.7
click at [250, 296] on textarea at bounding box center [335, 308] width 283 height 28
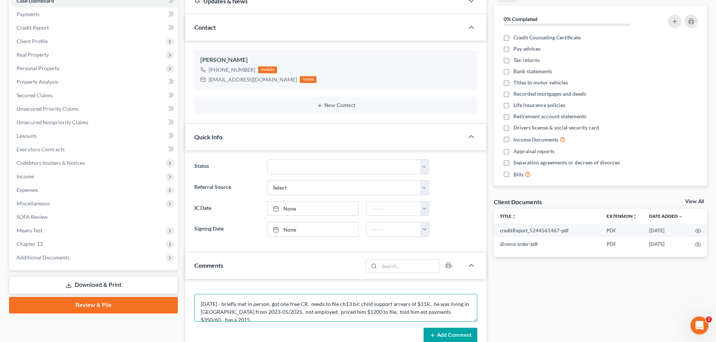
scroll to position [2, 0]
click at [455, 337] on button "Add Comment" at bounding box center [451, 336] width 54 height 16
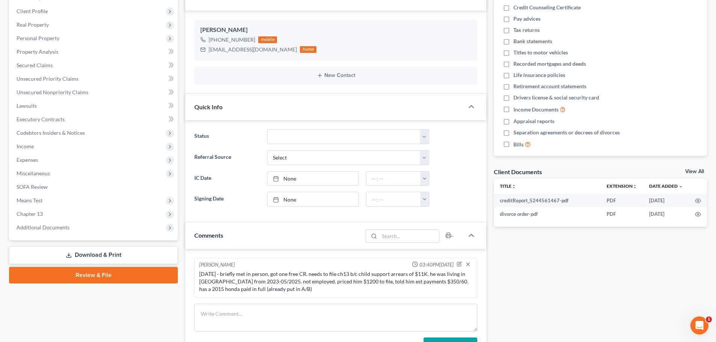
scroll to position [0, 0]
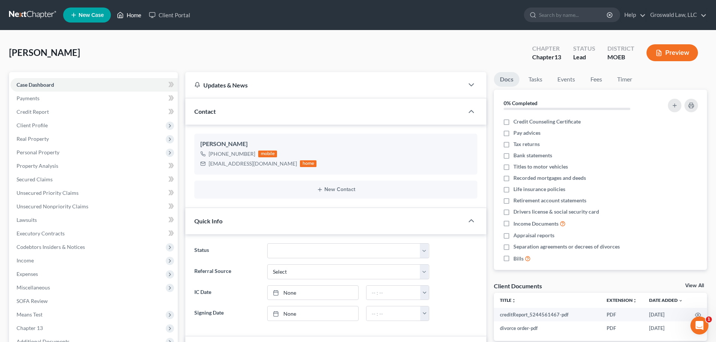
click at [125, 12] on link "Home" at bounding box center [129, 15] width 32 height 14
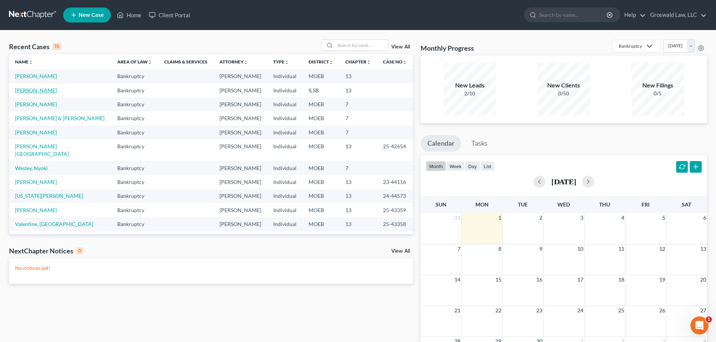
click at [35, 91] on link "[PERSON_NAME]" at bounding box center [36, 90] width 42 height 6
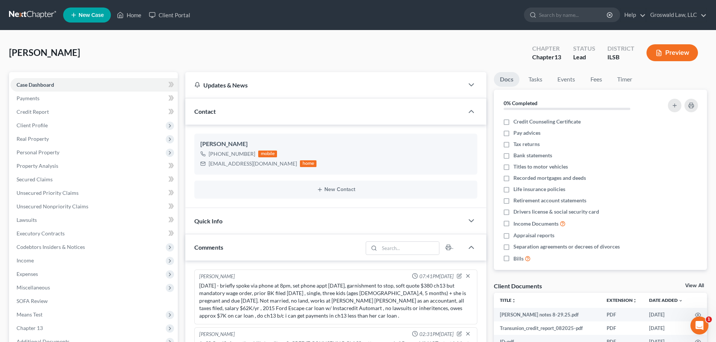
scroll to position [86, 0]
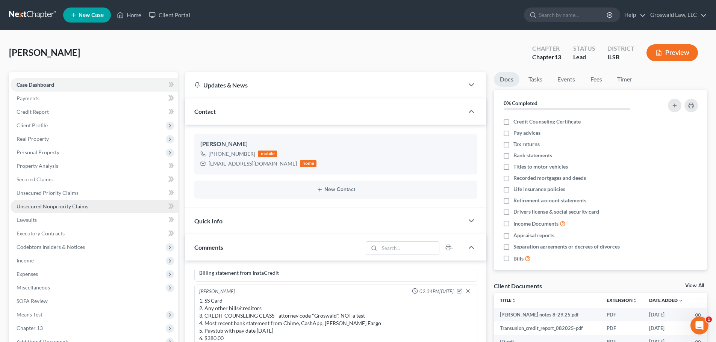
click at [68, 208] on span "Unsecured Nonpriority Claims" at bounding box center [53, 206] width 72 height 6
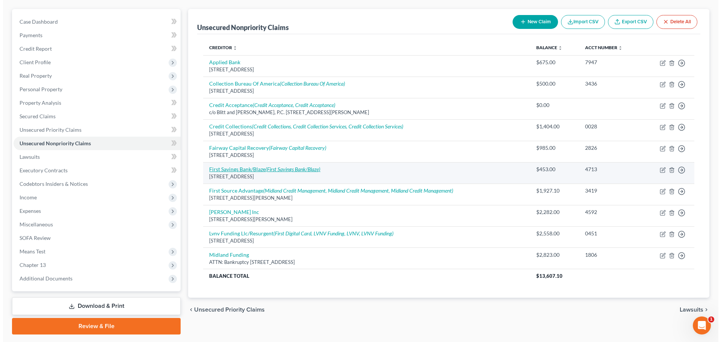
scroll to position [47, 0]
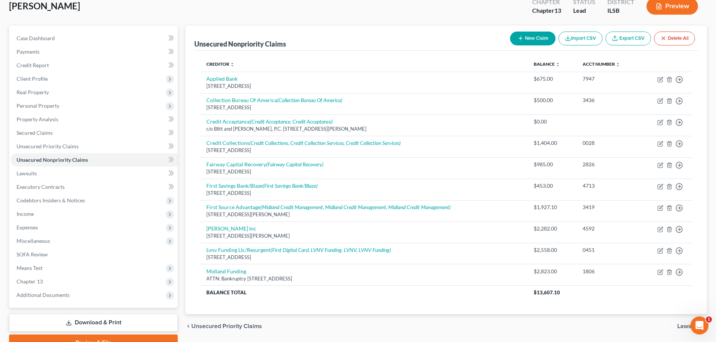
click at [535, 38] on button "New Claim" at bounding box center [532, 39] width 45 height 14
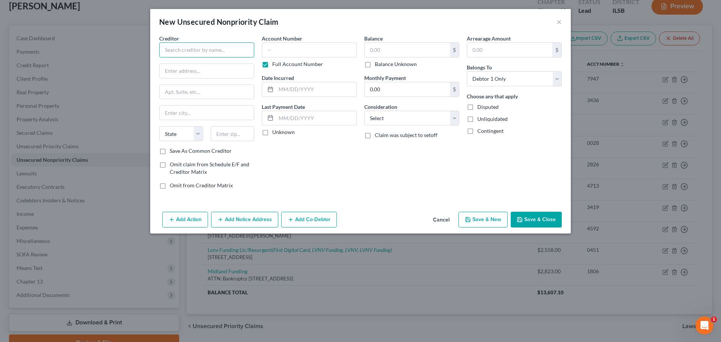
click at [198, 43] on input "text" at bounding box center [206, 49] width 95 height 15
click at [186, 69] on input "text" at bounding box center [207, 71] width 94 height 14
paste input "PO Box 85650"
click at [306, 52] on input "text" at bounding box center [309, 49] width 95 height 15
click at [532, 223] on button "Save & Close" at bounding box center [536, 220] width 51 height 16
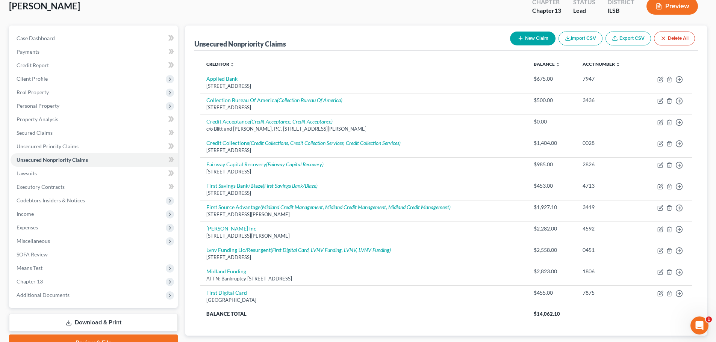
click at [522, 39] on button "New Claim" at bounding box center [532, 39] width 45 height 14
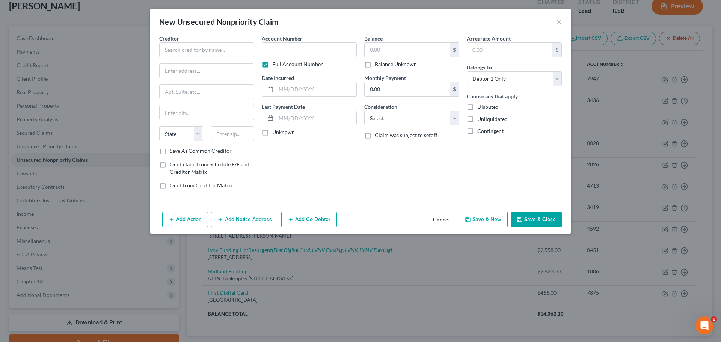
click at [208, 42] on div "Creditor *" at bounding box center [206, 46] width 95 height 23
click at [207, 48] on input "text" at bounding box center [206, 49] width 95 height 15
paste input "1st Access/tbom/vt"
click at [244, 70] on input "text" at bounding box center [207, 71] width 94 height 14
paste input "Po Box 89028"
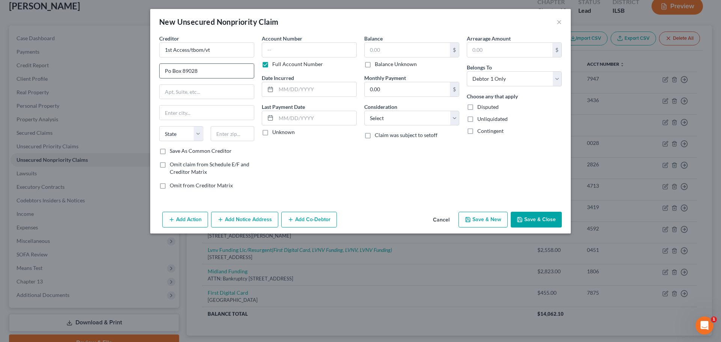
drag, startPoint x: 169, startPoint y: 71, endPoint x: 172, endPoint y: 73, distance: 3.9
click at [172, 73] on input "Po Box 89028" at bounding box center [207, 71] width 94 height 14
click at [223, 109] on input "text" at bounding box center [207, 113] width 94 height 14
paste input "57109"
click at [287, 52] on input "text" at bounding box center [309, 49] width 95 height 15
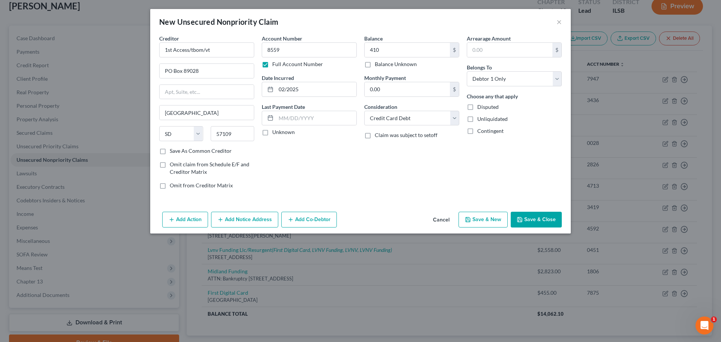
click at [529, 217] on button "Save & Close" at bounding box center [536, 220] width 51 height 16
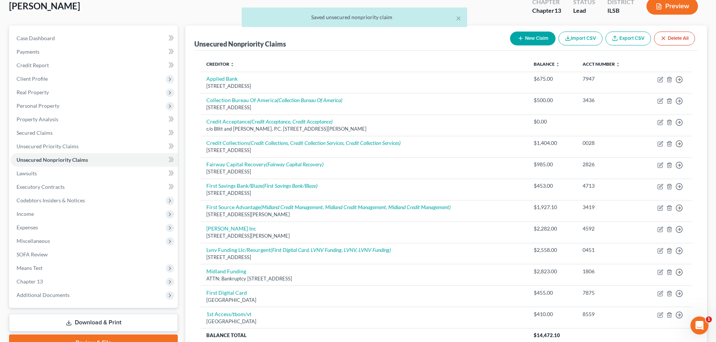
click at [539, 38] on button "New Claim" at bounding box center [532, 39] width 45 height 14
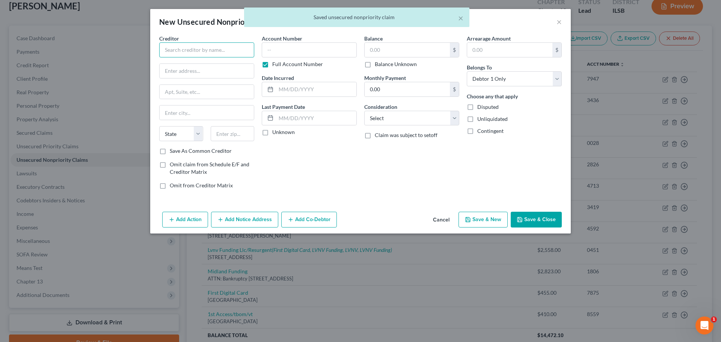
click at [175, 49] on input "text" at bounding box center [206, 49] width 95 height 15
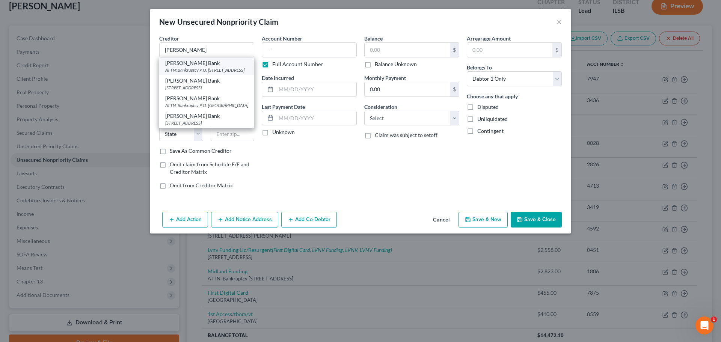
click at [196, 73] on div "ATTN: Bankruptcy P.O. [STREET_ADDRESS]" at bounding box center [206, 70] width 83 height 6
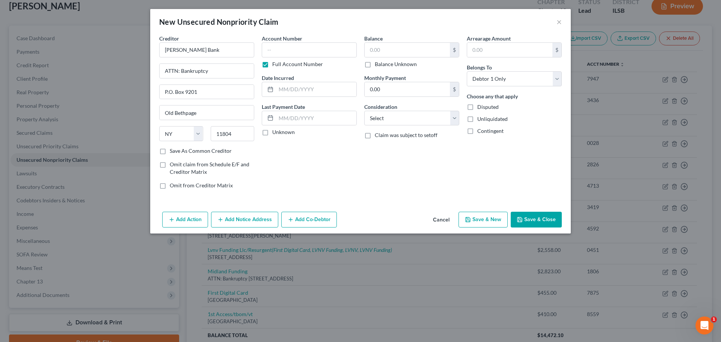
click at [234, 220] on button "Add Notice Address" at bounding box center [244, 220] width 67 height 16
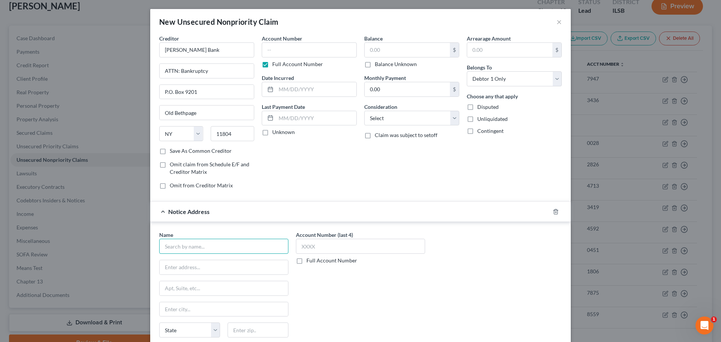
drag, startPoint x: 200, startPoint y: 247, endPoint x: 204, endPoint y: 241, distance: 6.6
click at [202, 244] on input "text" at bounding box center [223, 246] width 129 height 15
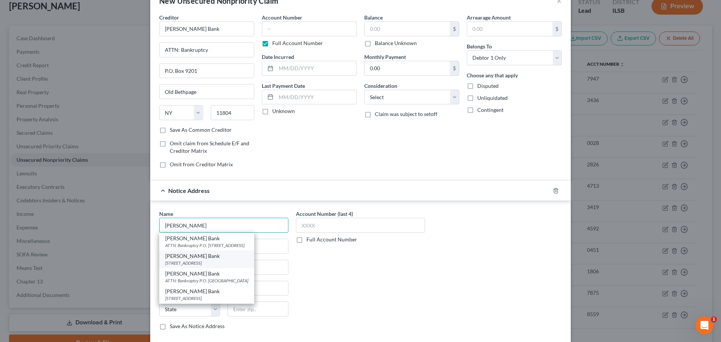
scroll to position [62, 0]
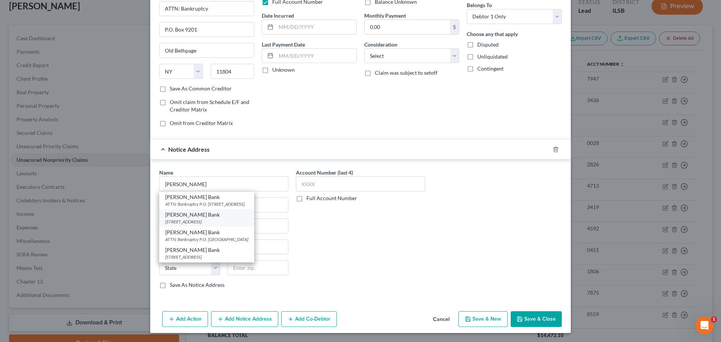
click at [224, 221] on div "[STREET_ADDRESS]" at bounding box center [206, 222] width 83 height 6
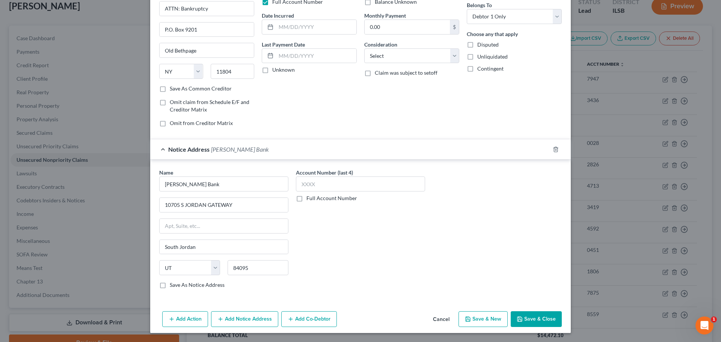
click at [224, 321] on button "Add Notice Address" at bounding box center [244, 320] width 67 height 16
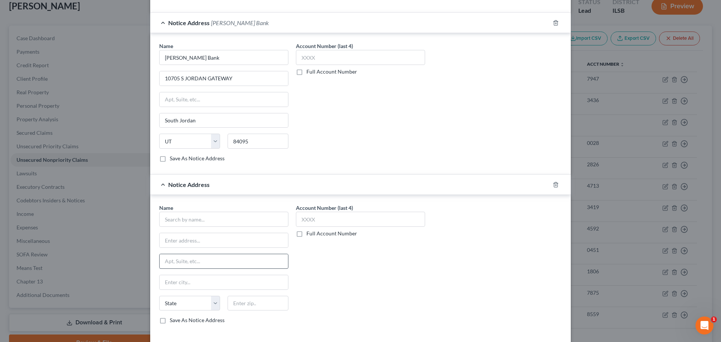
scroll to position [224, 0]
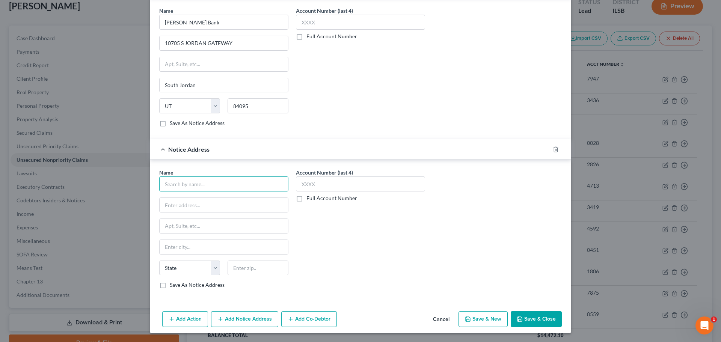
click at [194, 189] on input "text" at bounding box center [223, 184] width 129 height 15
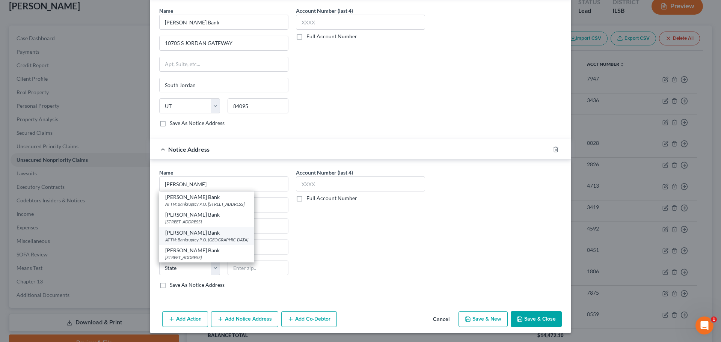
click at [181, 237] on div "ATTN: Bankruptcy P.O. [GEOGRAPHIC_DATA]" at bounding box center [206, 240] width 83 height 6
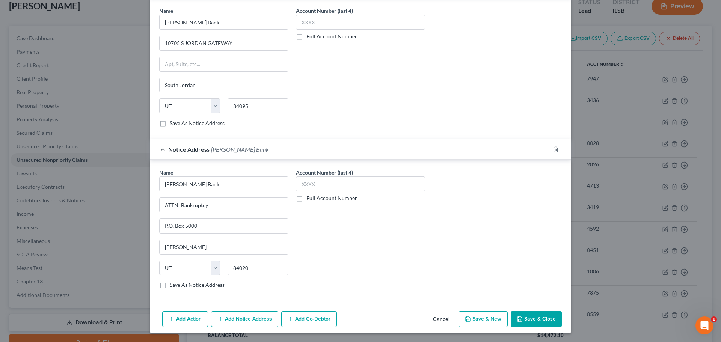
click at [231, 318] on button "Add Notice Address" at bounding box center [244, 320] width 67 height 16
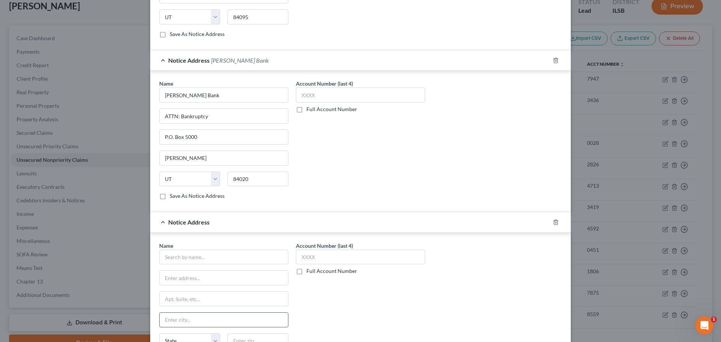
scroll to position [337, 0]
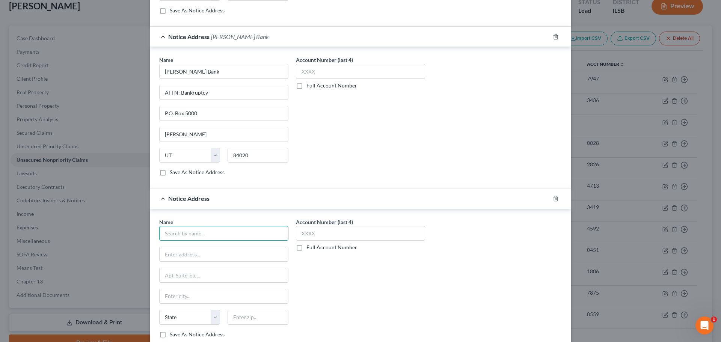
click at [209, 236] on input "text" at bounding box center [223, 233] width 129 height 15
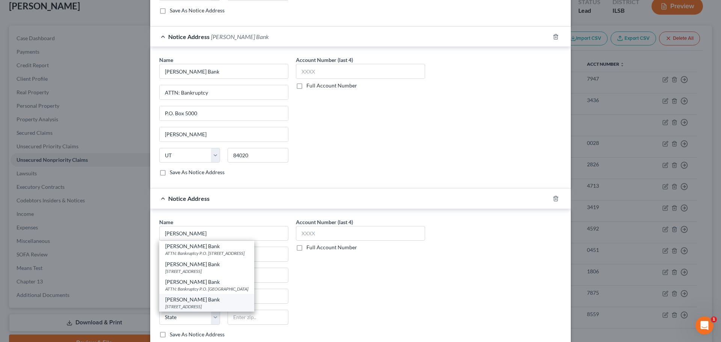
click at [210, 304] on div "[STREET_ADDRESS]" at bounding box center [206, 307] width 83 height 6
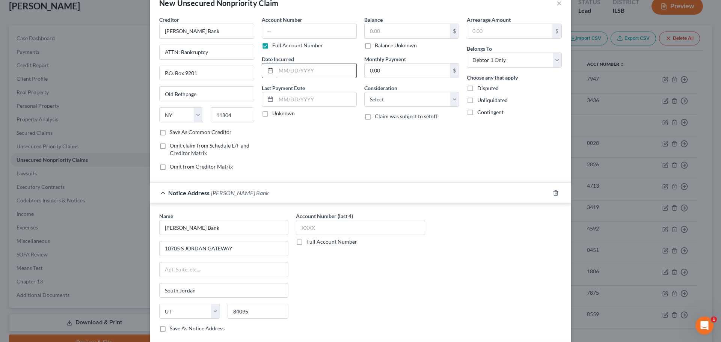
scroll to position [0, 0]
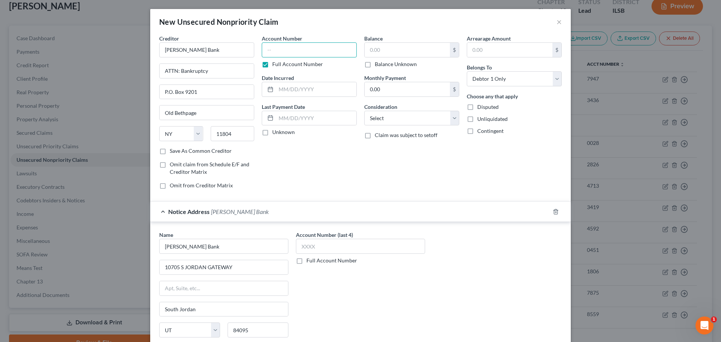
click at [295, 53] on input "text" at bounding box center [309, 49] width 95 height 15
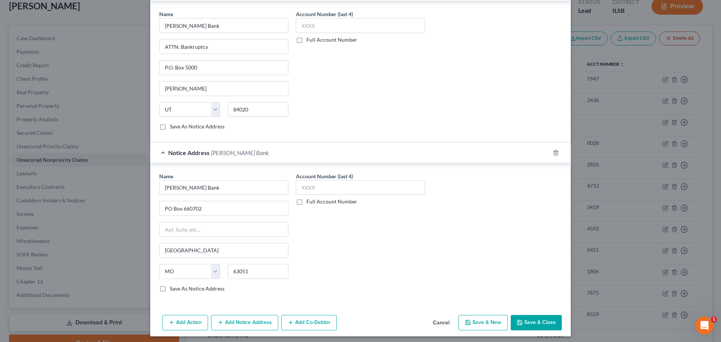
scroll to position [386, 0]
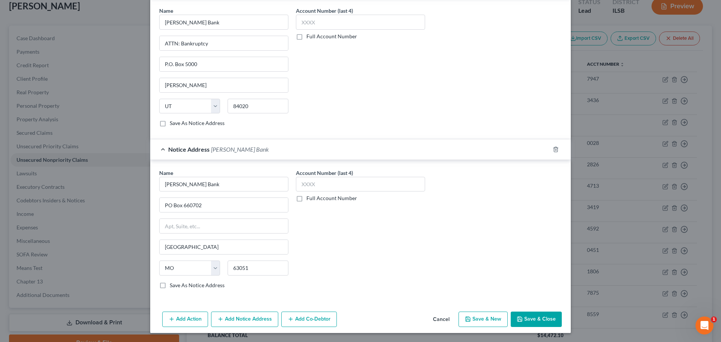
click at [525, 318] on button "Save & Close" at bounding box center [536, 320] width 51 height 16
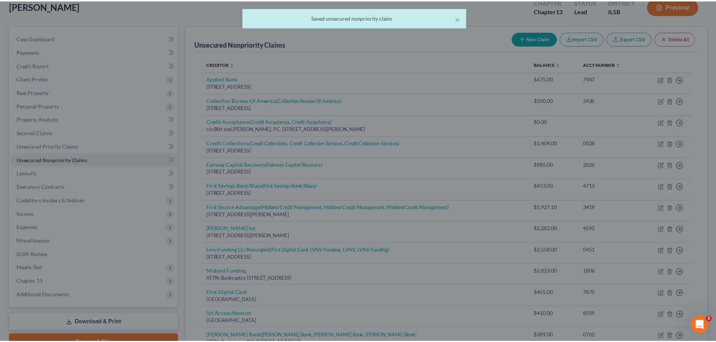
scroll to position [0, 0]
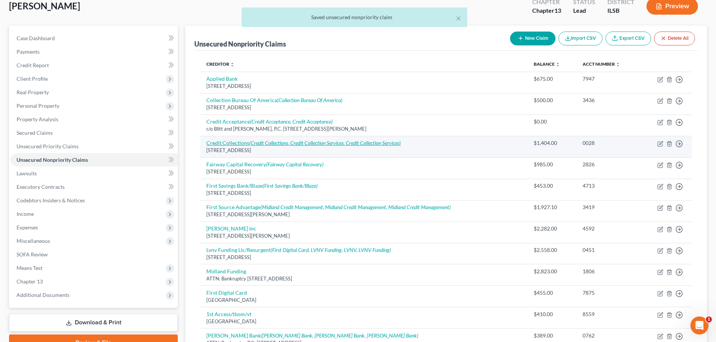
click at [256, 141] on icon "(Credit Collections, Credit Collection Services, Credit Collection Services)" at bounding box center [324, 143] width 151 height 6
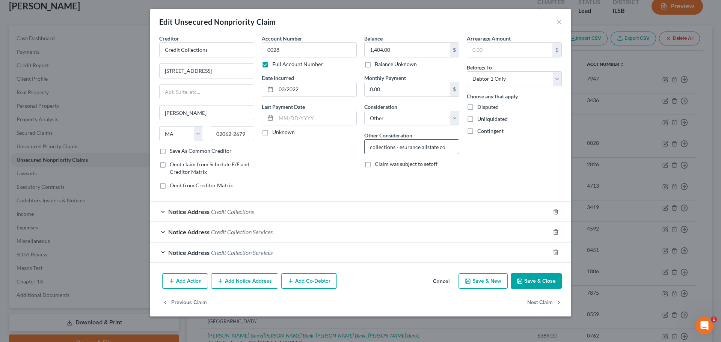
click at [399, 149] on input "collections - esurance allstate co" at bounding box center [412, 147] width 94 height 14
click at [537, 284] on button "Save & Close" at bounding box center [536, 282] width 51 height 16
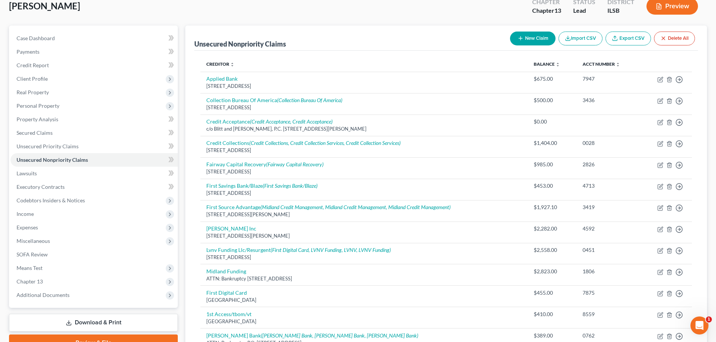
click at [529, 39] on button "New Claim" at bounding box center [532, 39] width 45 height 14
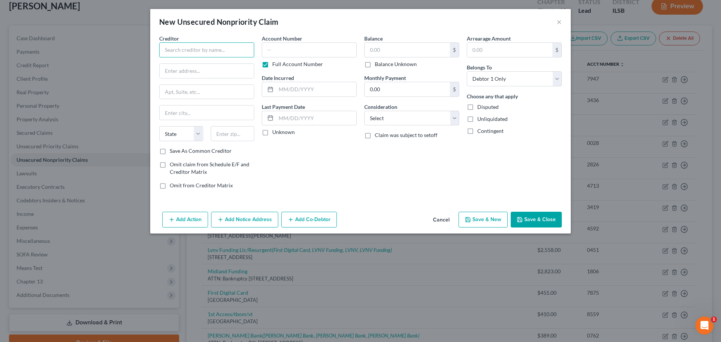
click at [190, 51] on input "text" at bounding box center [206, 49] width 95 height 15
click at [203, 69] on div "[STREET_ADDRESS][US_STATE]" at bounding box center [204, 70] width 78 height 6
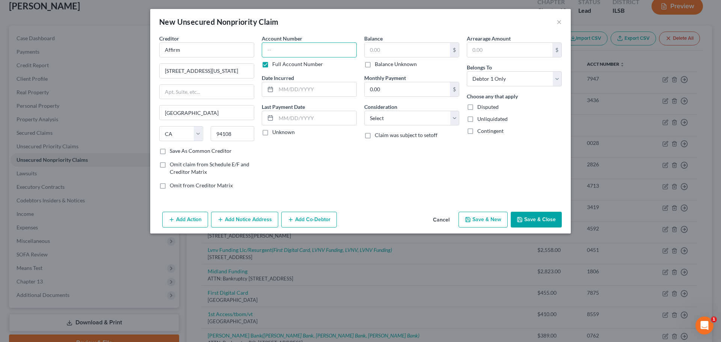
click at [295, 53] on input "text" at bounding box center [309, 49] width 95 height 15
click at [323, 53] on input "0000" at bounding box center [309, 49] width 95 height 15
click at [552, 221] on button "Save & Close" at bounding box center [536, 220] width 51 height 16
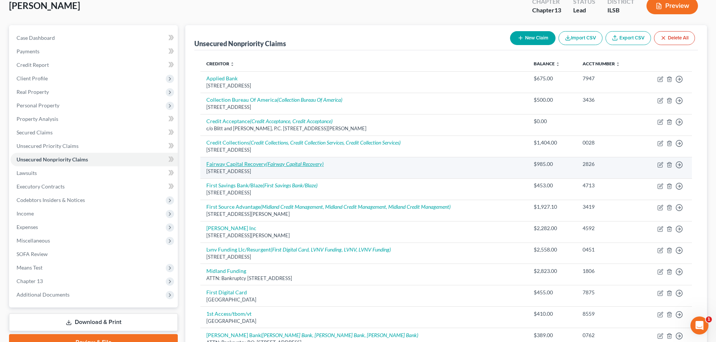
scroll to position [157, 0]
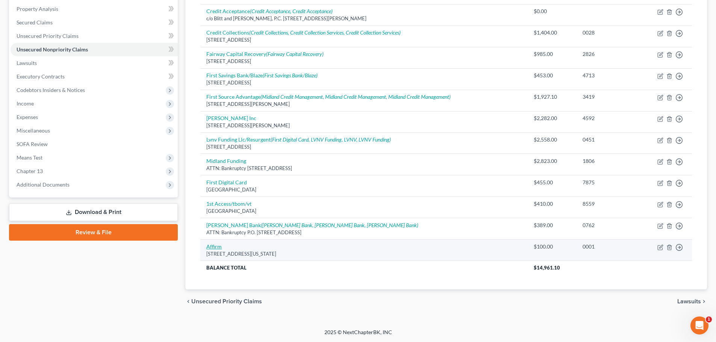
click at [213, 248] on link "Affirm" at bounding box center [213, 247] width 15 height 6
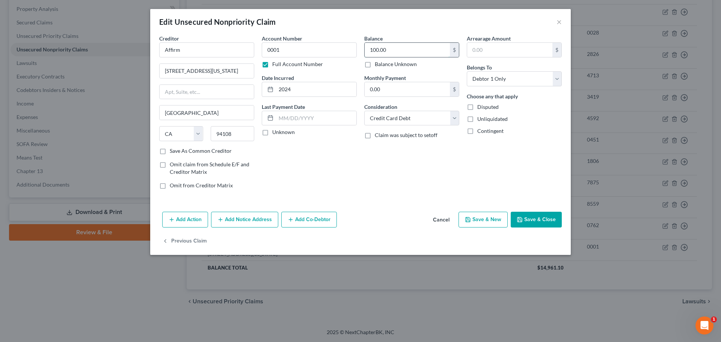
click at [389, 56] on input "100.00" at bounding box center [407, 50] width 85 height 14
click at [541, 222] on button "Save & Close" at bounding box center [536, 220] width 51 height 16
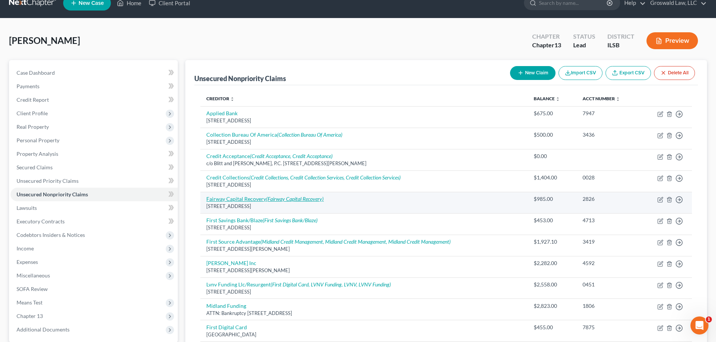
scroll to position [0, 0]
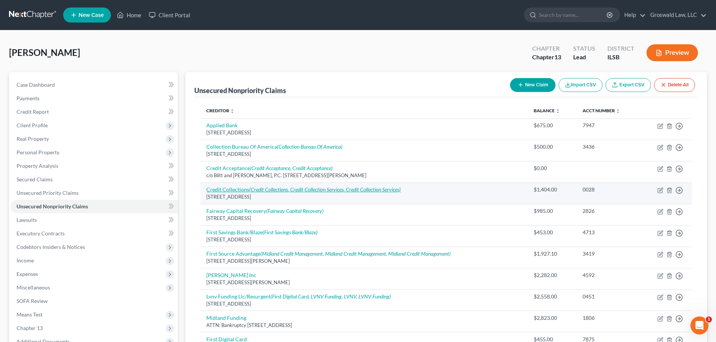
click at [219, 191] on link "Credit Collections (Credit Collections, Credit Collection Services, Credit Coll…" at bounding box center [303, 189] width 194 height 6
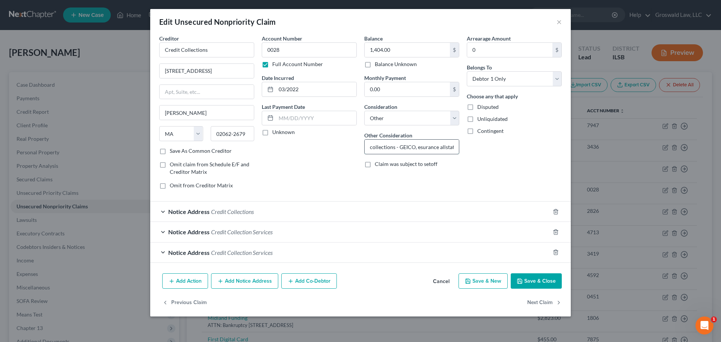
click at [399, 151] on input "collections - GEICO, esurance allstate co" at bounding box center [412, 147] width 94 height 14
click at [528, 283] on button "Save & Close" at bounding box center [536, 282] width 51 height 16
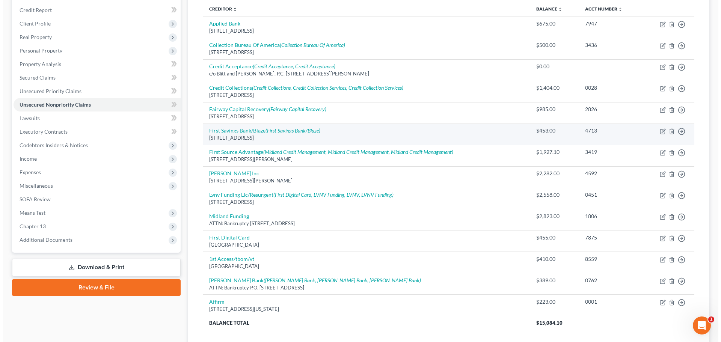
scroll to position [82, 0]
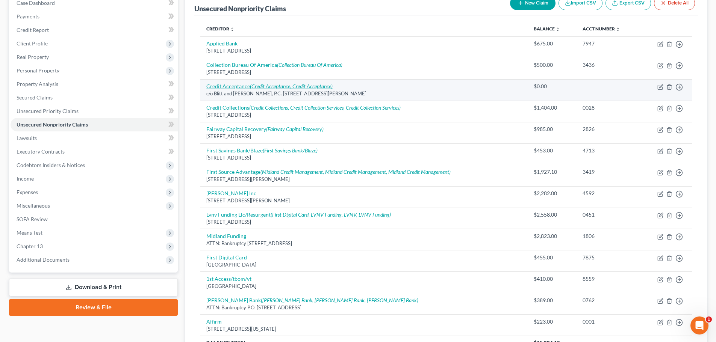
click at [230, 89] on link "Credit Acceptance (Credit Acceptance, Credit Acceptance)" at bounding box center [269, 86] width 126 height 6
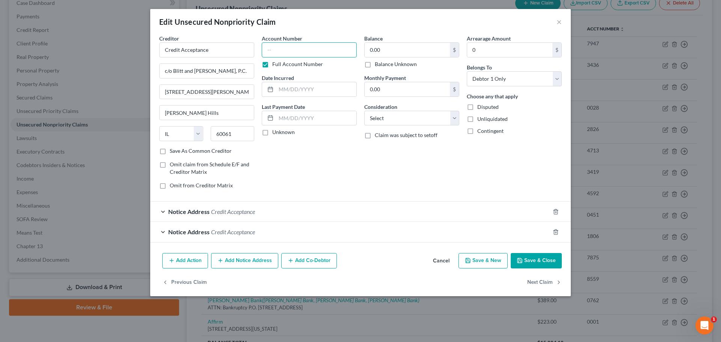
click at [277, 51] on input "text" at bounding box center [309, 49] width 95 height 15
click at [247, 264] on button "Add Notice Address" at bounding box center [244, 261] width 67 height 16
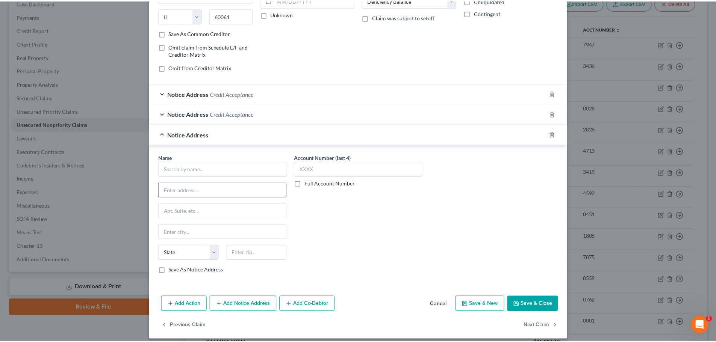
scroll to position [125, 0]
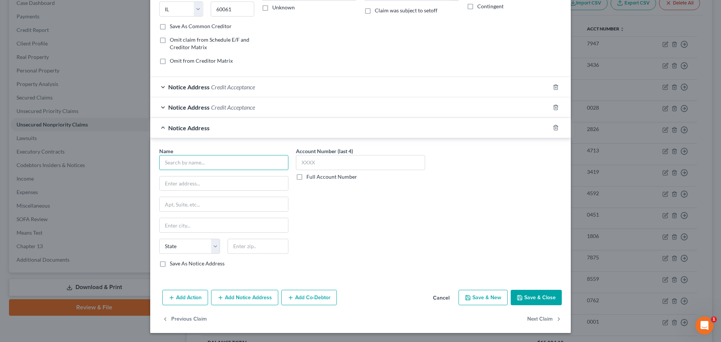
click at [181, 162] on input "text" at bounding box center [223, 162] width 129 height 15
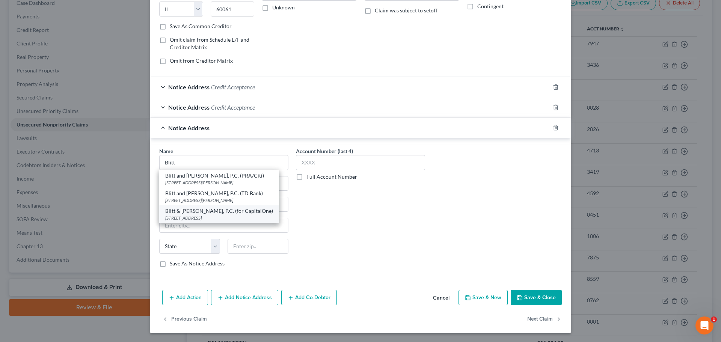
click at [209, 217] on div "[STREET_ADDRESS]" at bounding box center [219, 218] width 108 height 6
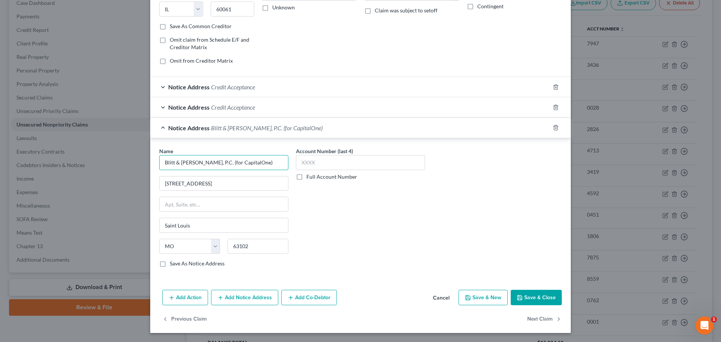
drag, startPoint x: 240, startPoint y: 162, endPoint x: 206, endPoint y: 162, distance: 33.8
click at [206, 162] on input "Blitt & [PERSON_NAME], P.C. (for CapitalOne)" at bounding box center [223, 162] width 129 height 15
click at [512, 296] on button "Save & Close" at bounding box center [536, 298] width 51 height 16
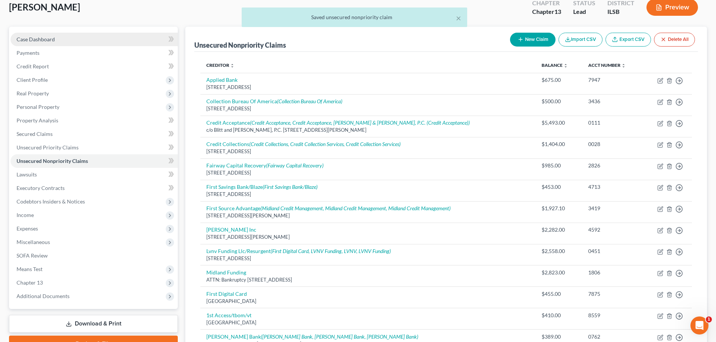
scroll to position [0, 0]
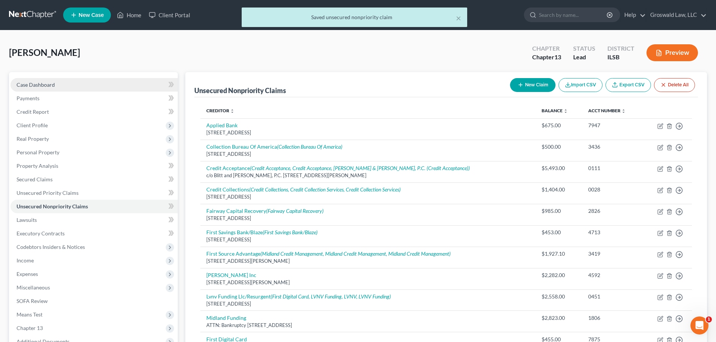
click at [64, 82] on link "Case Dashboard" at bounding box center [94, 85] width 167 height 14
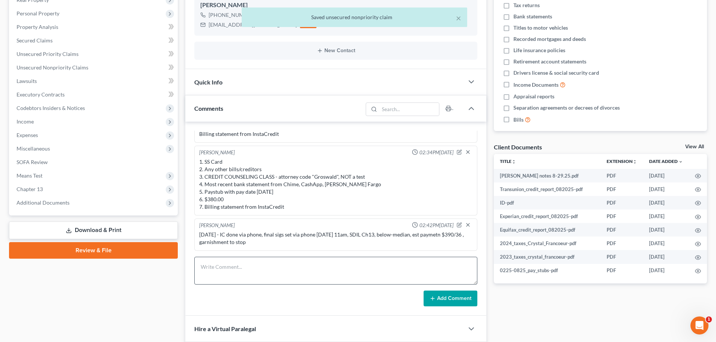
scroll to position [221, 0]
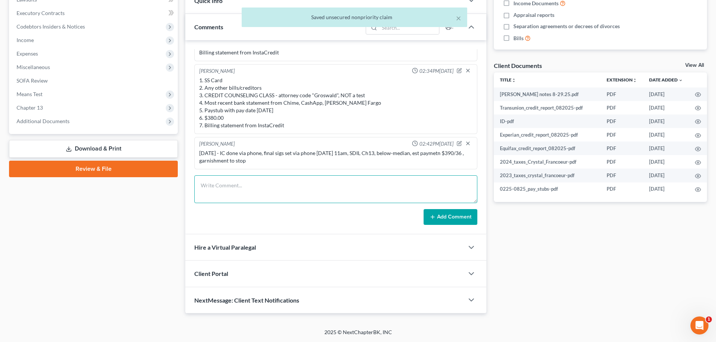
click at [257, 181] on textarea at bounding box center [335, 189] width 283 height 28
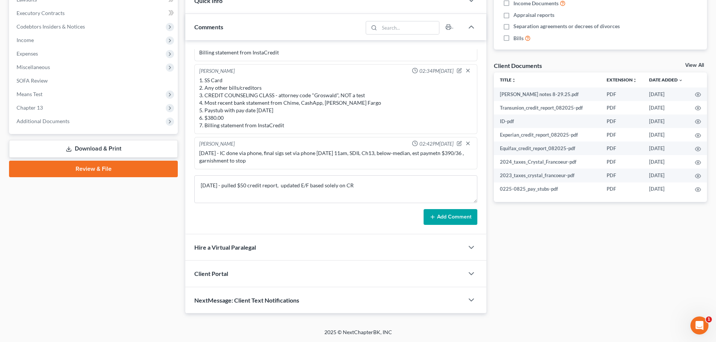
click at [453, 218] on button "Add Comment" at bounding box center [451, 217] width 54 height 16
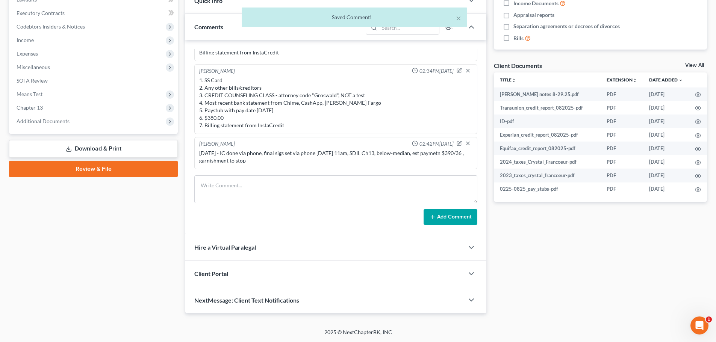
scroll to position [113, 0]
